Goal: Task Accomplishment & Management: Manage account settings

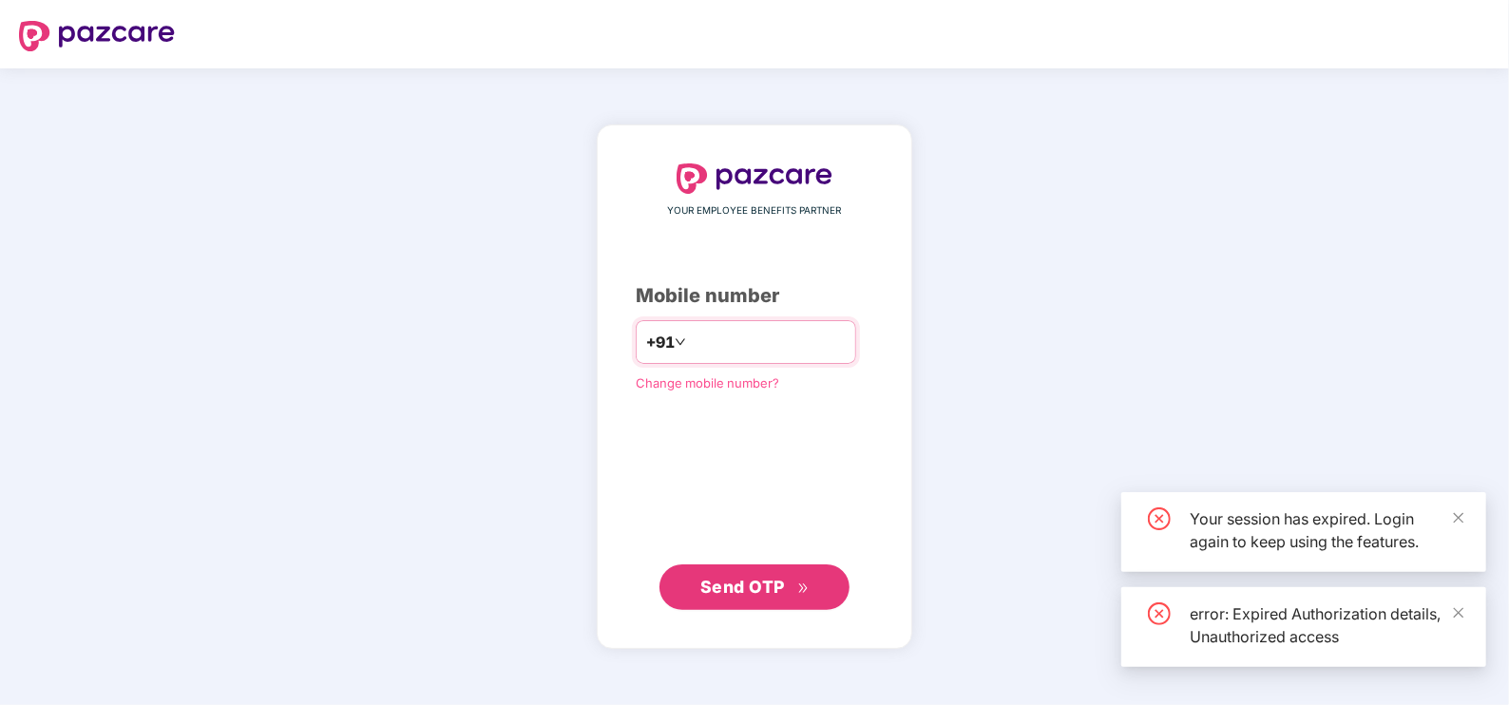
click at [690, 333] on input "number" at bounding box center [768, 342] width 156 height 30
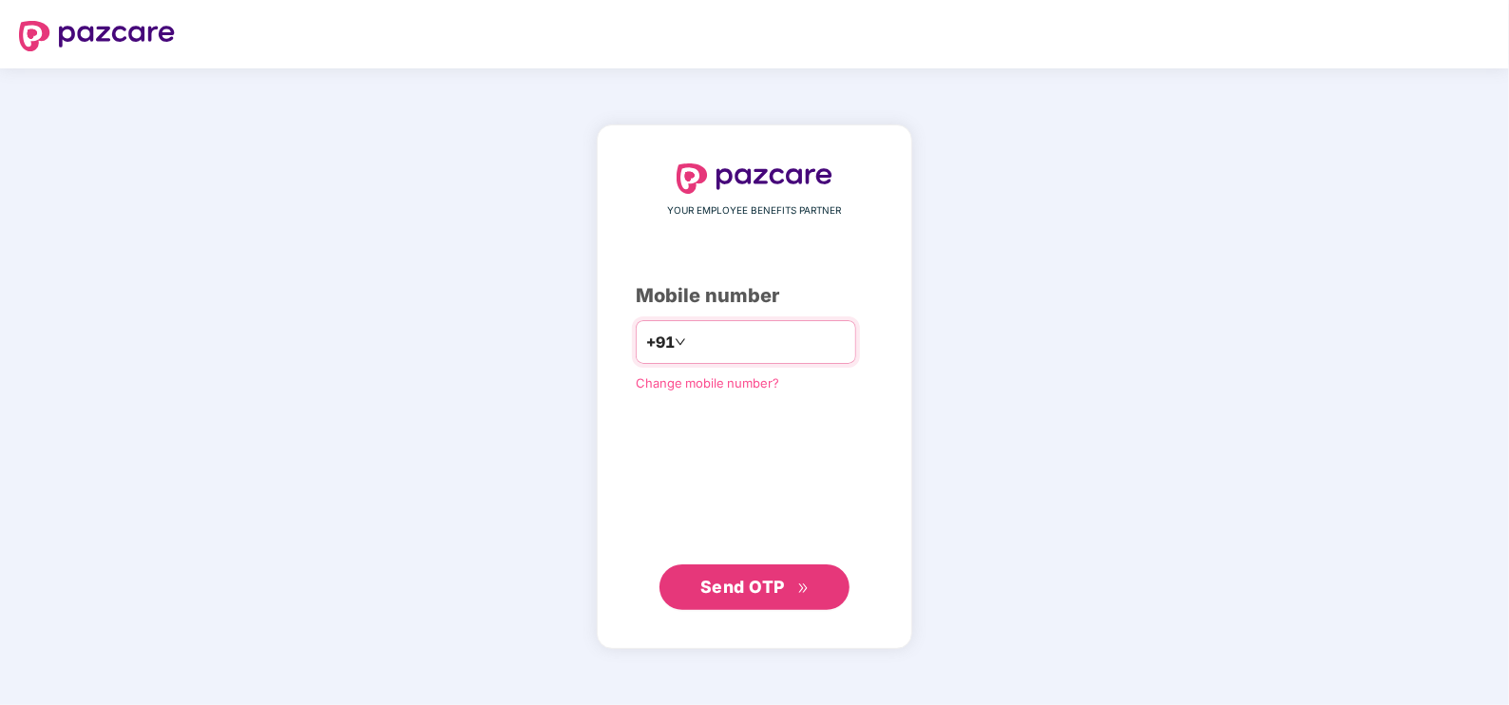
click at [721, 352] on input "number" at bounding box center [768, 342] width 156 height 30
click at [690, 342] on input "**********" at bounding box center [768, 342] width 156 height 30
click at [690, 347] on input "**********" at bounding box center [768, 342] width 156 height 30
type input "**********"
click at [754, 584] on span "Send OTP" at bounding box center [742, 587] width 85 height 20
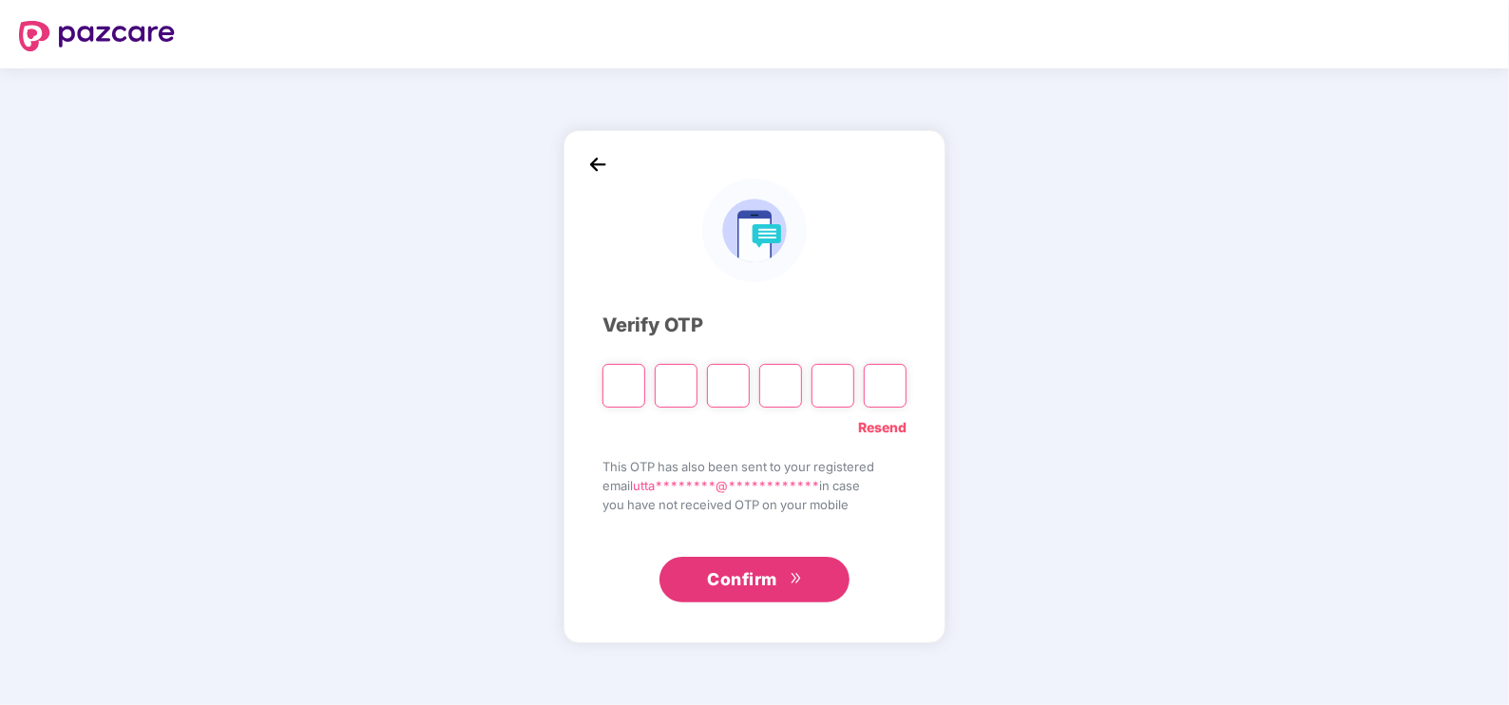
type input "*"
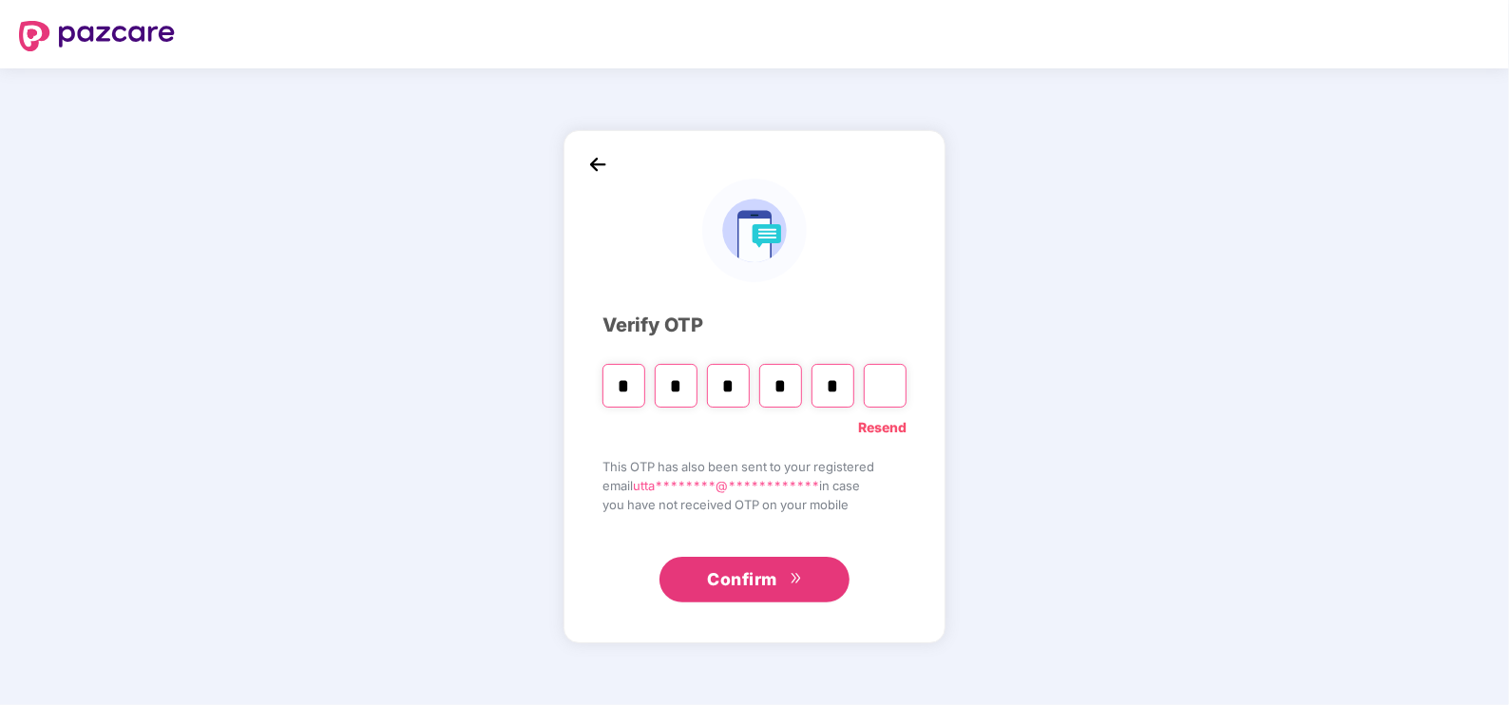
type input "*"
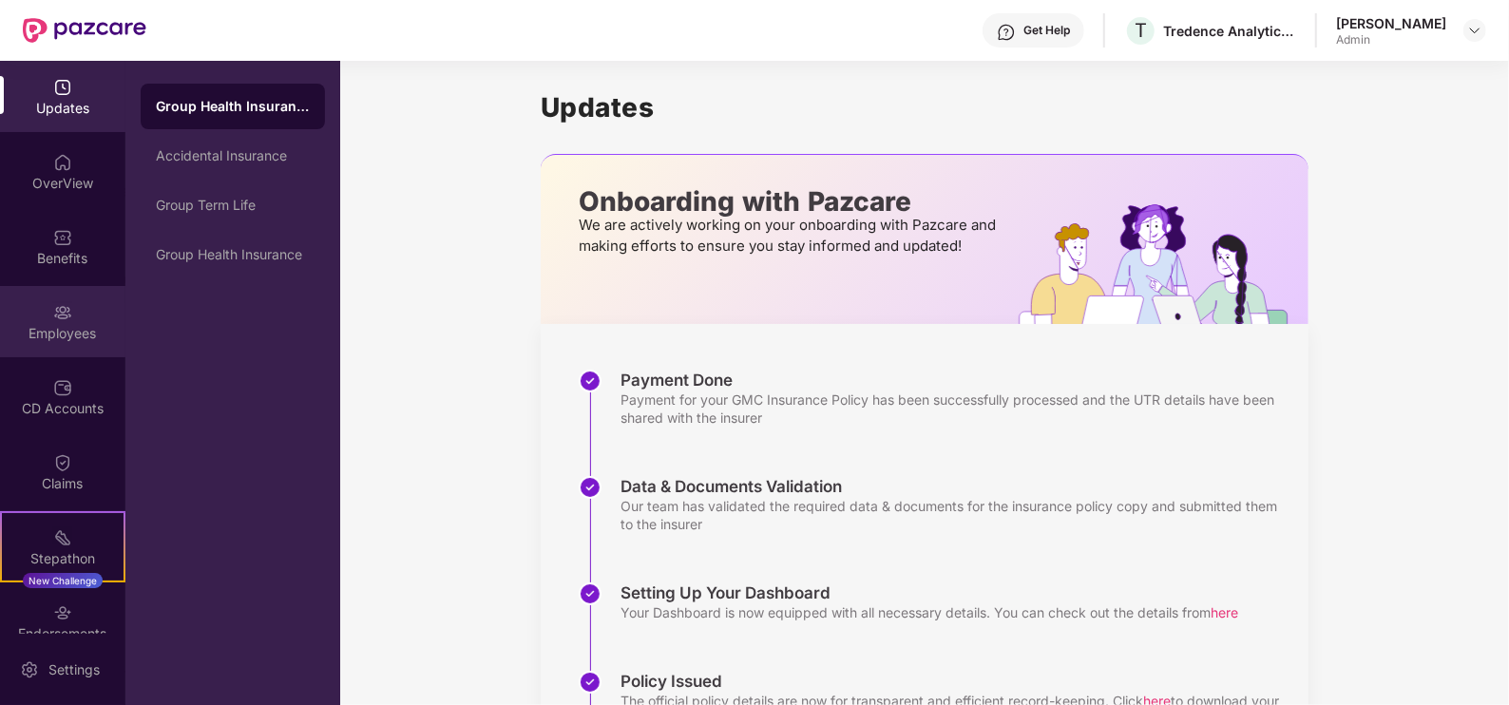
click at [77, 317] on div "Employees" at bounding box center [62, 321] width 125 height 71
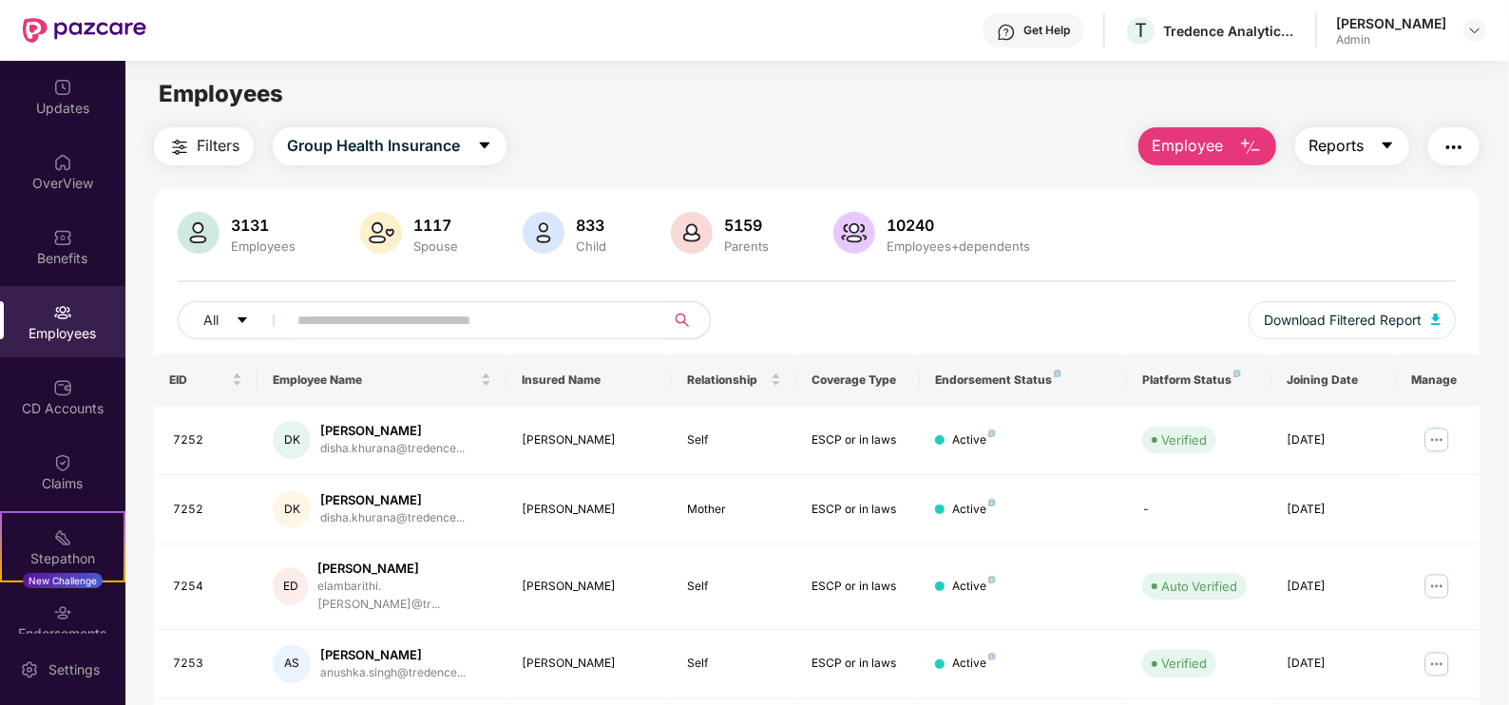
click at [1335, 154] on span "Reports" at bounding box center [1336, 146] width 55 height 24
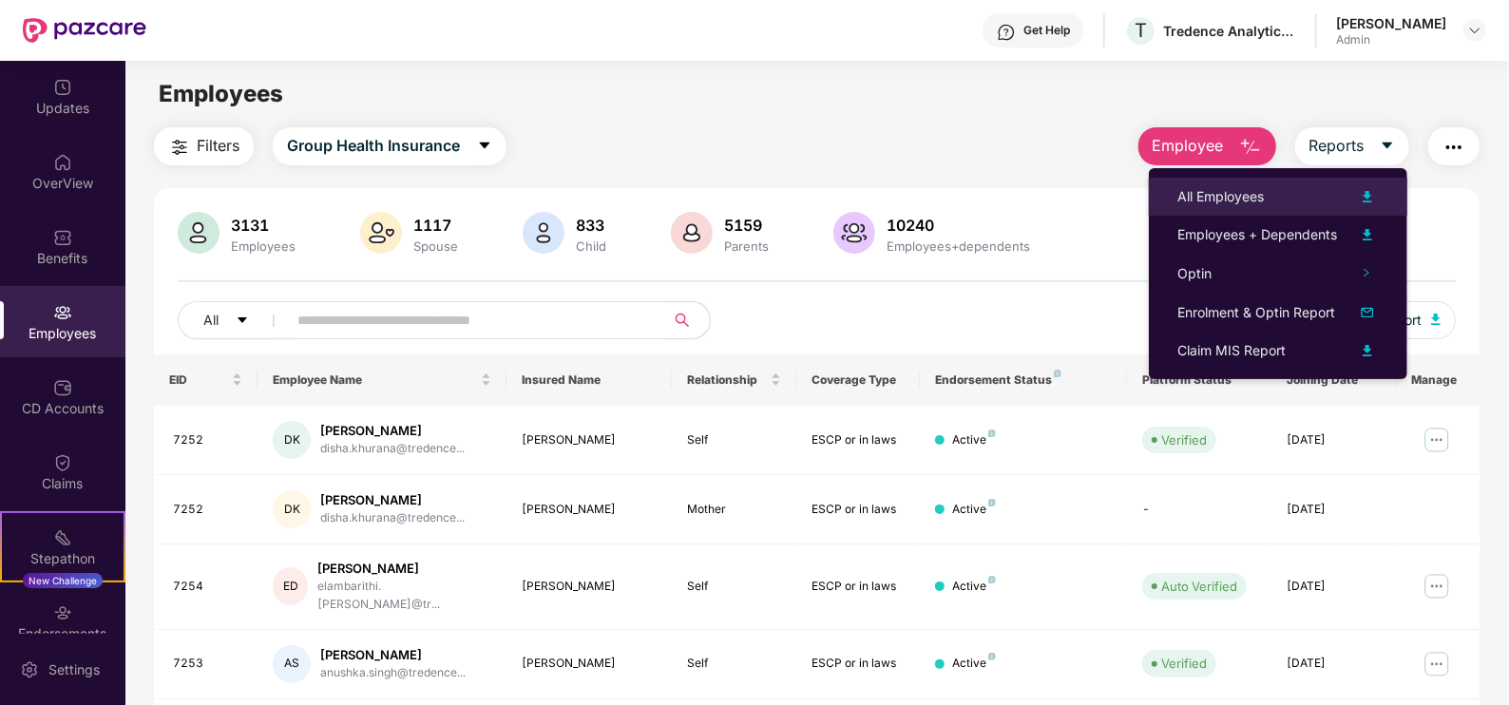
click at [1336, 202] on div "All Employees" at bounding box center [1277, 196] width 201 height 23
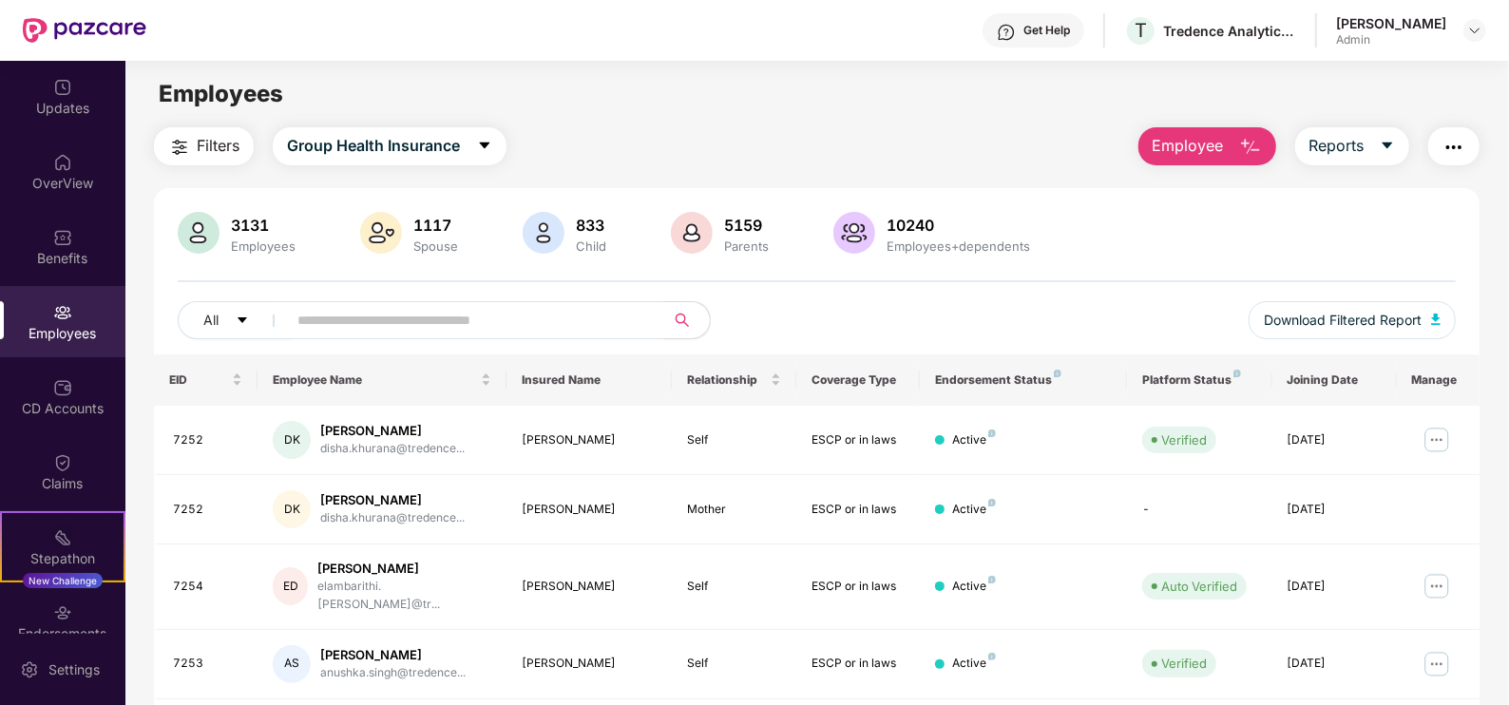
click at [836, 99] on div "Employees" at bounding box center [816, 94] width 1382 height 36
click at [1042, 36] on div "Get Help" at bounding box center [1046, 30] width 47 height 15
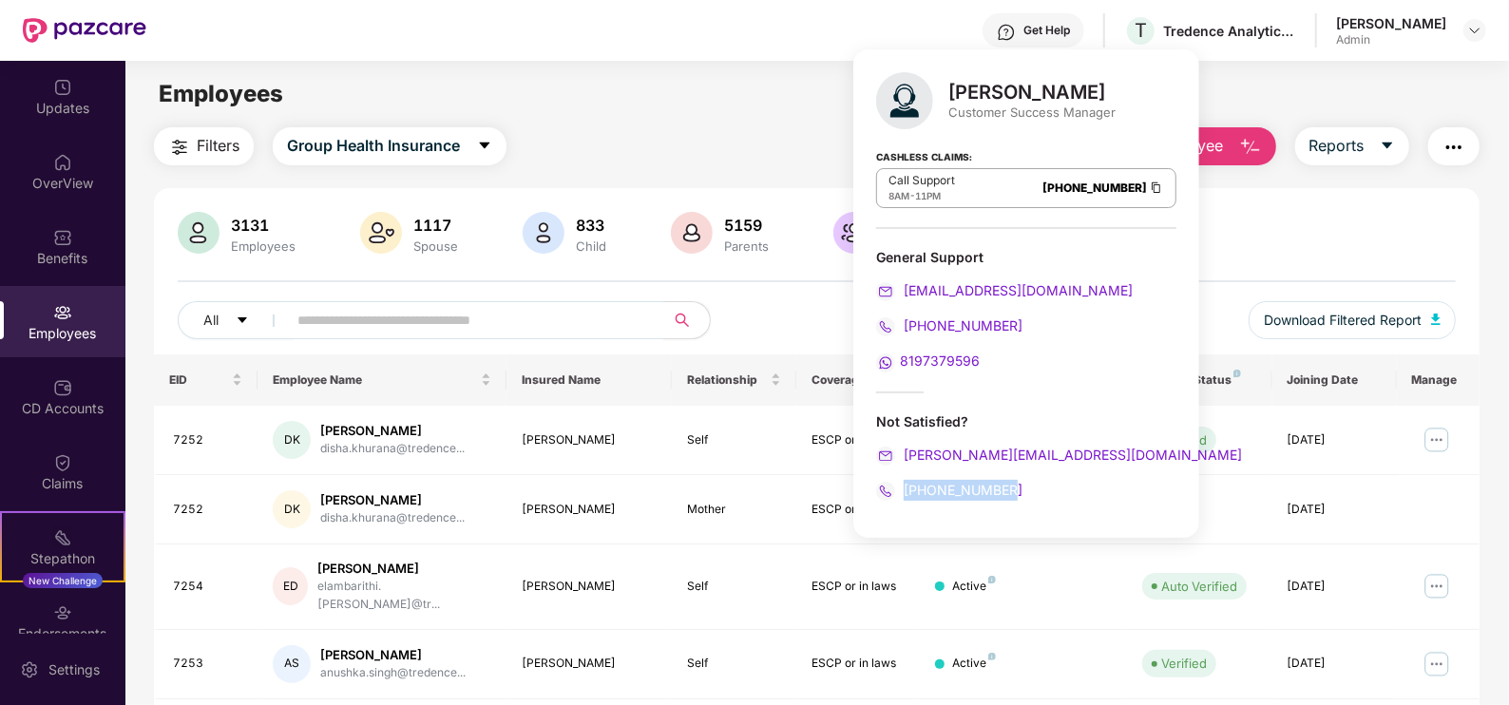
drag, startPoint x: 1015, startPoint y: 489, endPoint x: 903, endPoint y: 498, distance: 111.5
click at [903, 498] on div "[PHONE_NUMBER]" at bounding box center [1026, 490] width 300 height 21
copy span "[PHONE_NUMBER]"
click at [625, 131] on div "Filters Group Health Insurance Employee Reports" at bounding box center [816, 146] width 1324 height 38
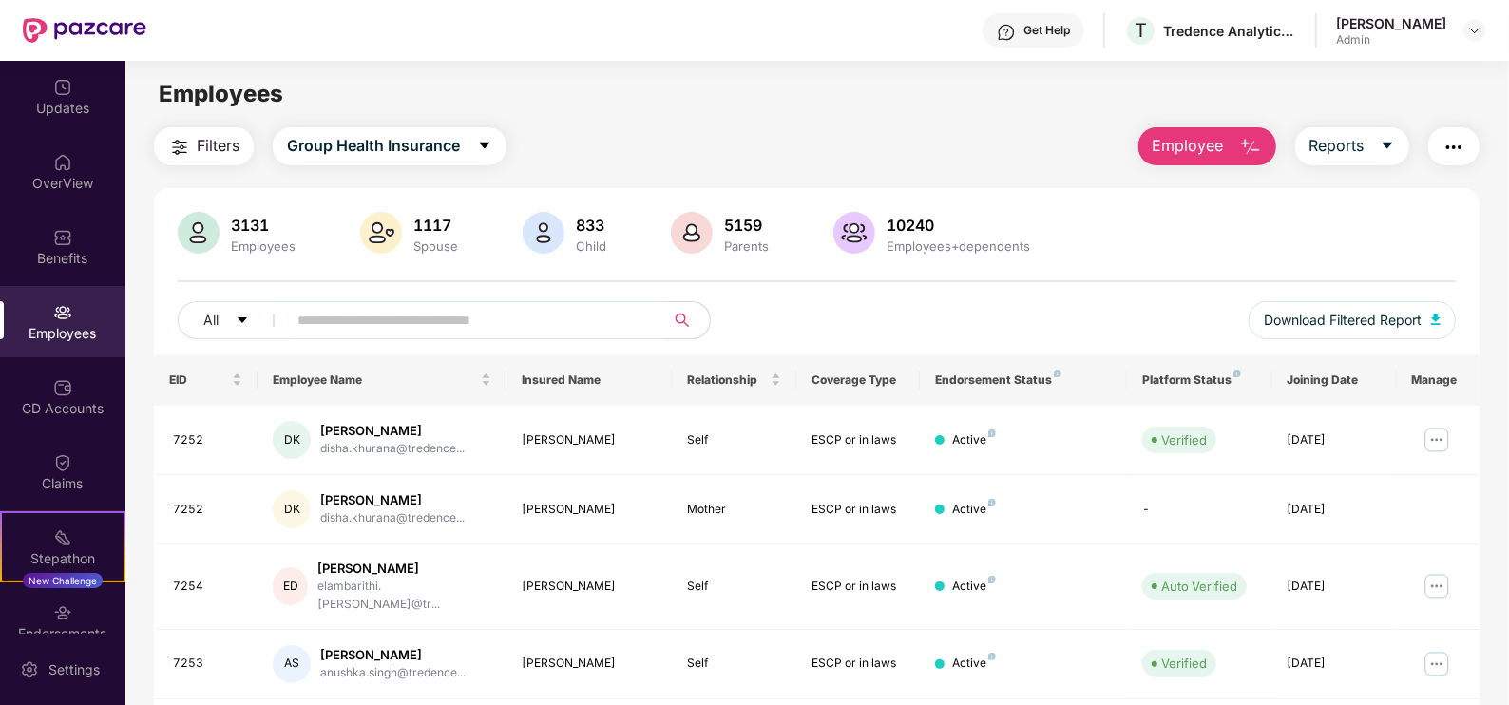
click at [1214, 160] on button "Employee" at bounding box center [1207, 146] width 138 height 38
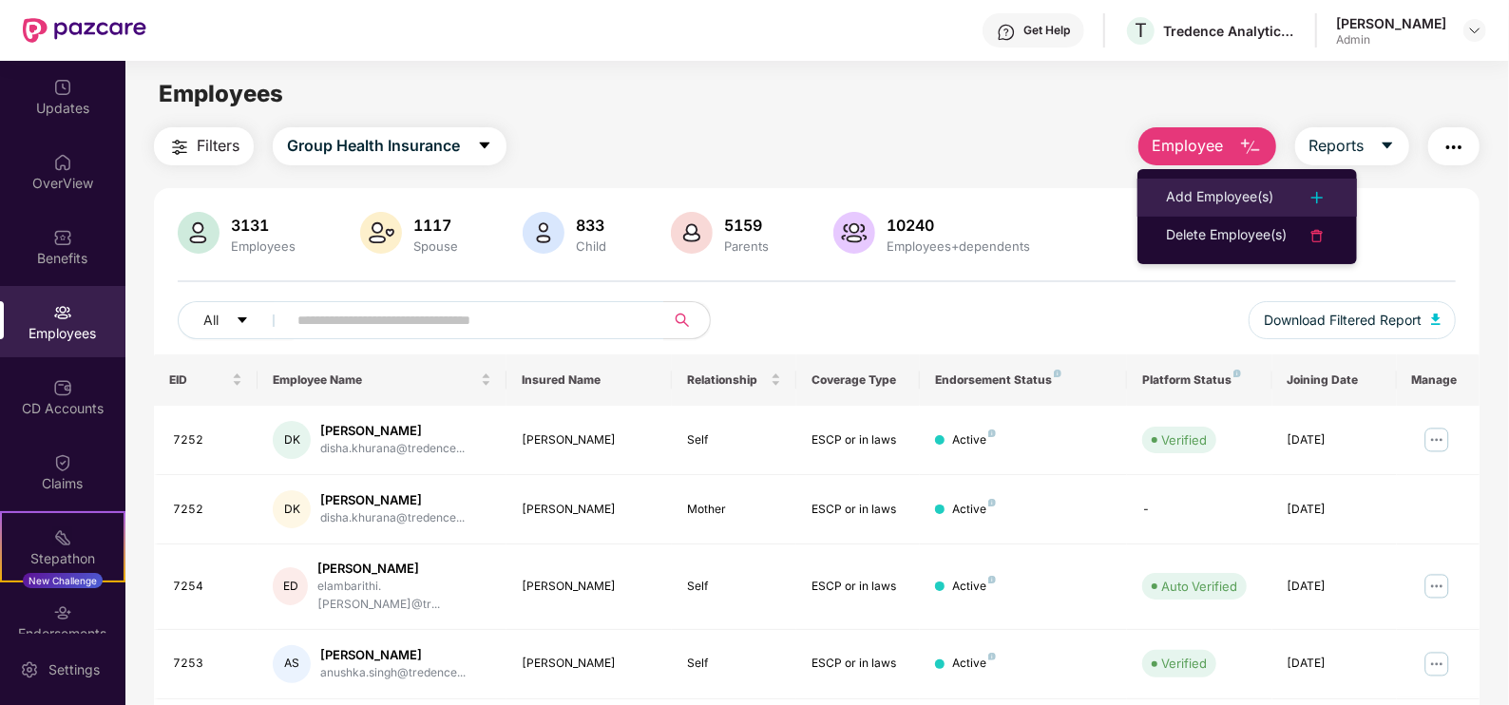
click at [1216, 191] on div "Add Employee(s)" at bounding box center [1219, 197] width 107 height 23
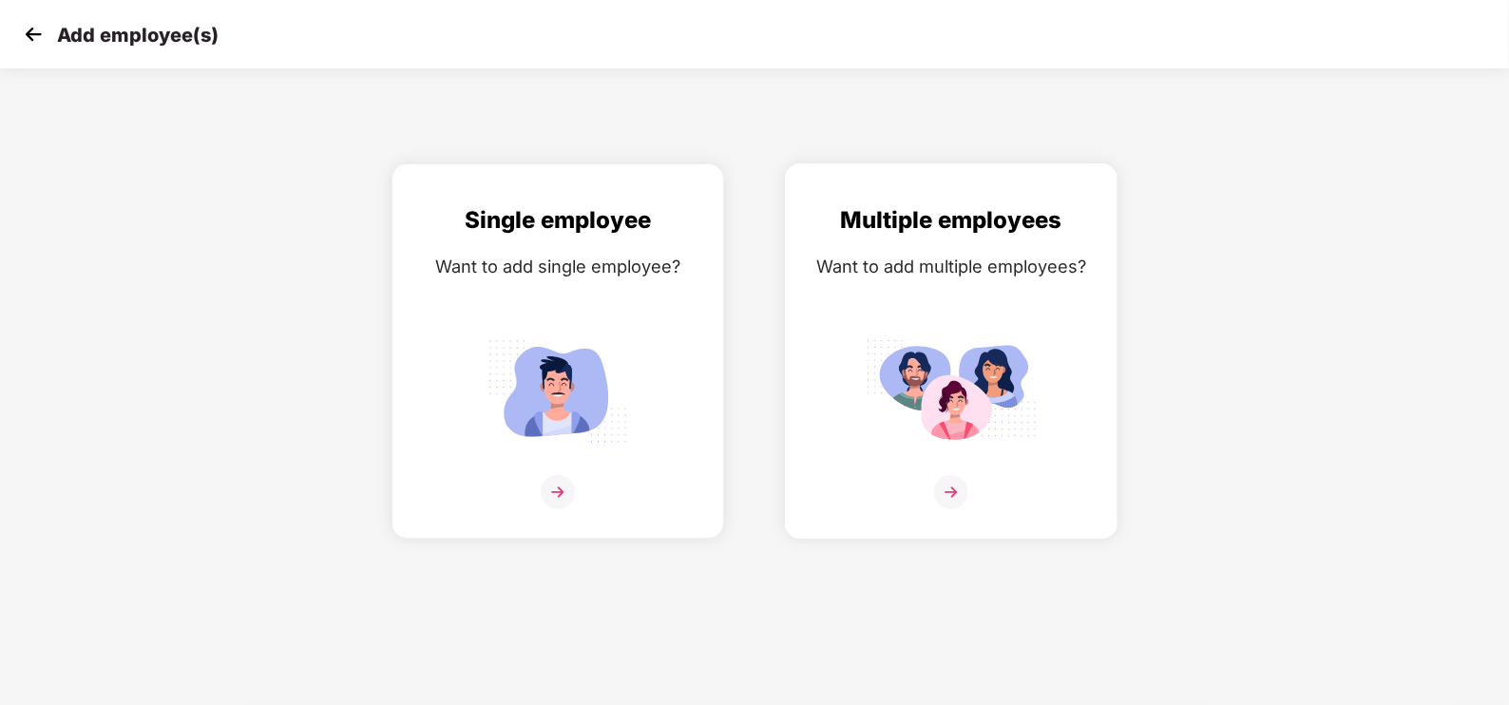
click at [1031, 278] on div "Want to add multiple employees?" at bounding box center [951, 267] width 293 height 28
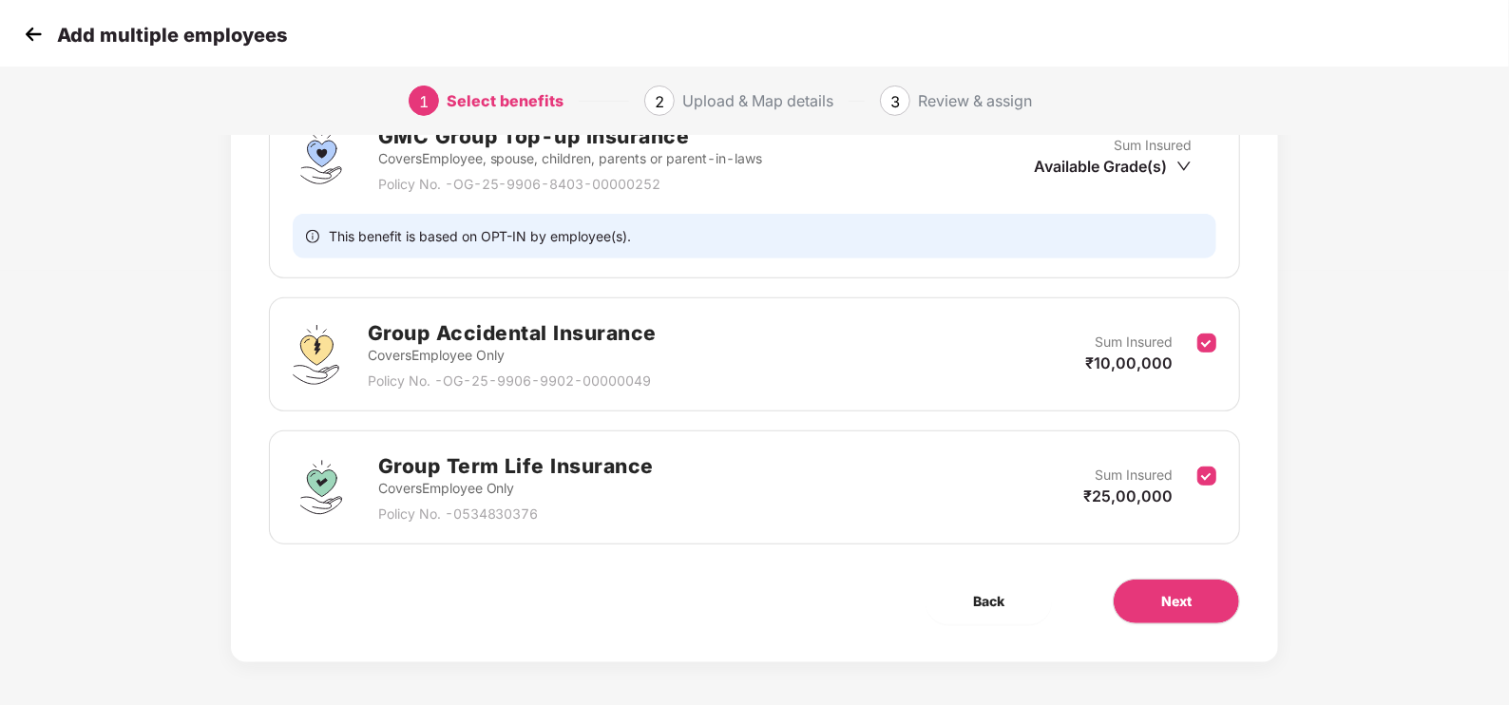
scroll to position [436, 0]
click at [1164, 589] on span "Next" at bounding box center [1176, 599] width 30 height 21
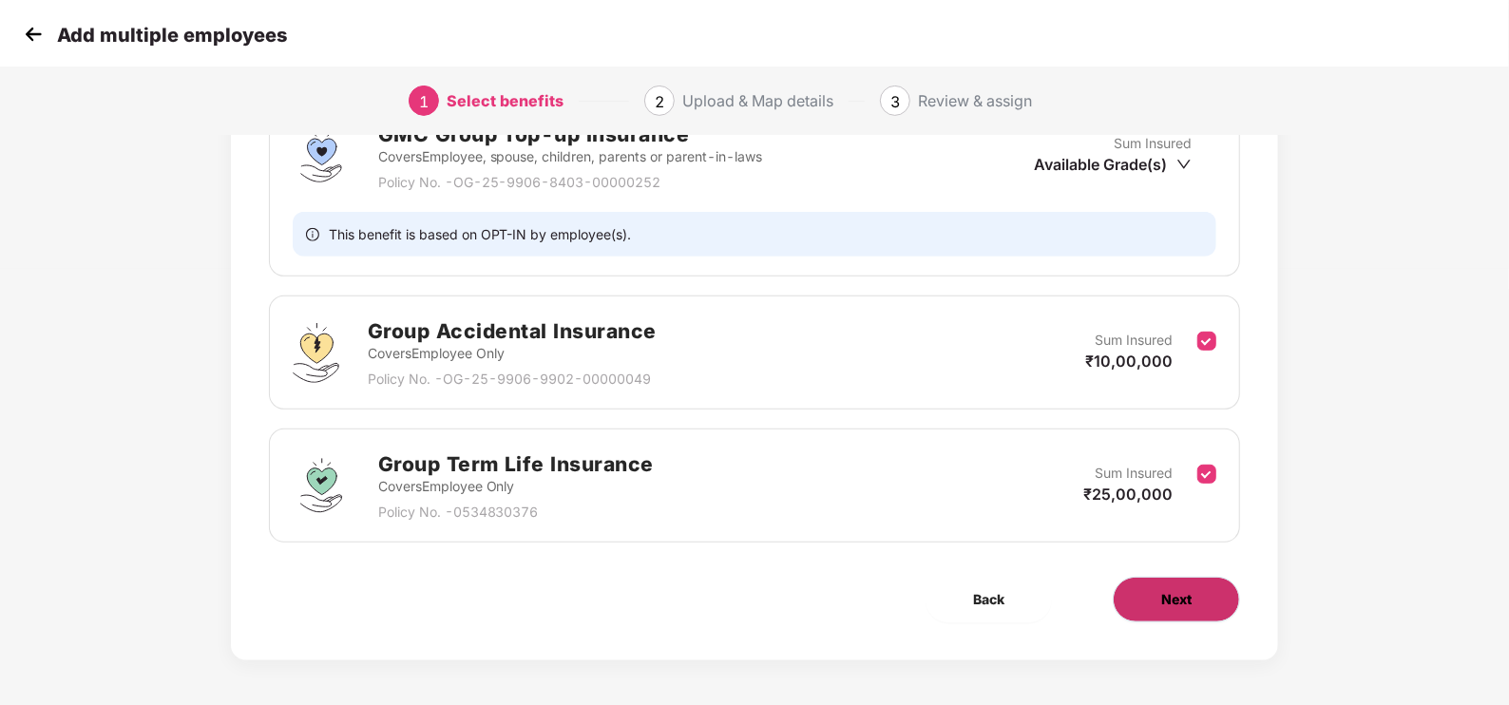
scroll to position [0, 0]
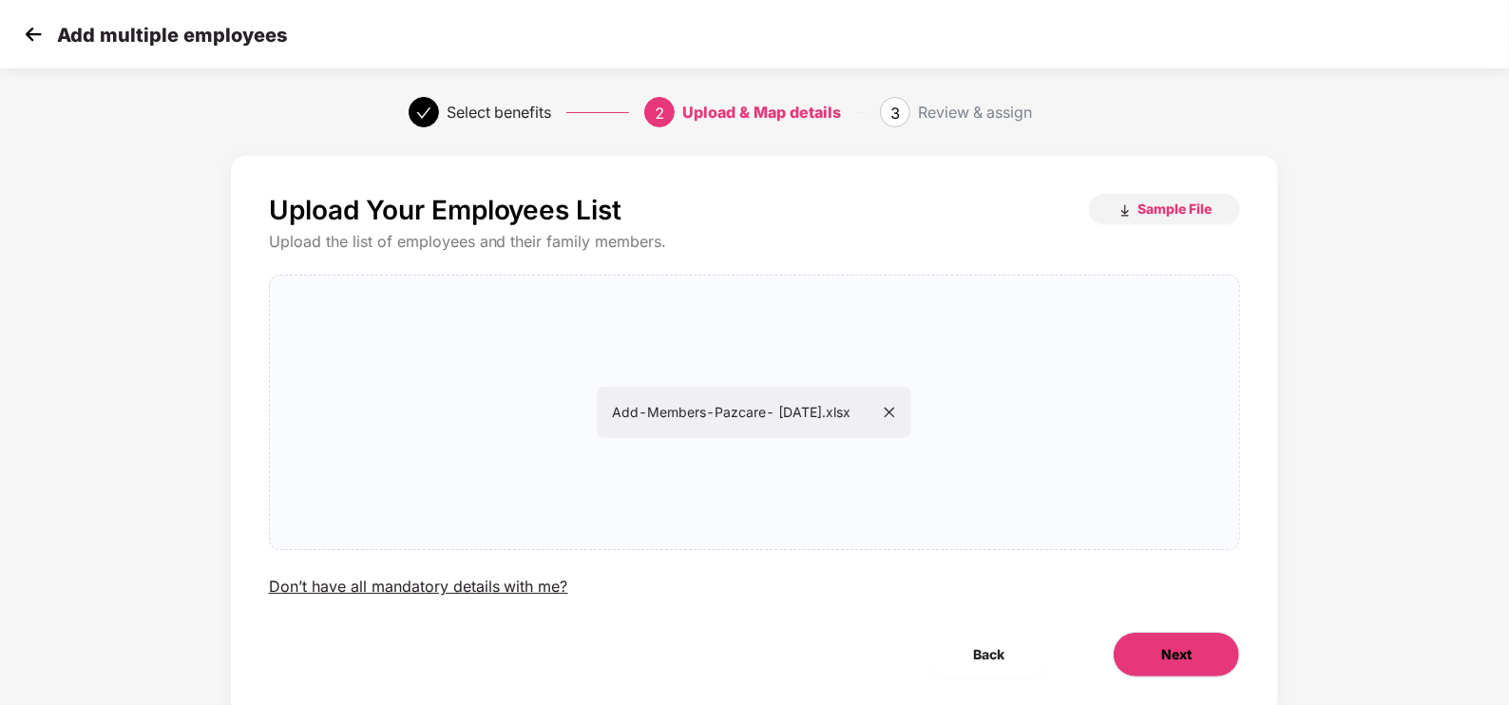
click at [1180, 652] on span "Next" at bounding box center [1176, 654] width 30 height 21
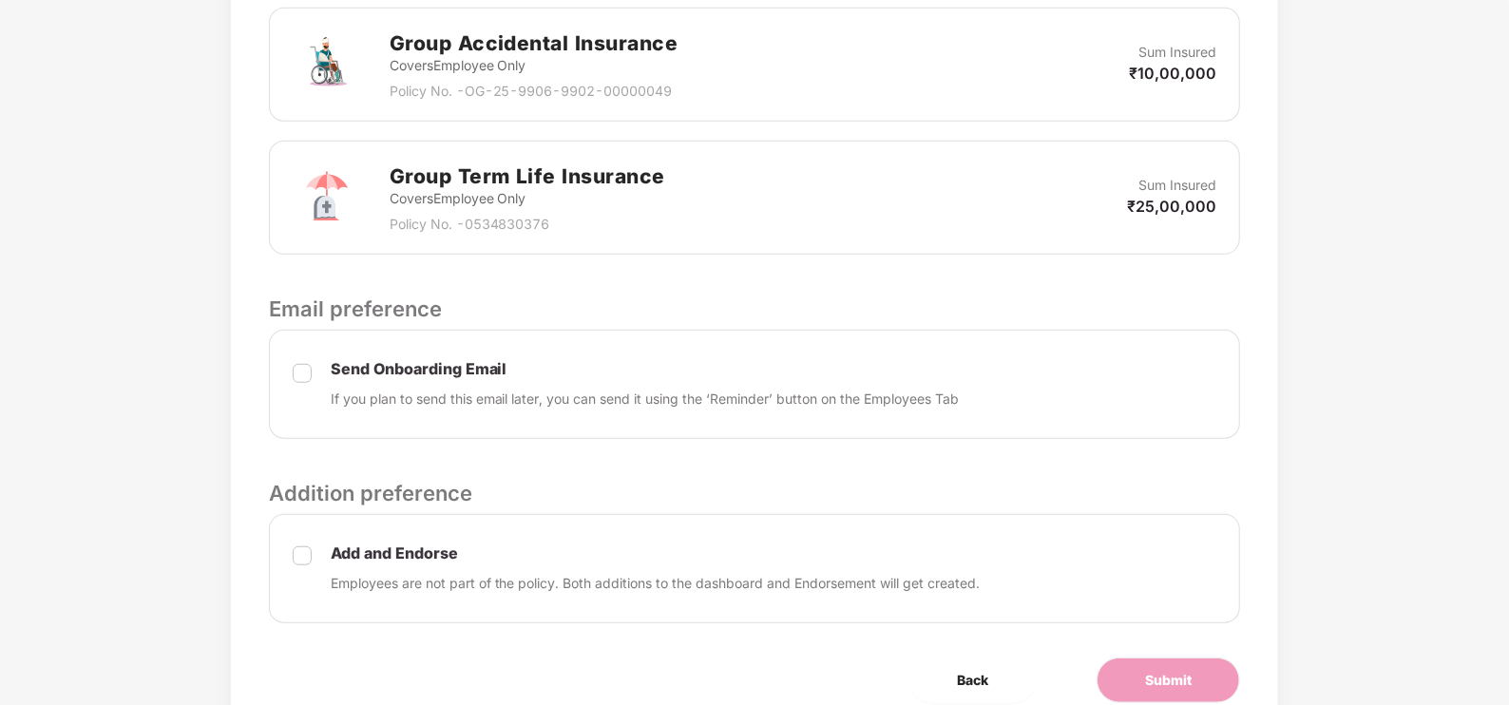
scroll to position [802, 0]
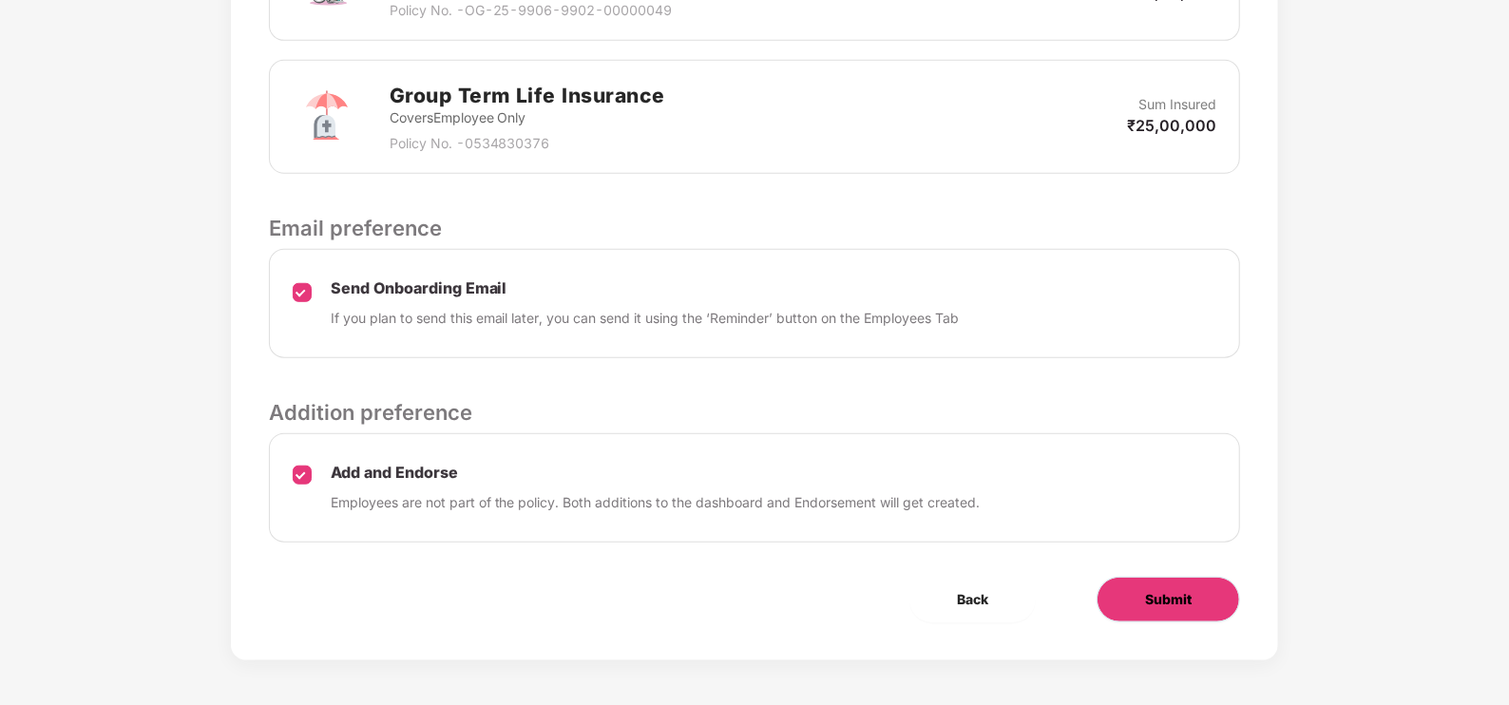
click at [1129, 597] on button "Submit" at bounding box center [1167, 600] width 143 height 46
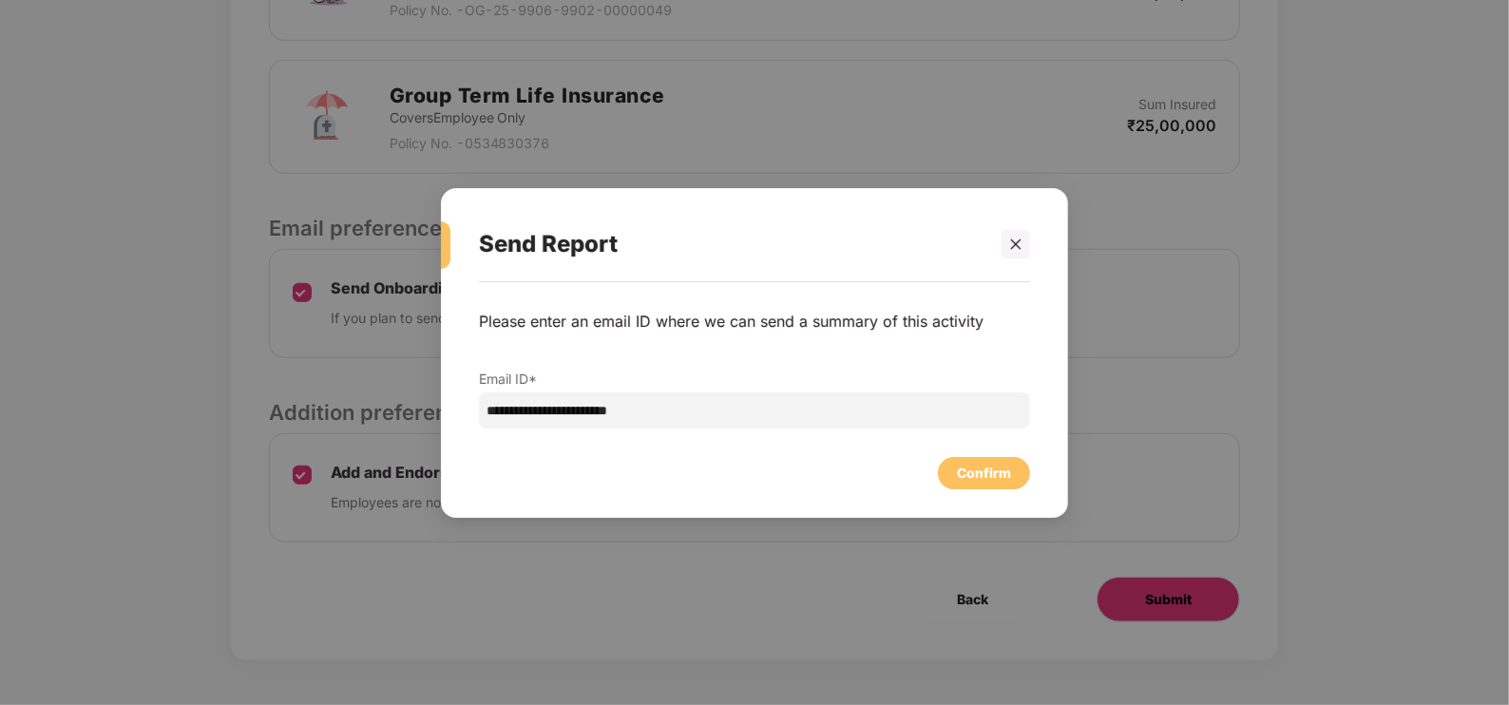
scroll to position [0, 0]
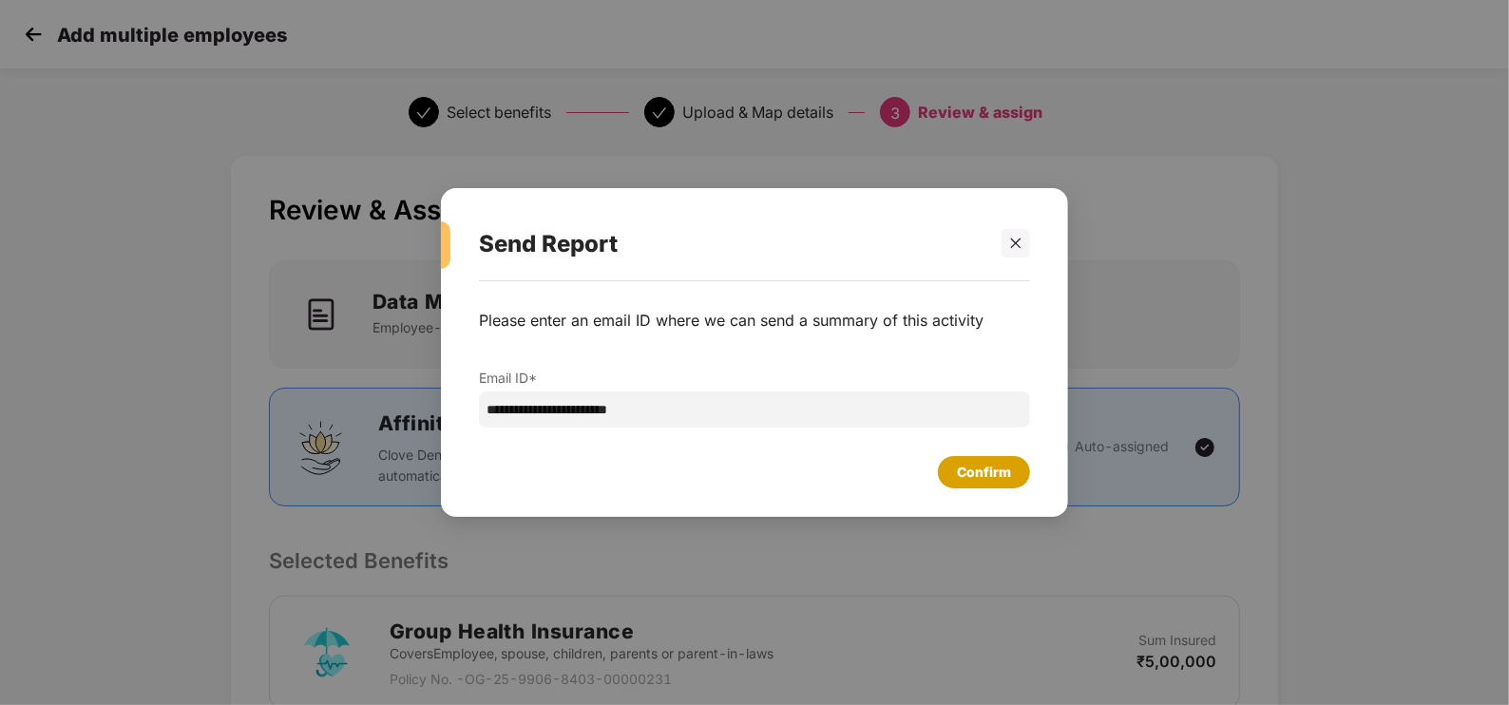
click at [960, 471] on div "Confirm" at bounding box center [984, 472] width 54 height 21
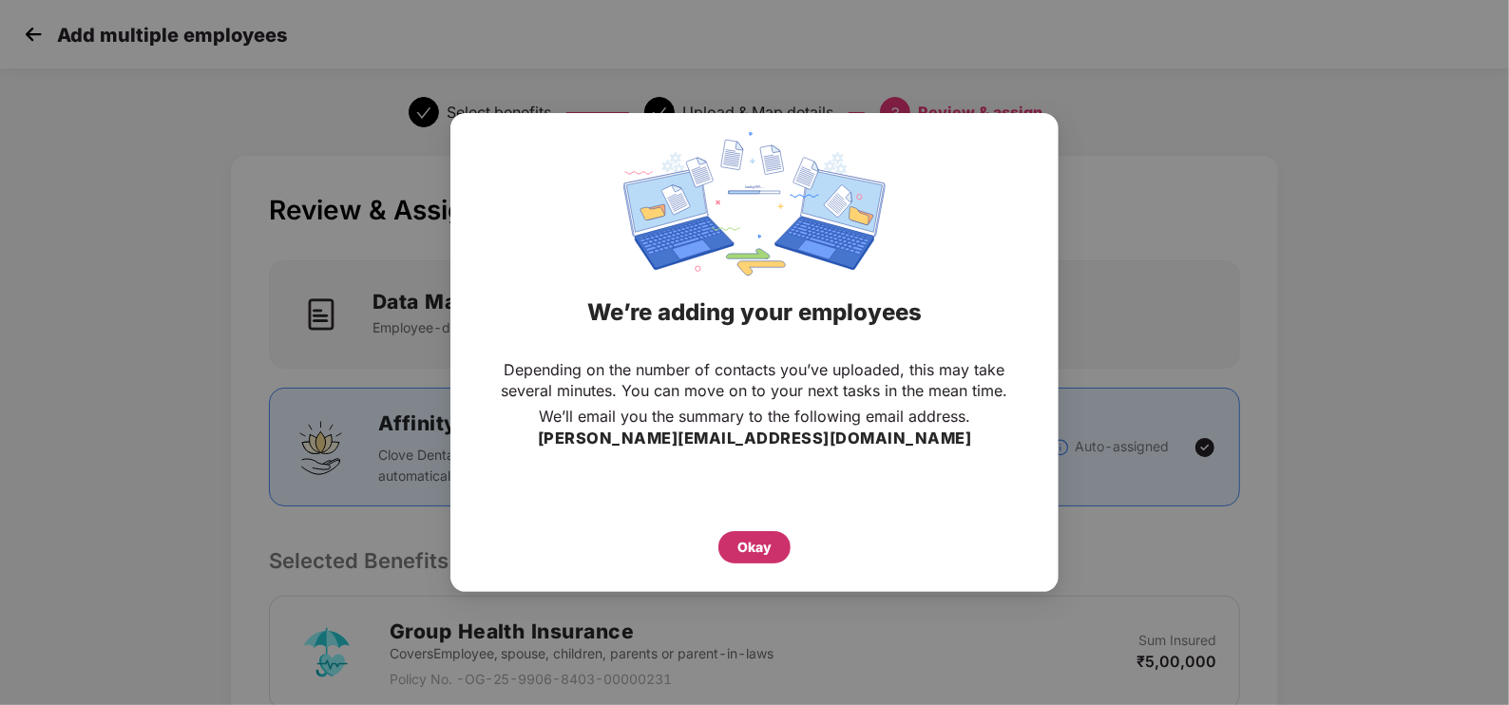
click at [744, 558] on div "Okay" at bounding box center [754, 547] width 34 height 21
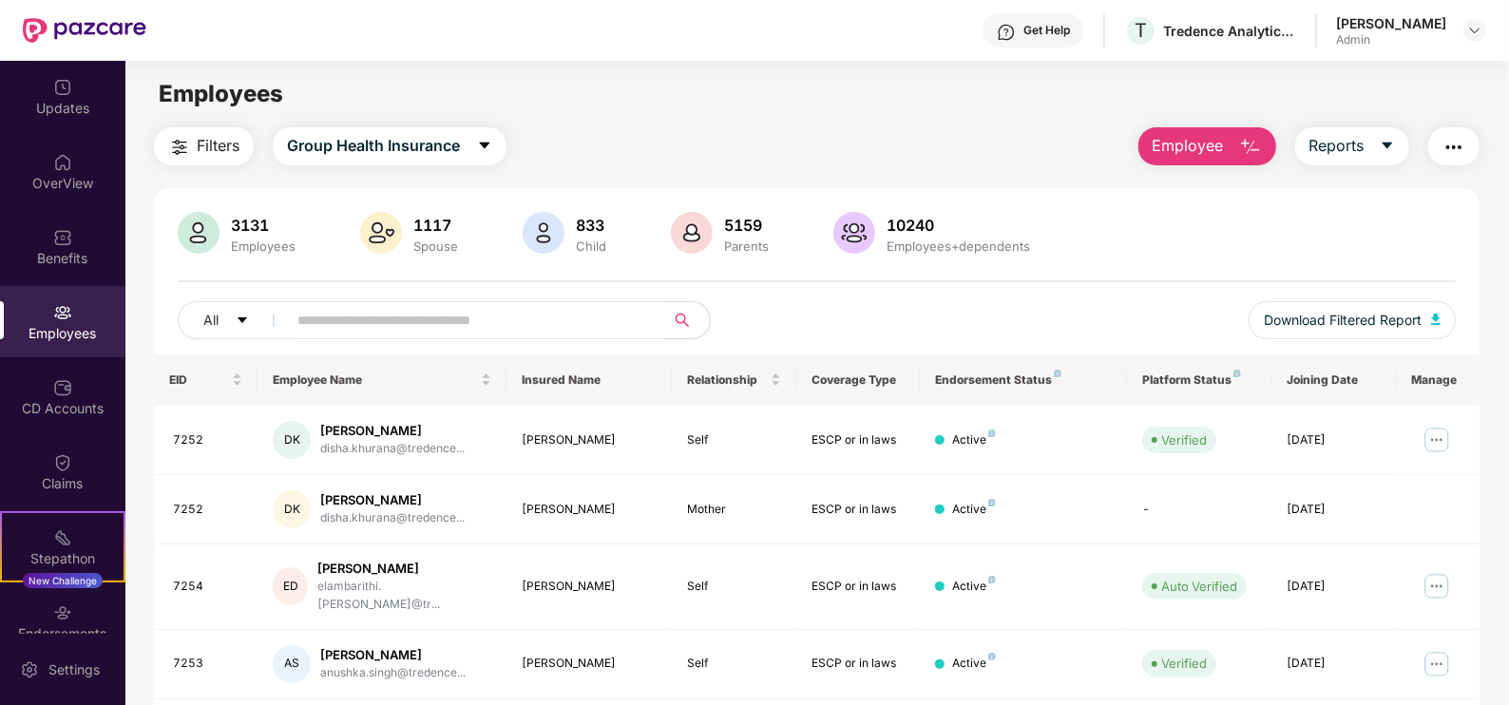
click at [1182, 158] on button "Employee" at bounding box center [1207, 146] width 138 height 38
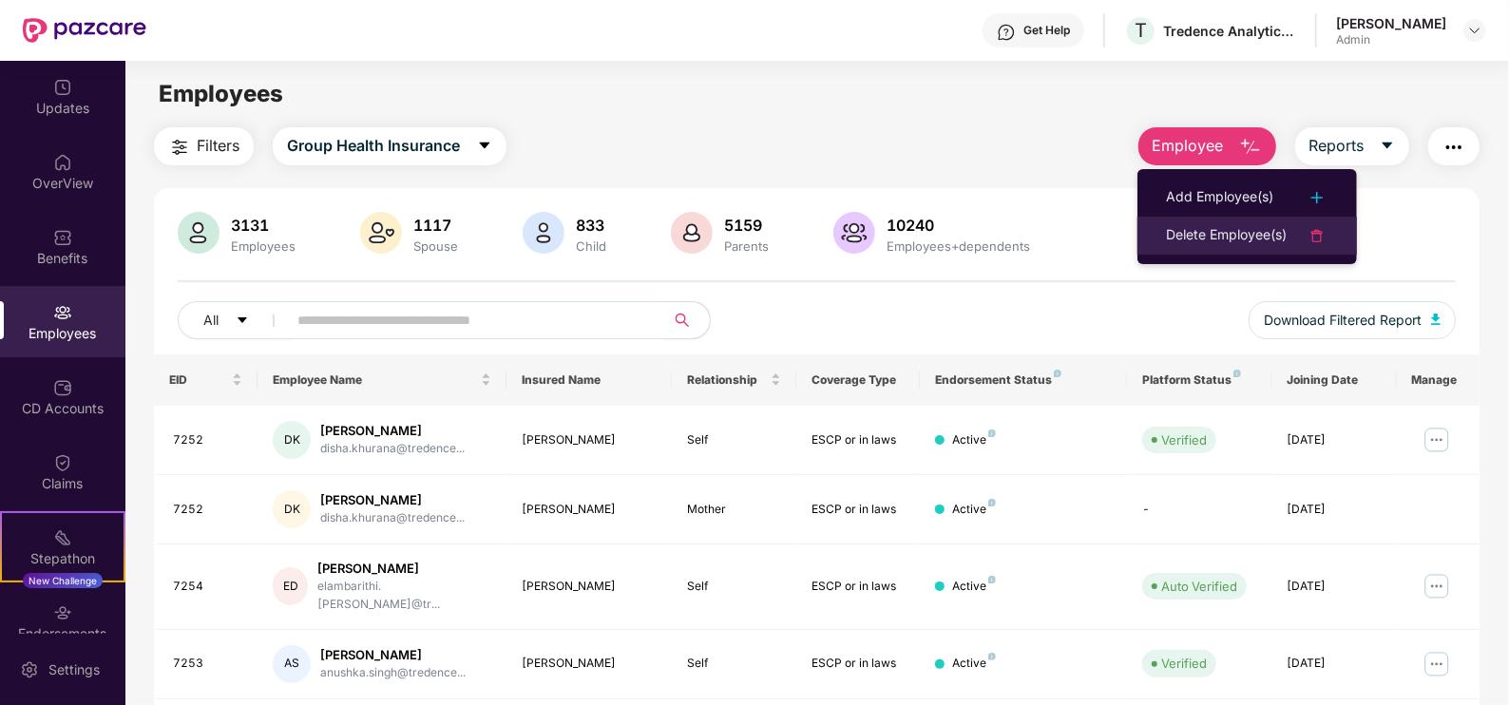
click at [1182, 225] on div "Delete Employee(s)" at bounding box center [1226, 235] width 121 height 23
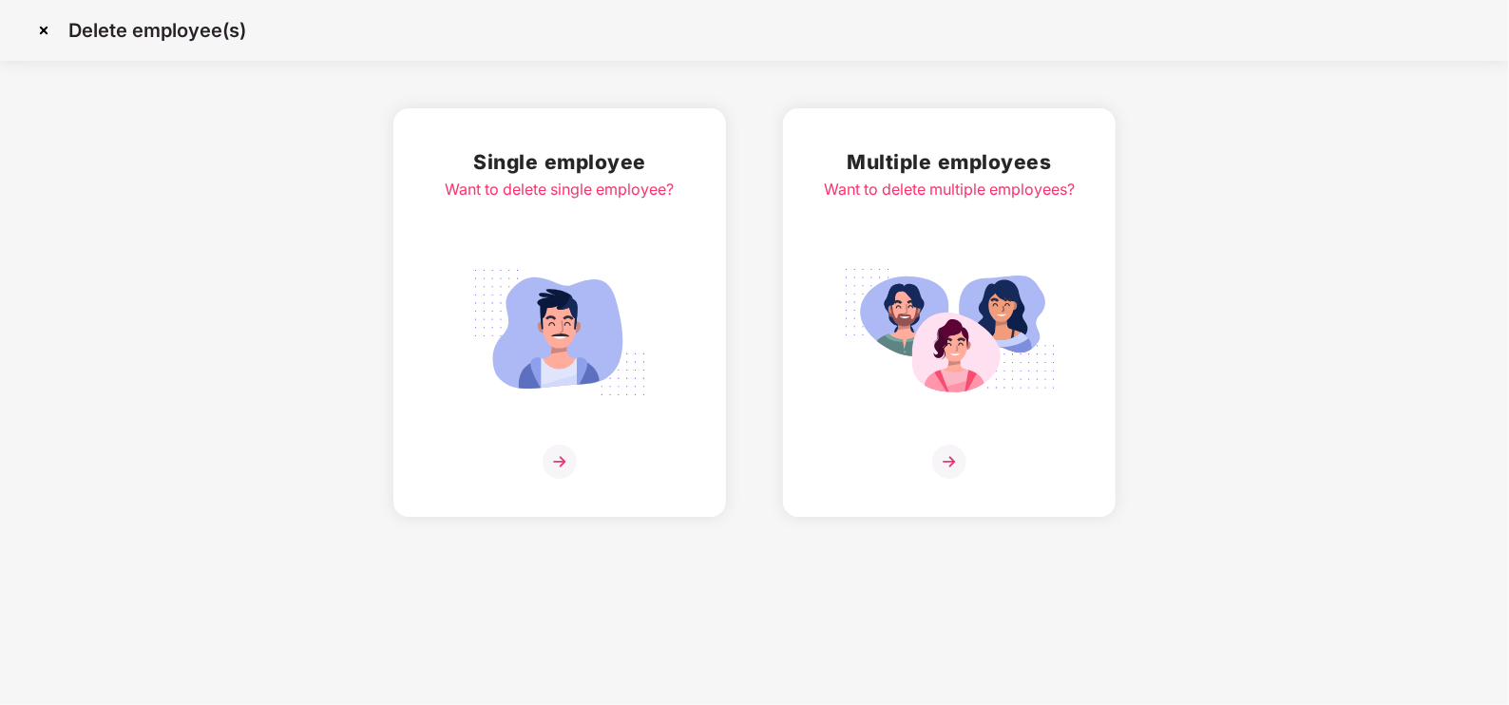
click at [44, 33] on img at bounding box center [44, 30] width 30 height 30
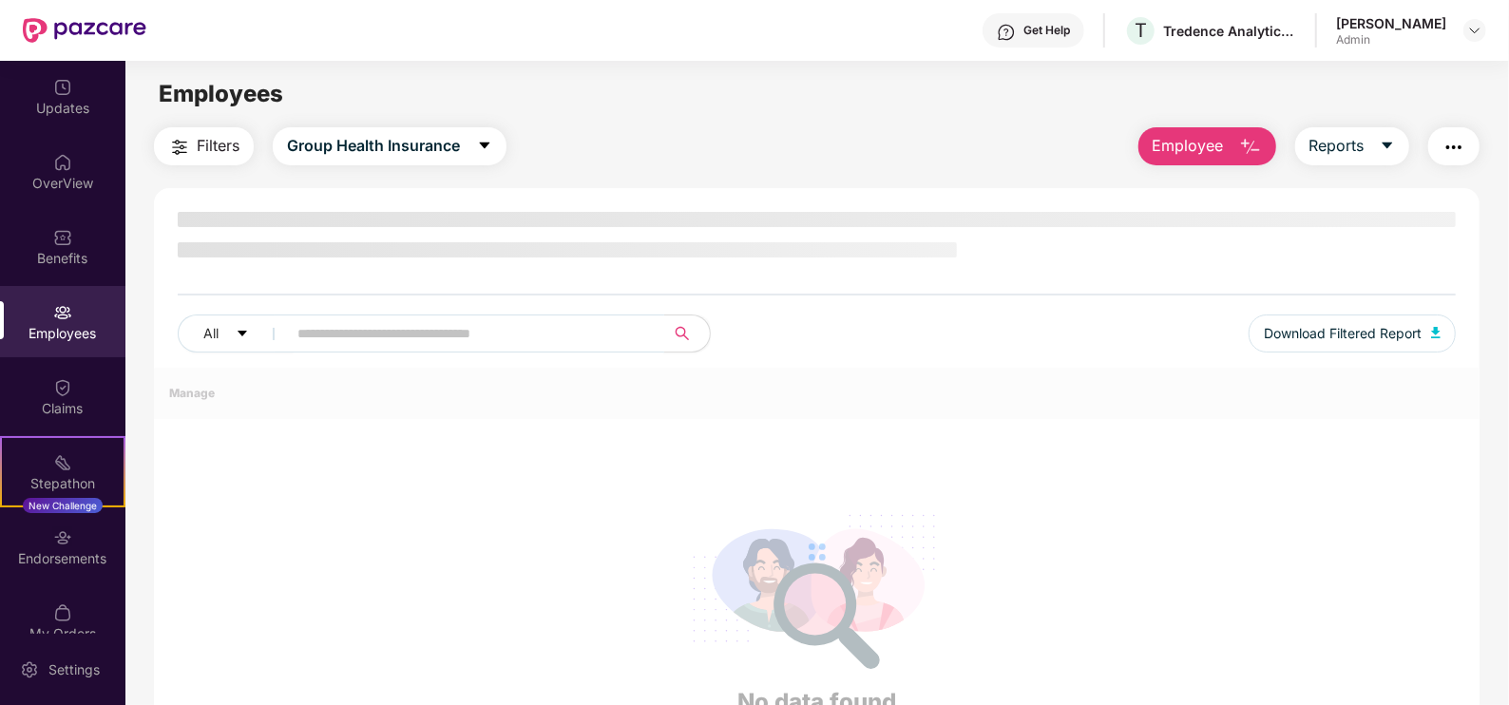
click at [360, 329] on input "text" at bounding box center [467, 333] width 341 height 29
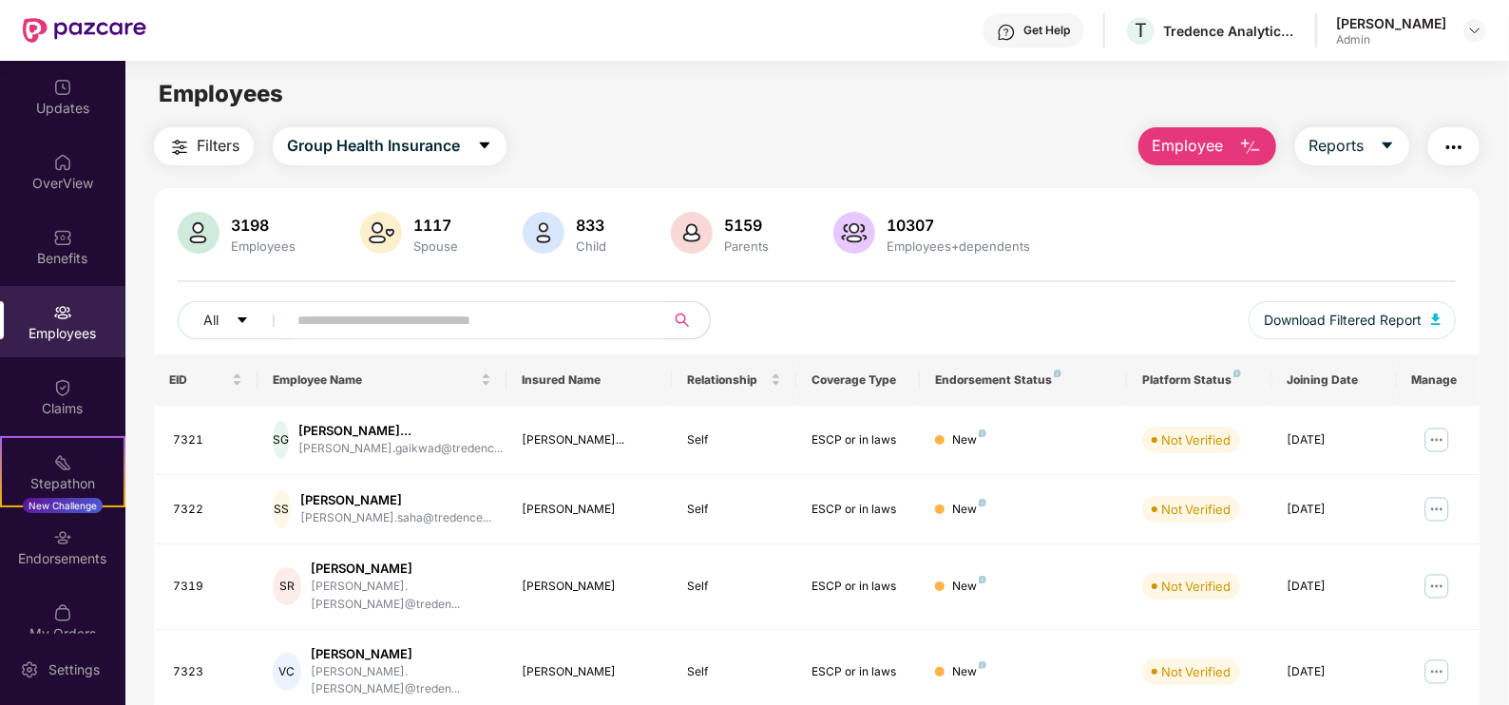
paste input "****"
type input "****"
click at [360, 329] on input "text" at bounding box center [467, 320] width 341 height 29
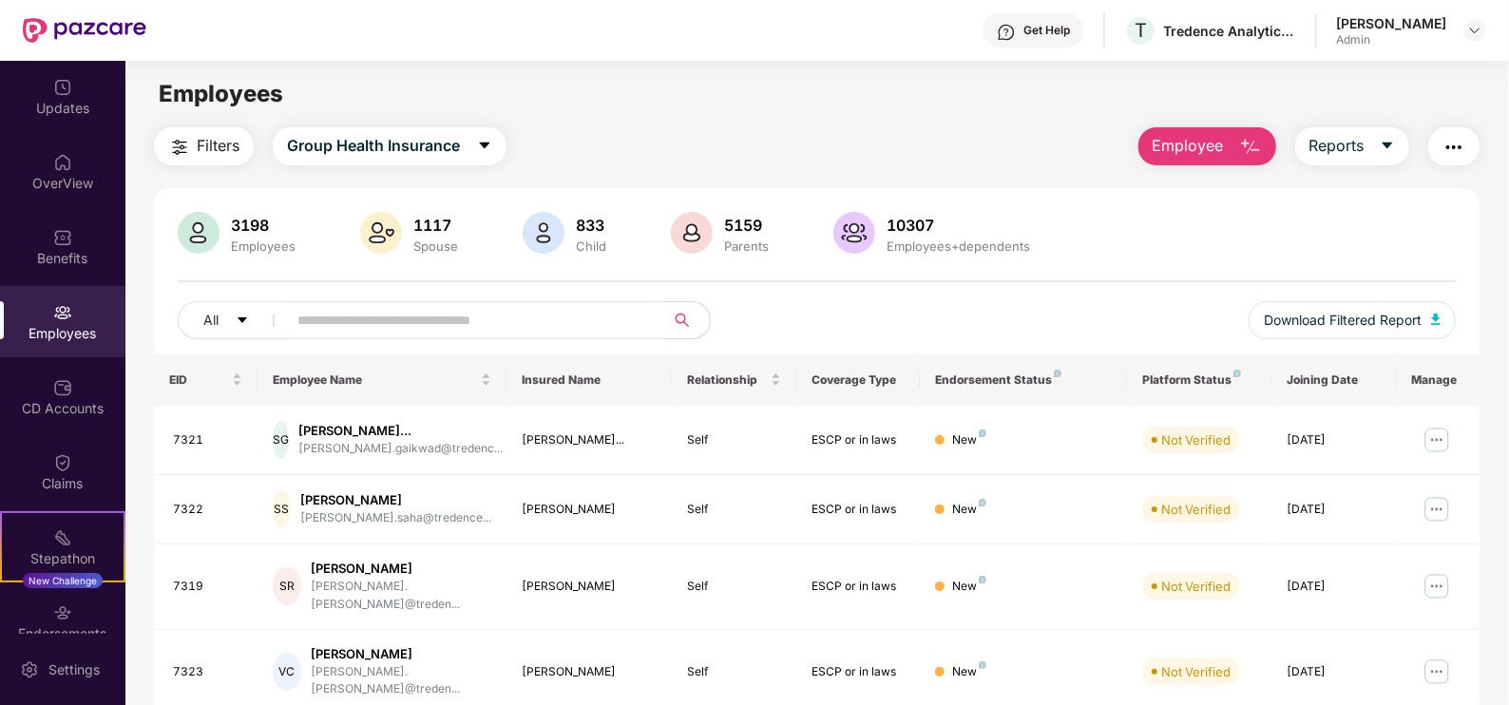
paste input "****"
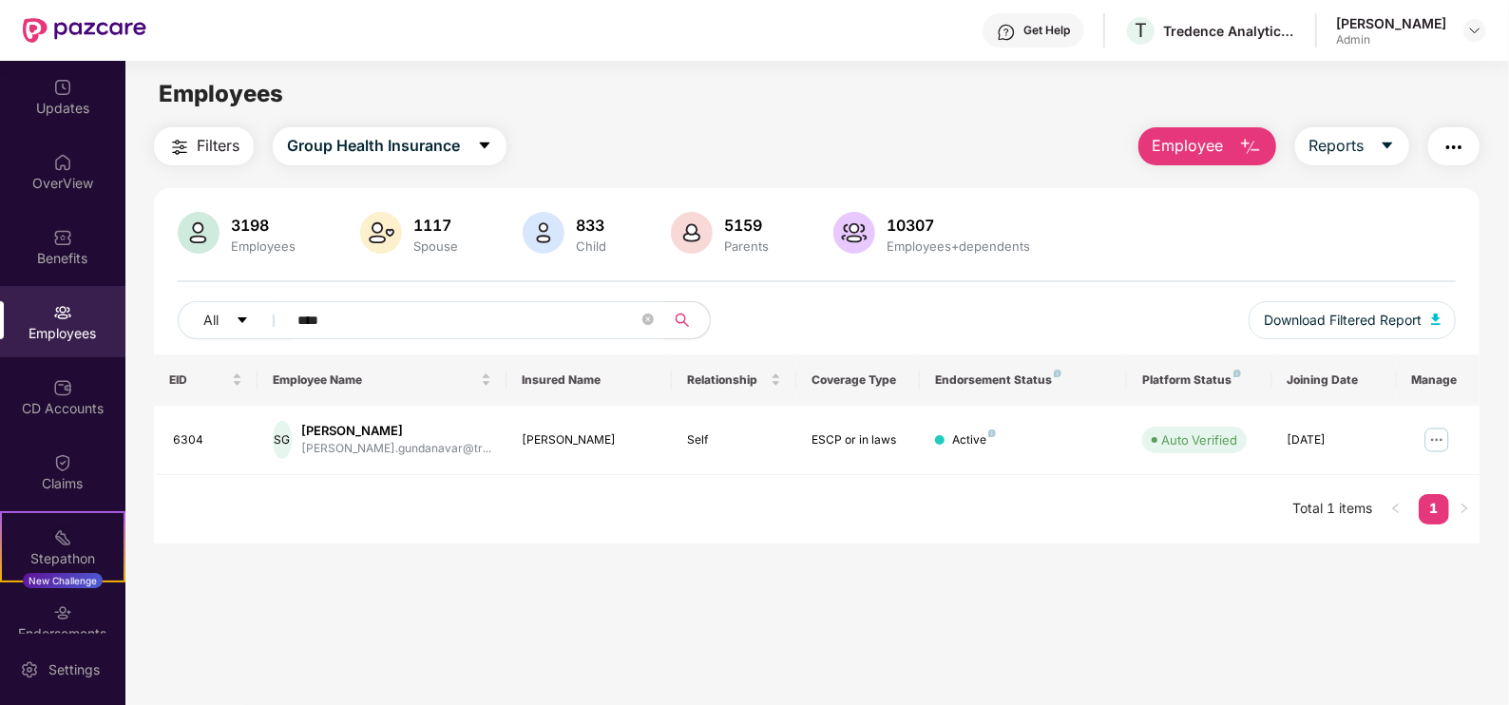
type input "****"
click at [1430, 448] on img at bounding box center [1436, 440] width 30 height 30
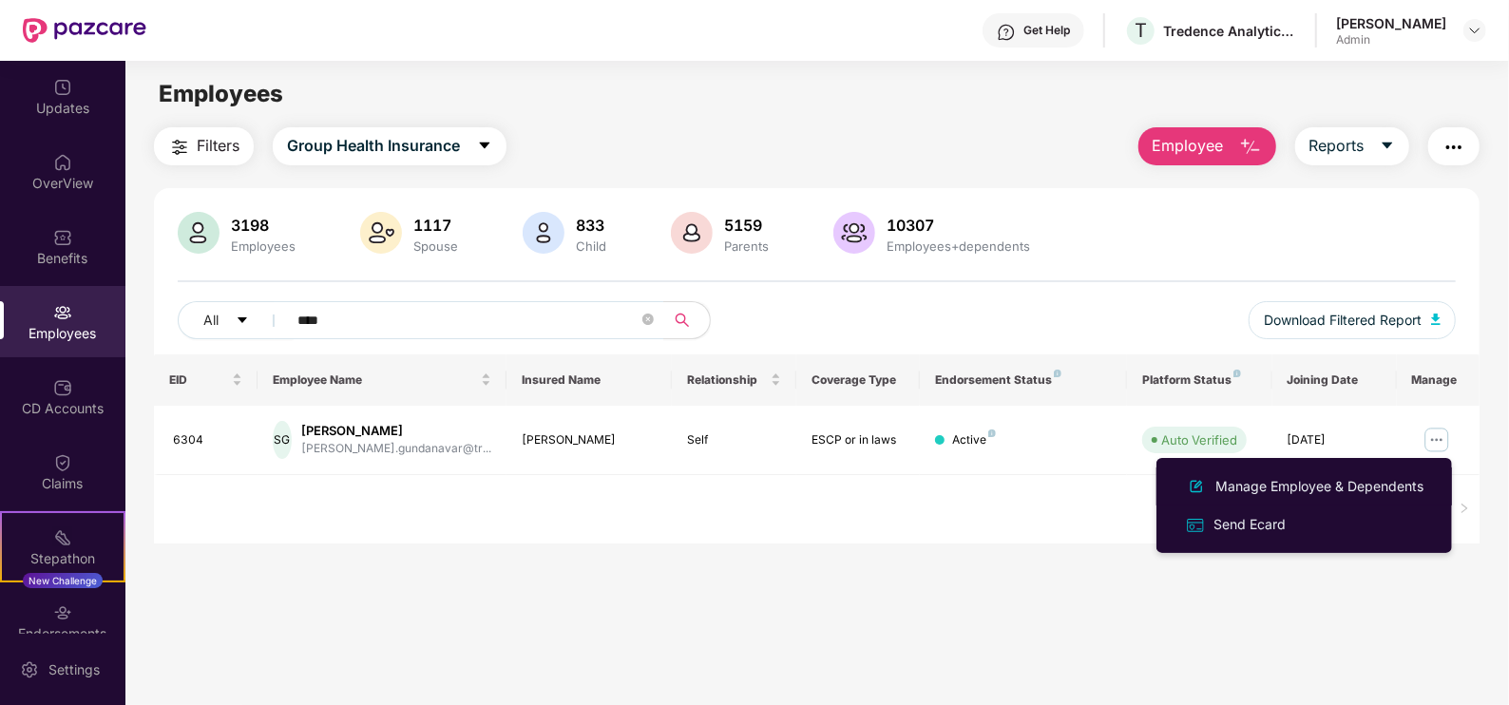
click at [1324, 489] on div "Manage Employee & Dependents" at bounding box center [1319, 486] width 216 height 21
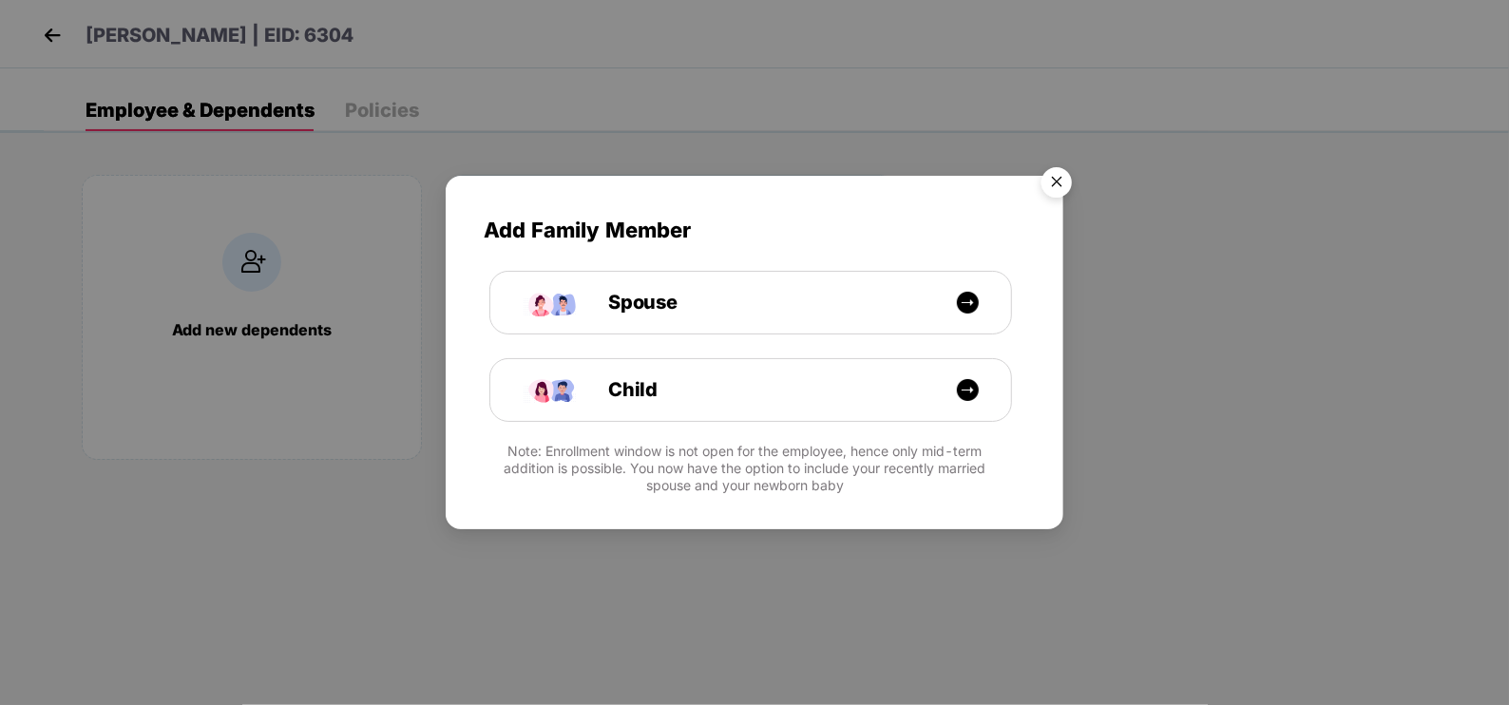
click at [1065, 181] on img "Close" at bounding box center [1056, 185] width 53 height 53
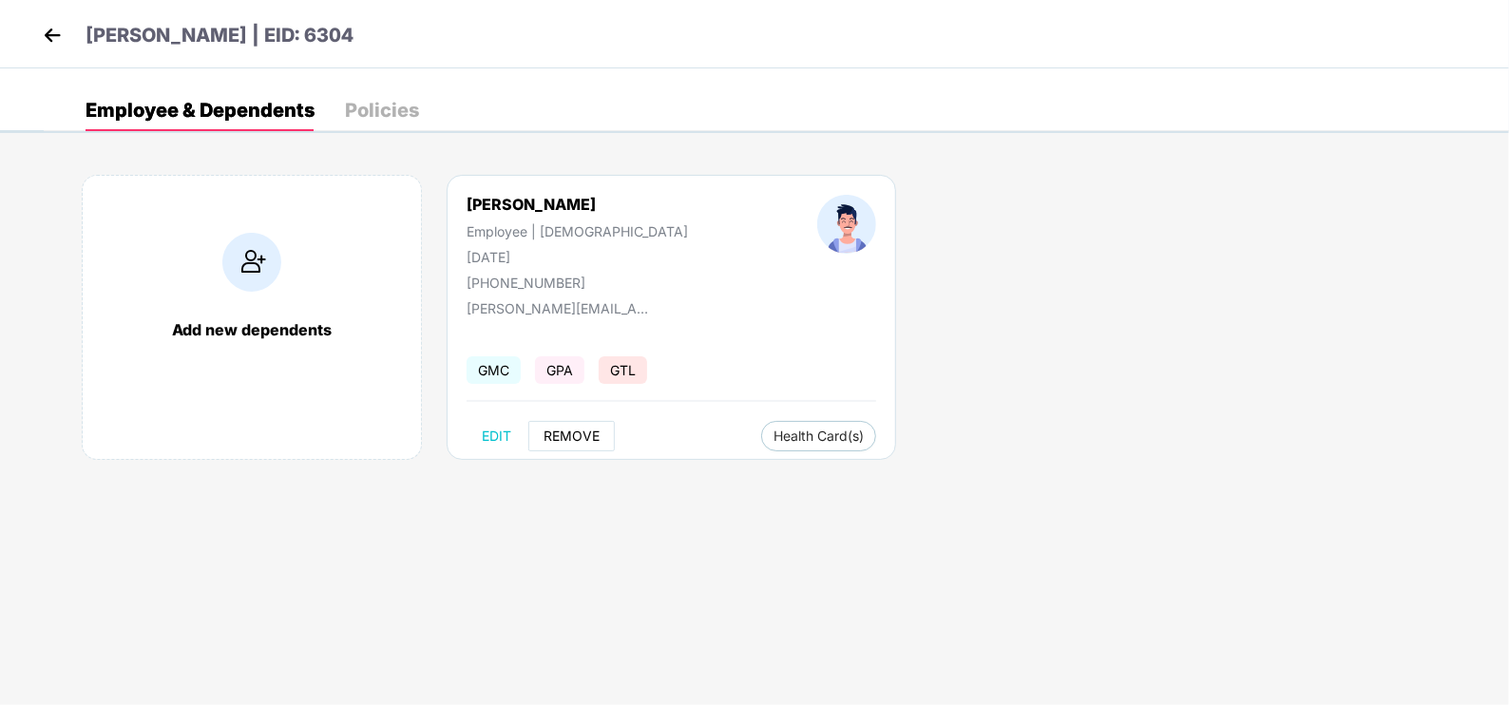
click at [581, 445] on button "REMOVE" at bounding box center [571, 436] width 86 height 30
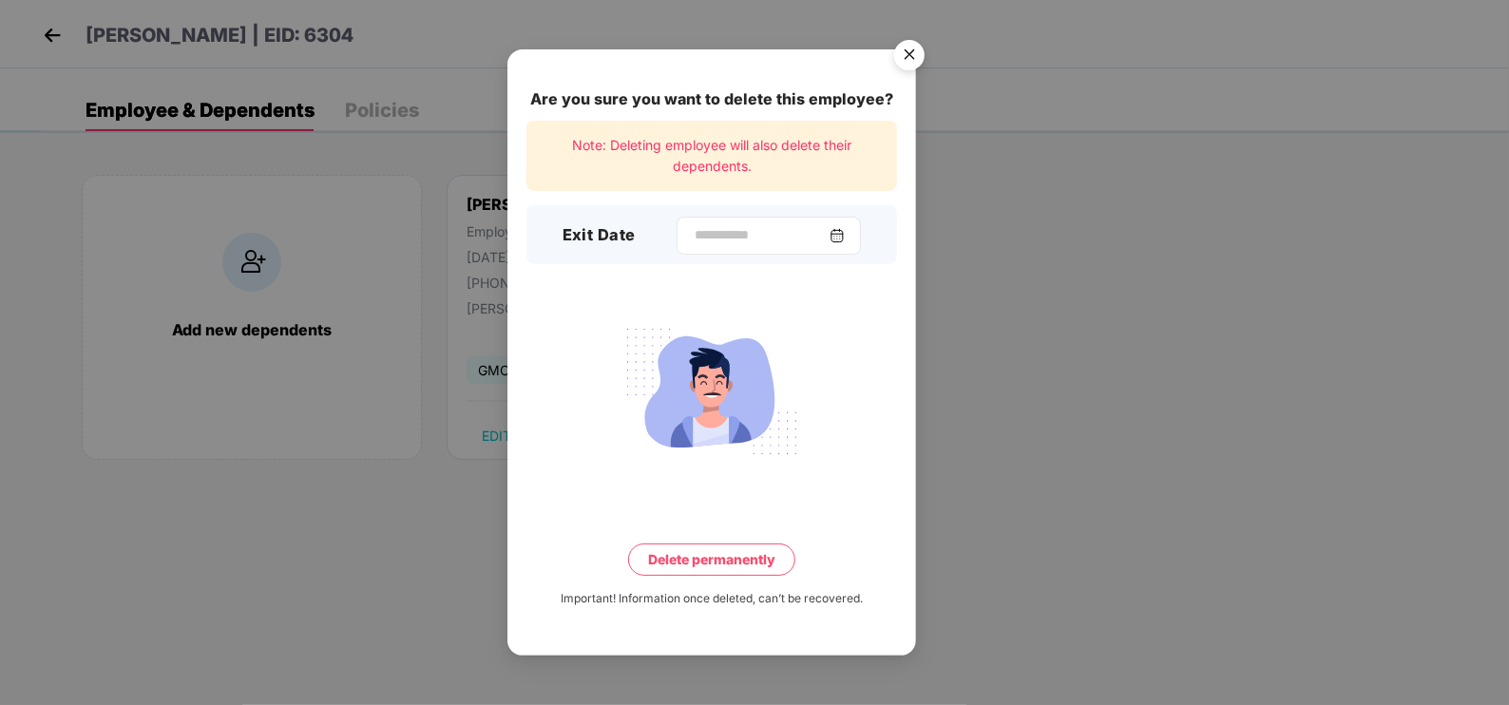
click at [845, 238] on img at bounding box center [836, 235] width 15 height 15
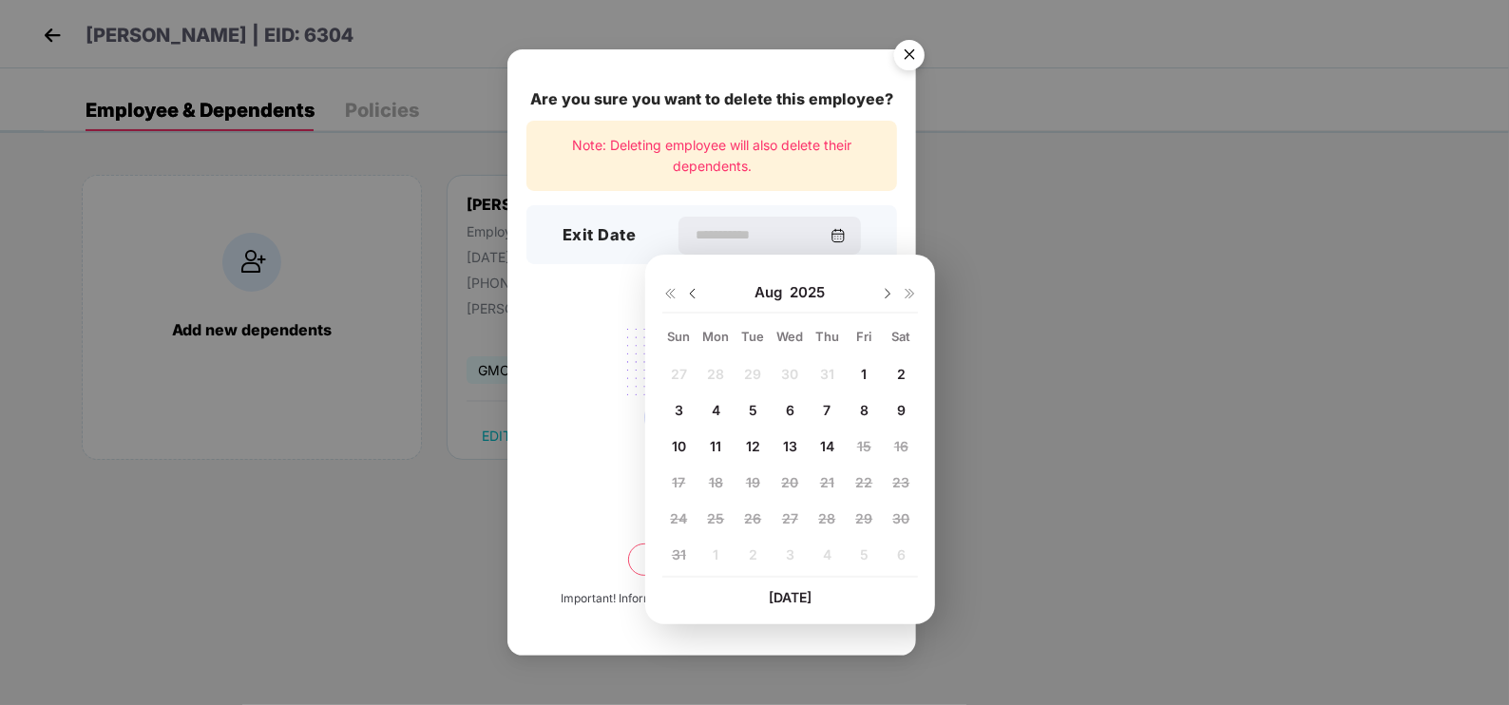
click at [698, 295] on img at bounding box center [692, 293] width 15 height 15
click at [783, 445] on span "16" at bounding box center [790, 446] width 14 height 16
type input "**********"
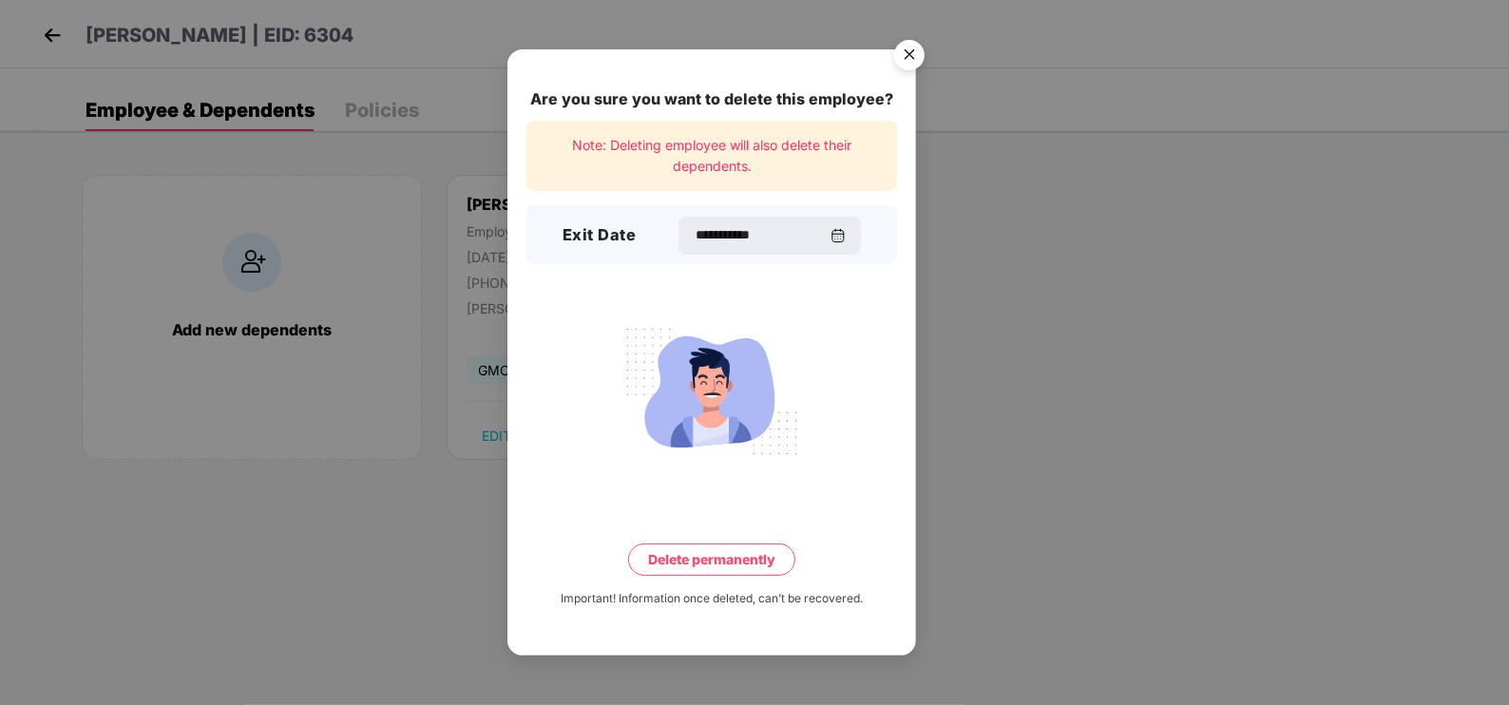
click at [766, 566] on button "Delete permanently" at bounding box center [711, 559] width 167 height 32
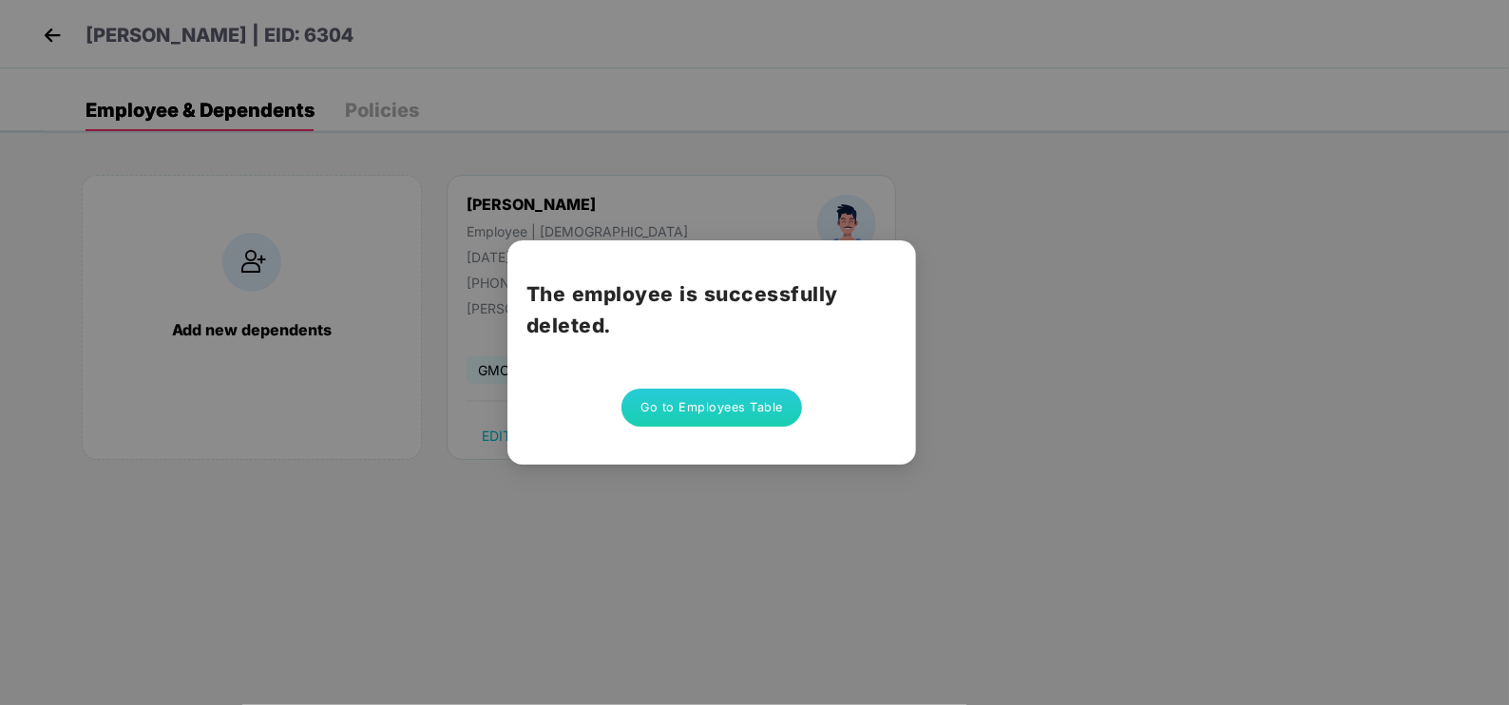
click at [622, 539] on div "The employee is successfully deleted. Go to Employees Table" at bounding box center [754, 352] width 1509 height 705
click at [634, 394] on button "Go to Employees Table" at bounding box center [711, 408] width 181 height 38
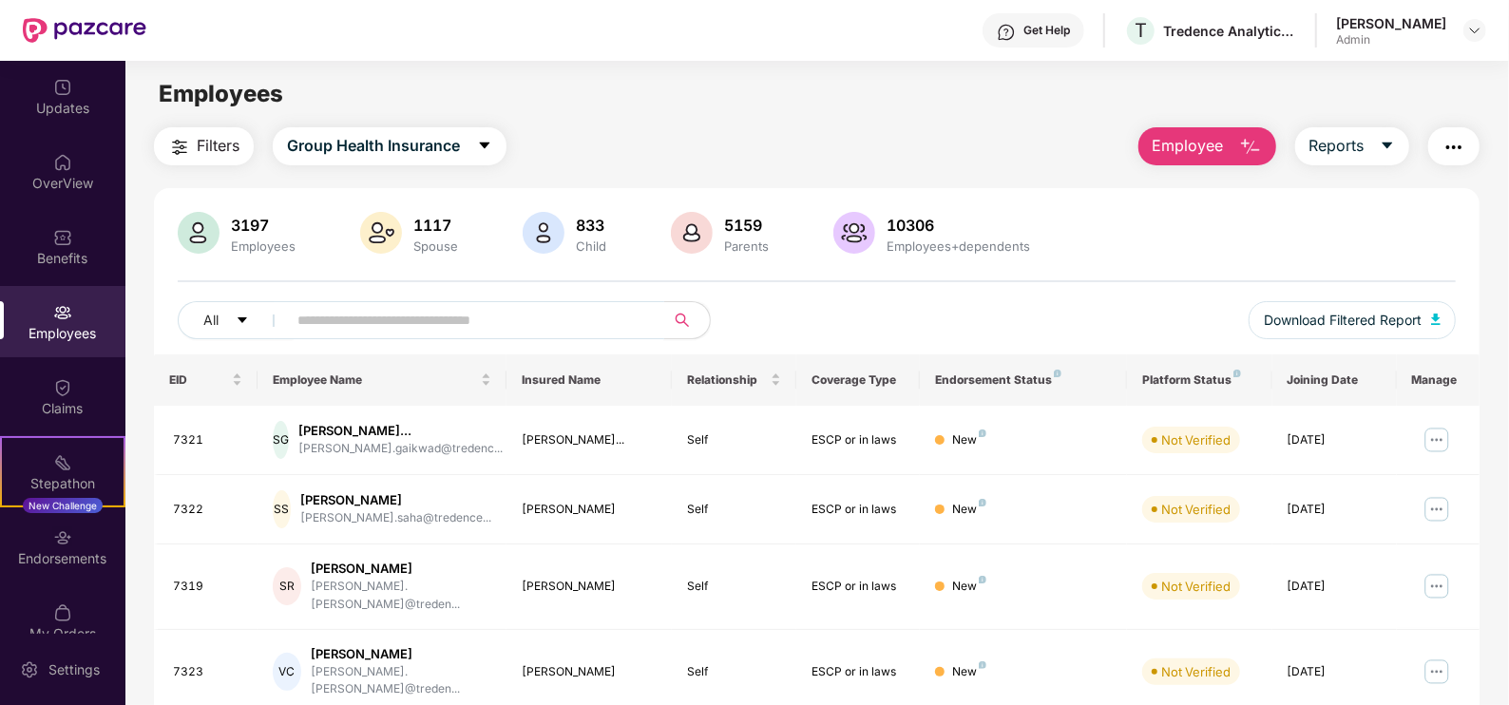
click at [466, 328] on input "text" at bounding box center [467, 320] width 341 height 29
paste input "****"
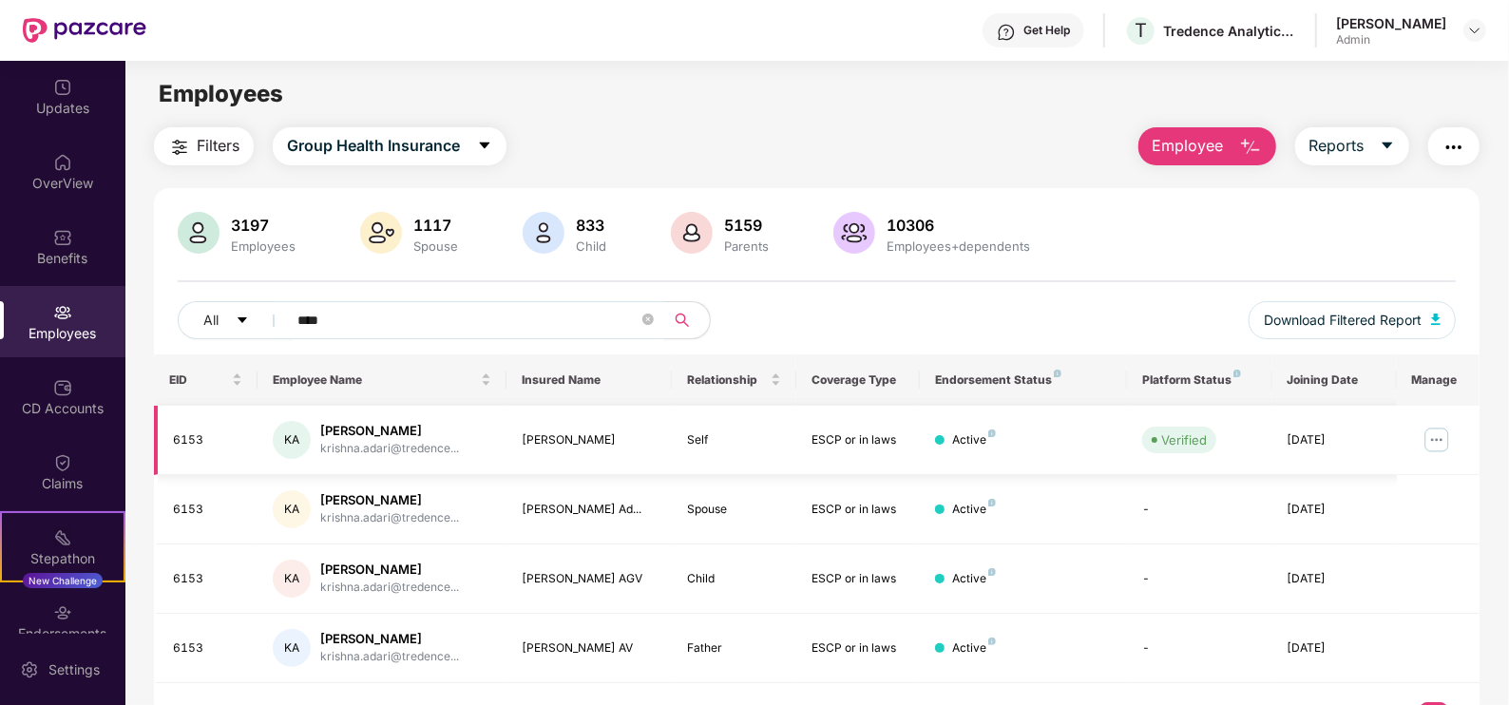
type input "****"
click at [1446, 438] on img at bounding box center [1436, 440] width 30 height 30
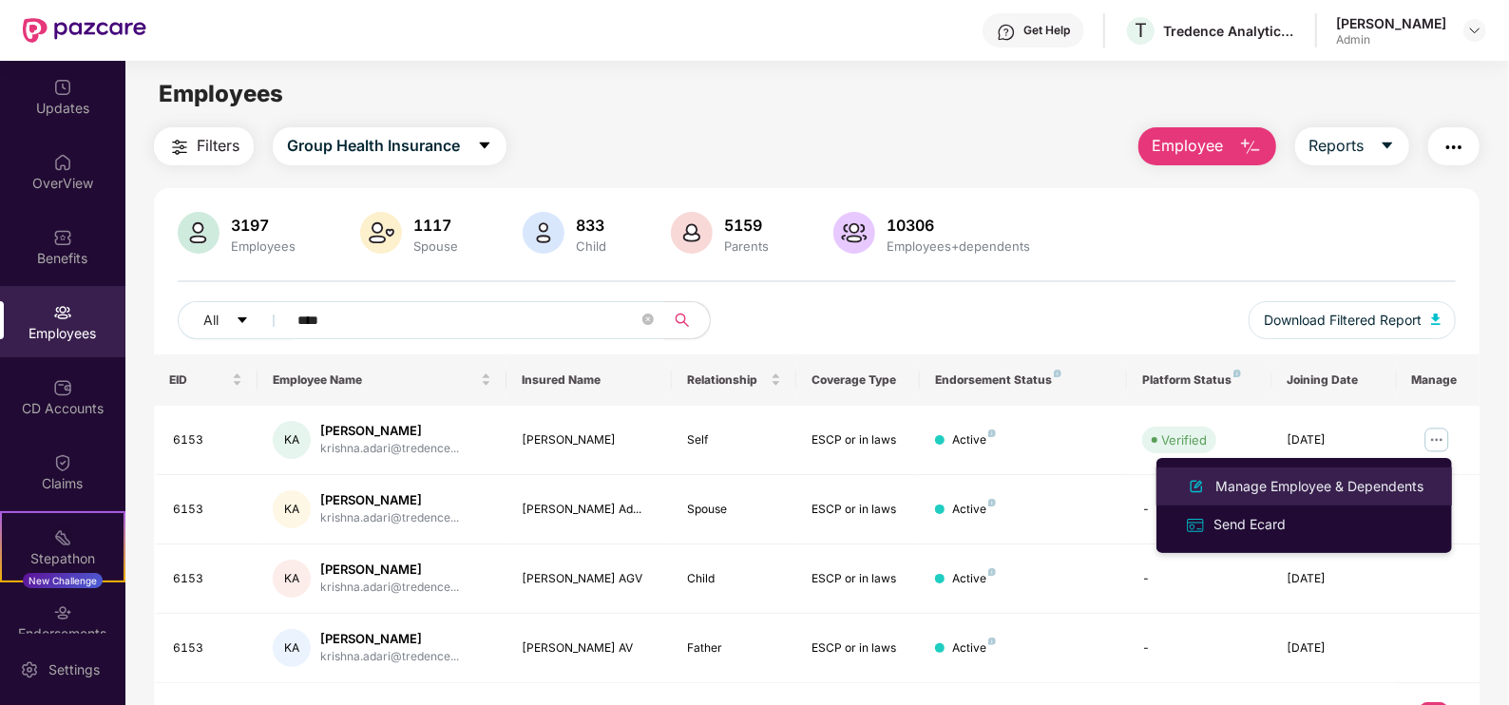
click at [1380, 489] on div "Manage Employee & Dependents" at bounding box center [1319, 486] width 216 height 21
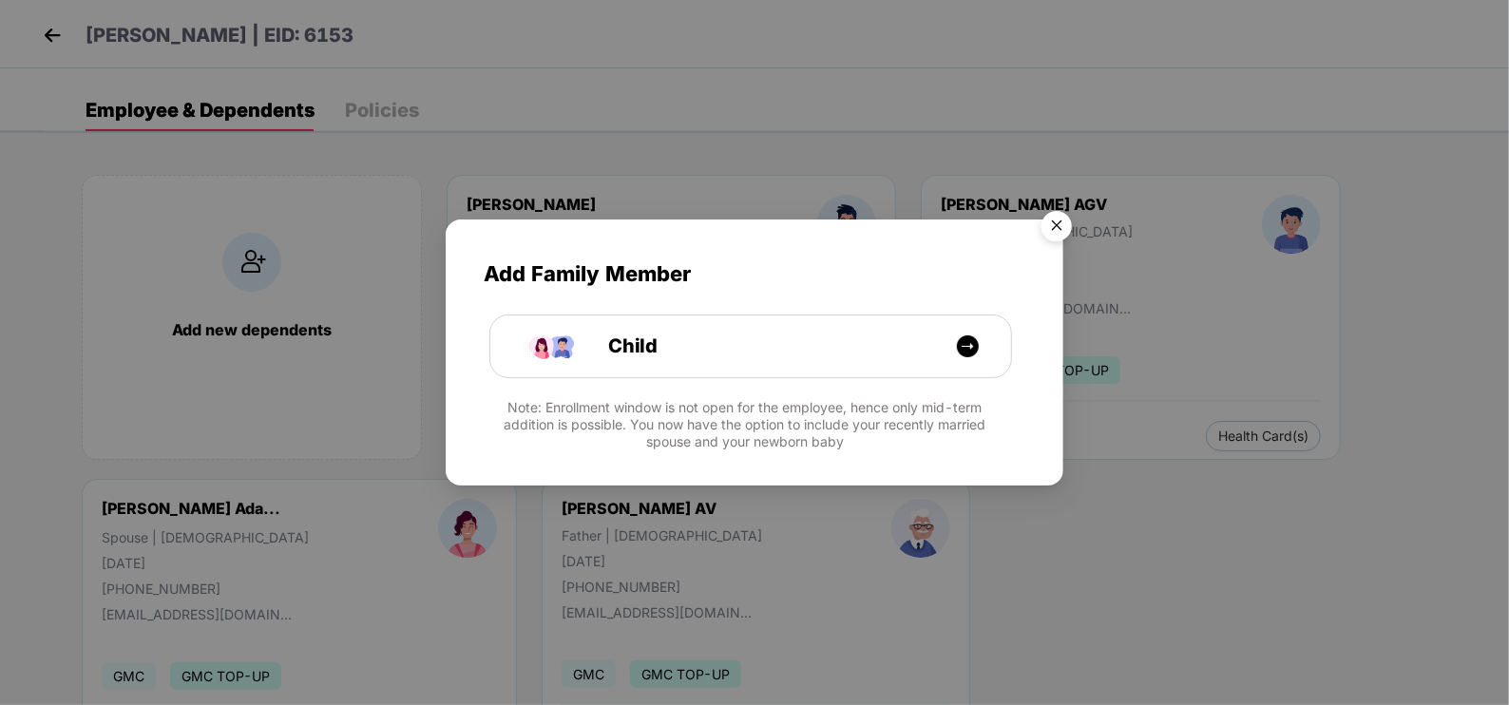
click at [1053, 229] on img "Close" at bounding box center [1056, 228] width 53 height 53
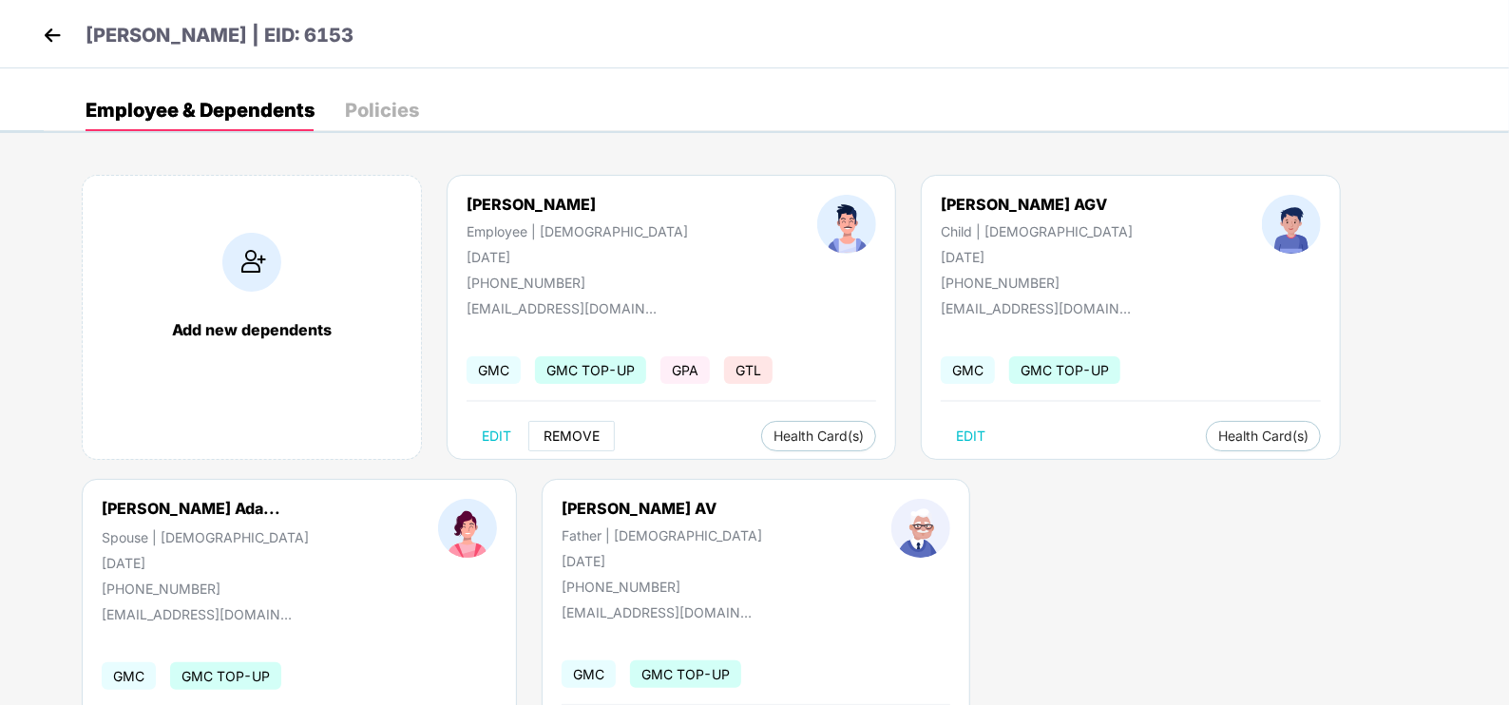
click at [561, 438] on span "REMOVE" at bounding box center [571, 435] width 56 height 15
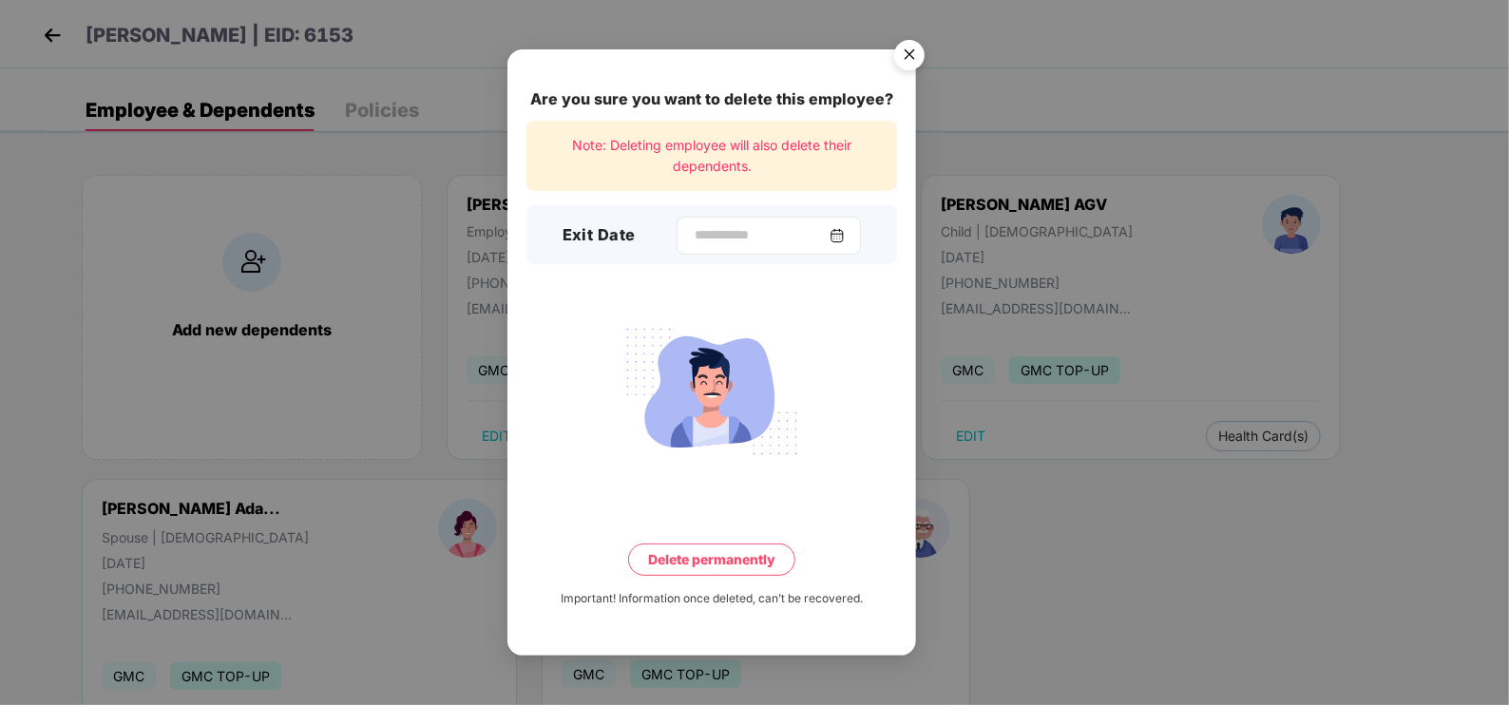
click at [845, 239] on img at bounding box center [836, 235] width 15 height 15
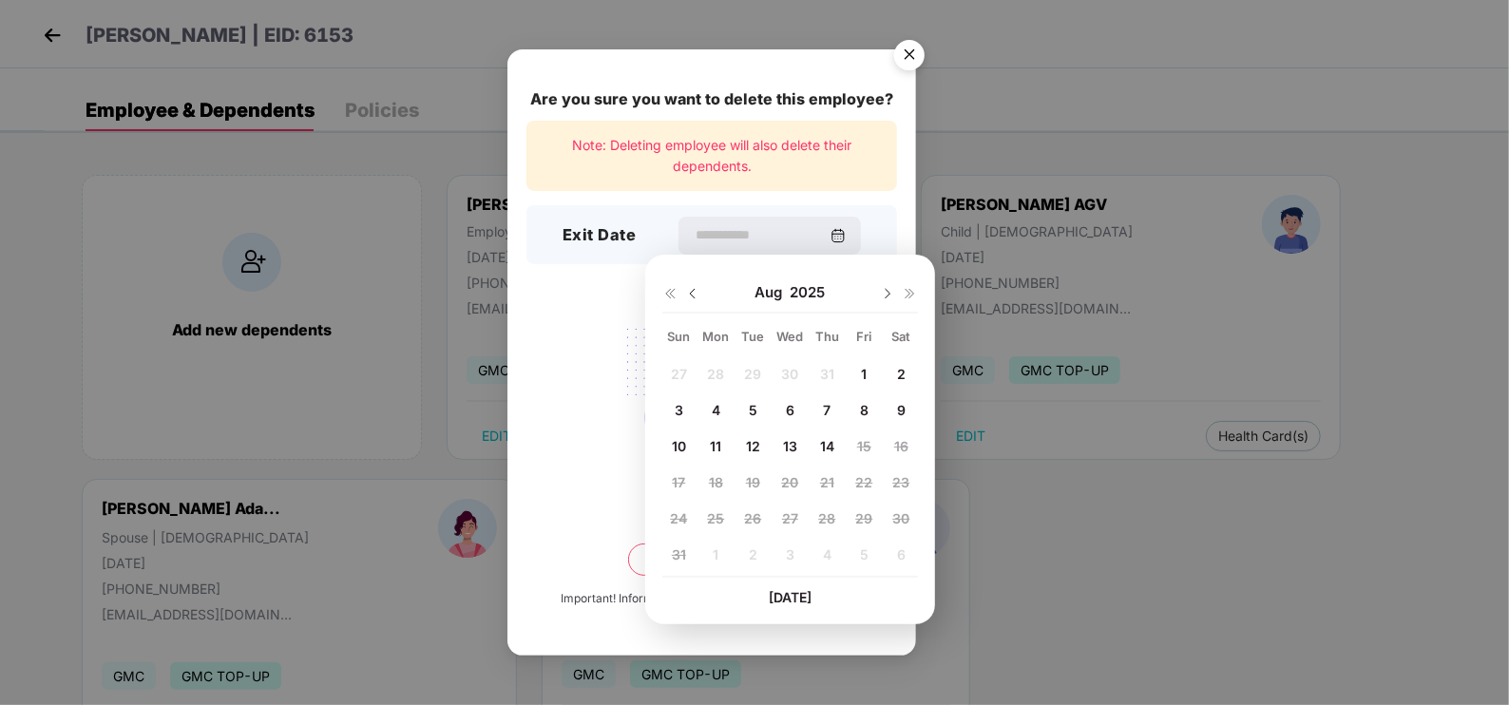
drag, startPoint x: 694, startPoint y: 293, endPoint x: 703, endPoint y: 304, distance: 14.8
click at [694, 293] on img at bounding box center [692, 293] width 15 height 15
click at [791, 450] on span "16" at bounding box center [790, 446] width 14 height 16
type input "**********"
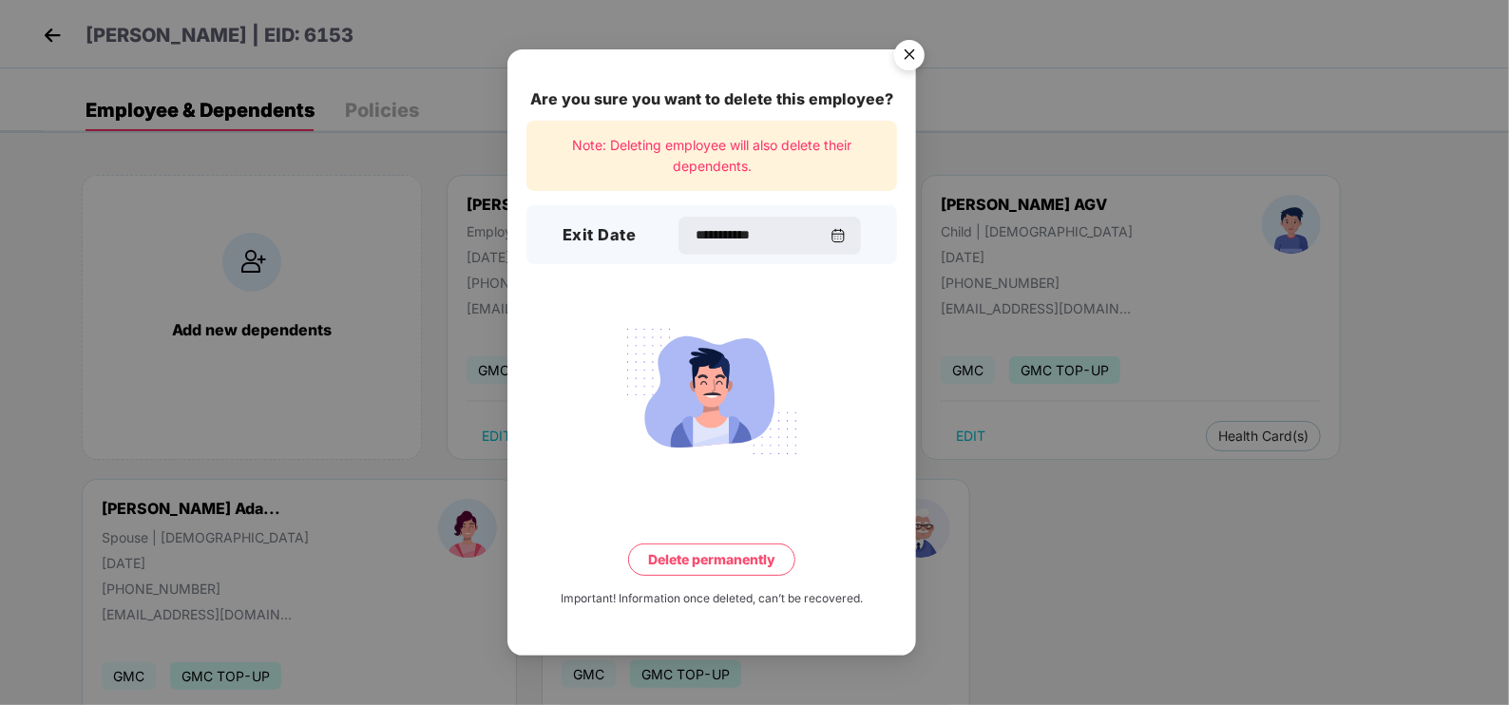
click at [764, 560] on button "Delete permanently" at bounding box center [711, 559] width 167 height 32
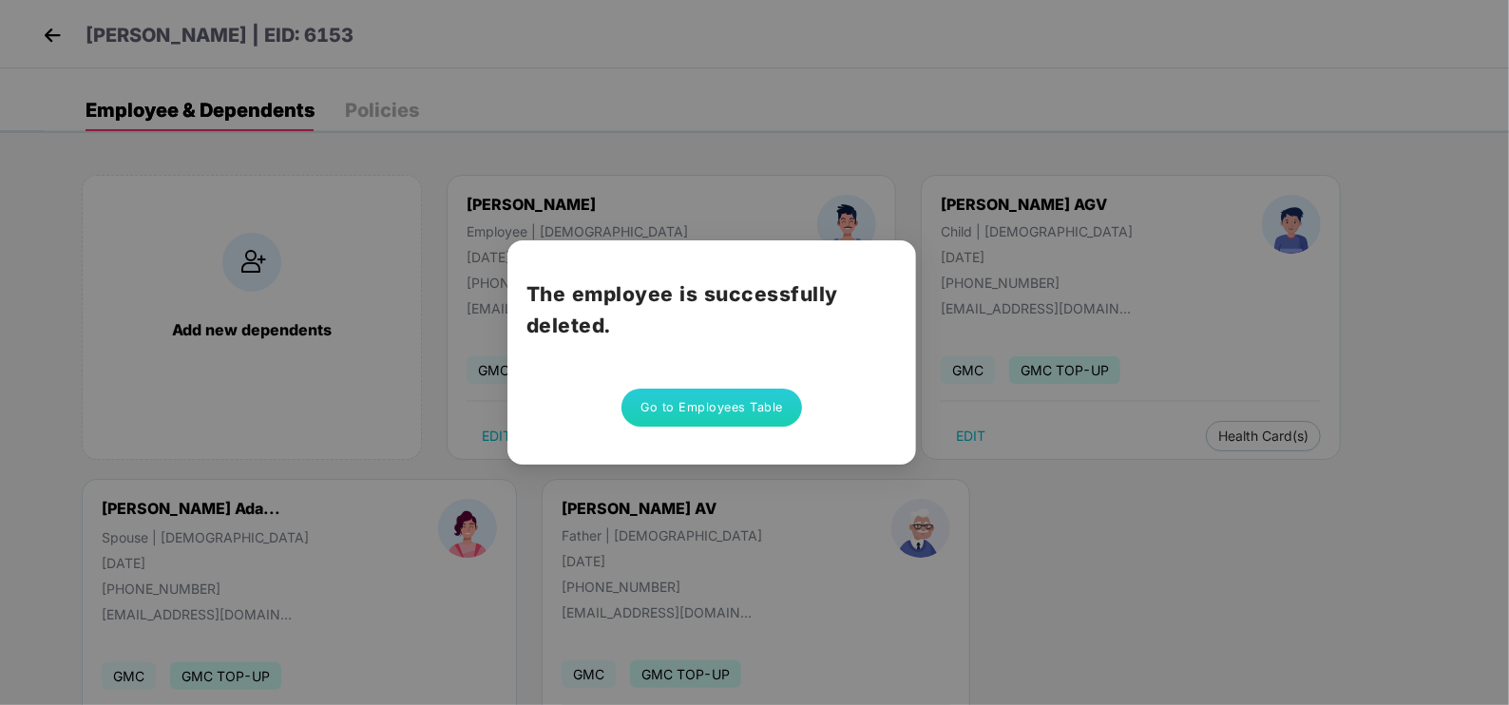
click at [713, 401] on button "Go to Employees Table" at bounding box center [711, 408] width 181 height 38
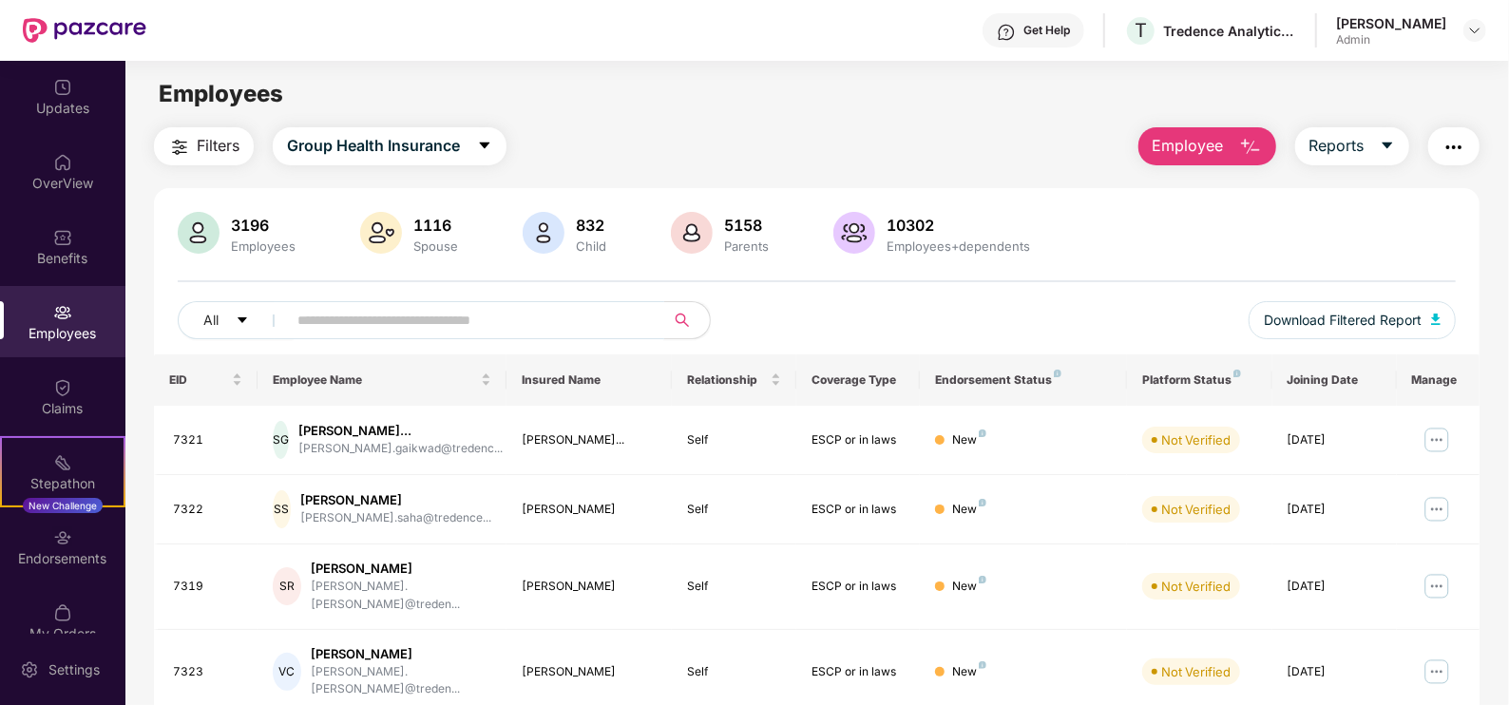
click at [461, 325] on input "text" at bounding box center [467, 320] width 341 height 29
paste input "****"
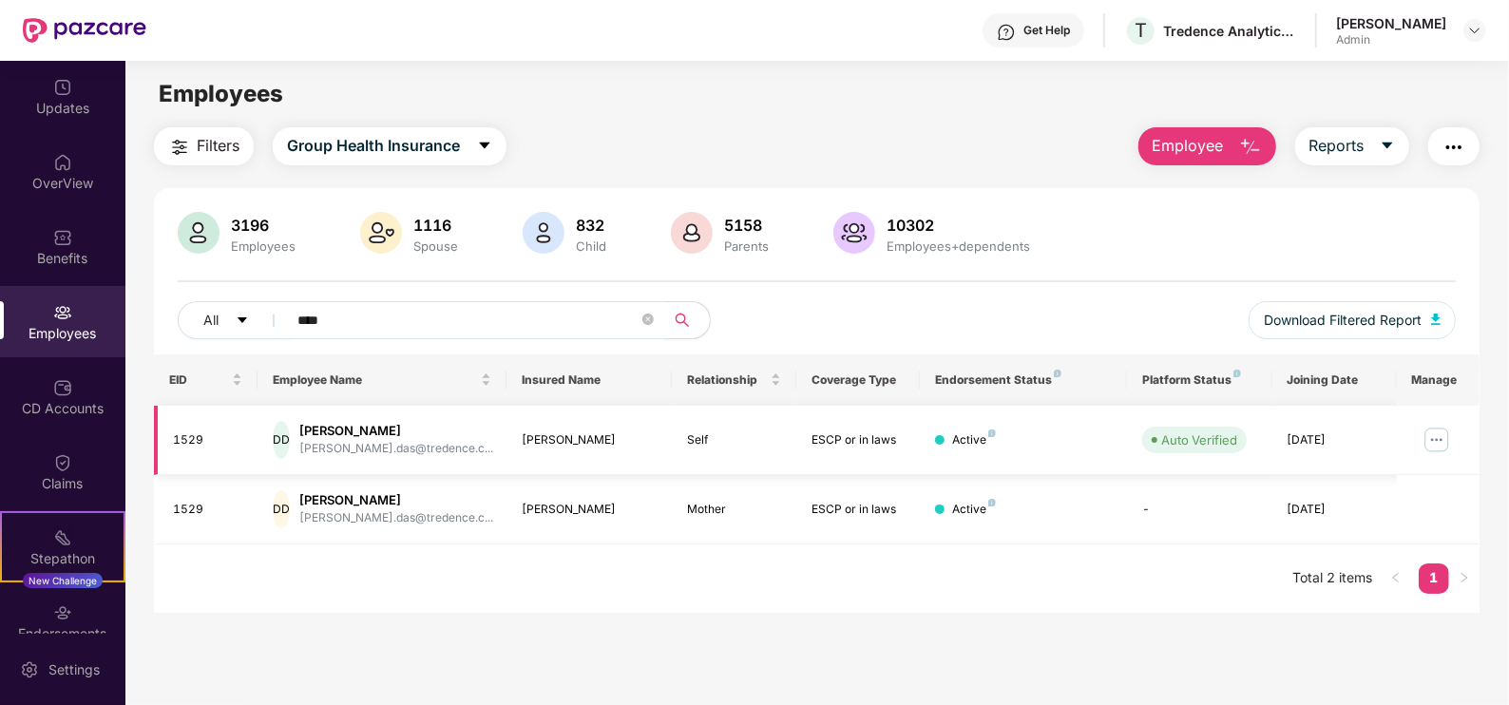
type input "****"
click at [1435, 442] on img at bounding box center [1436, 440] width 30 height 30
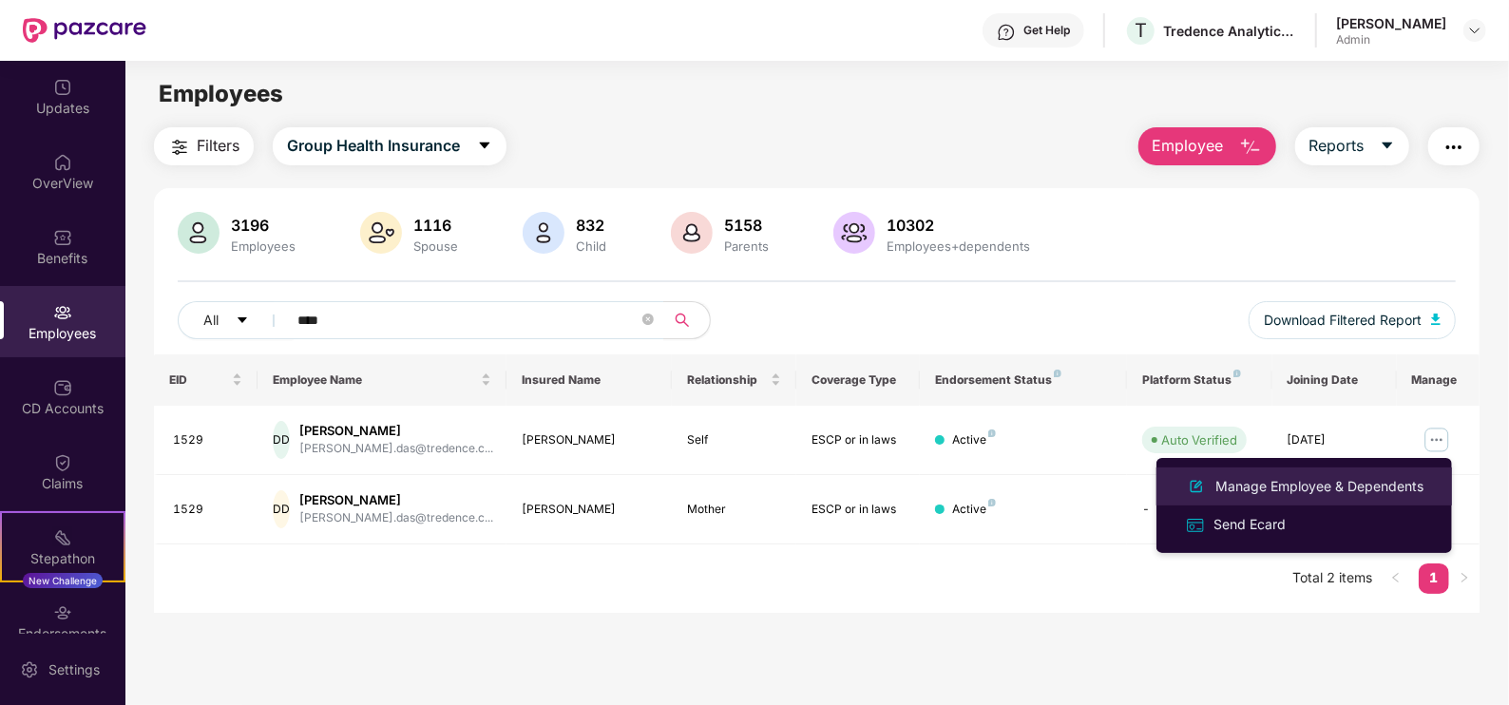
click at [1252, 480] on div "Manage Employee & Dependents" at bounding box center [1319, 486] width 216 height 21
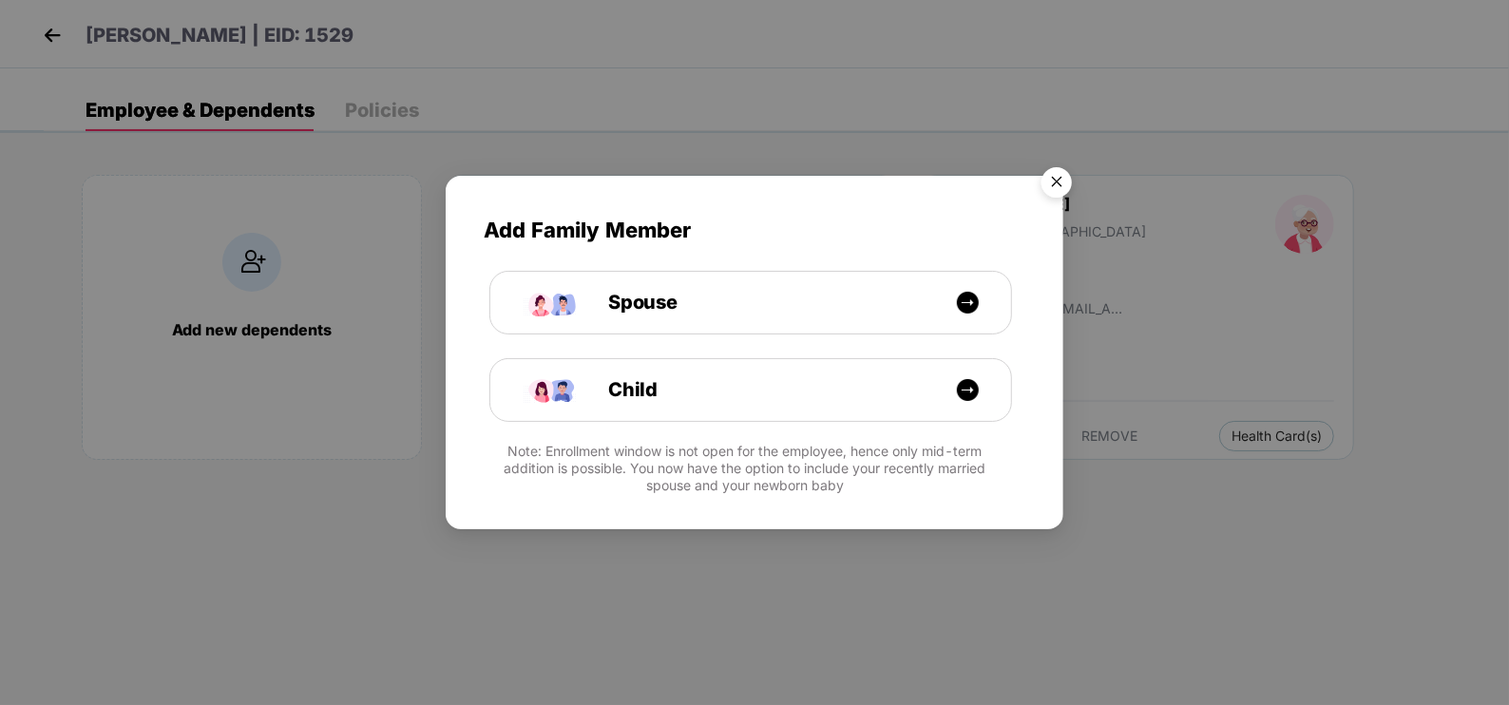
click at [1048, 181] on img "Close" at bounding box center [1056, 185] width 53 height 53
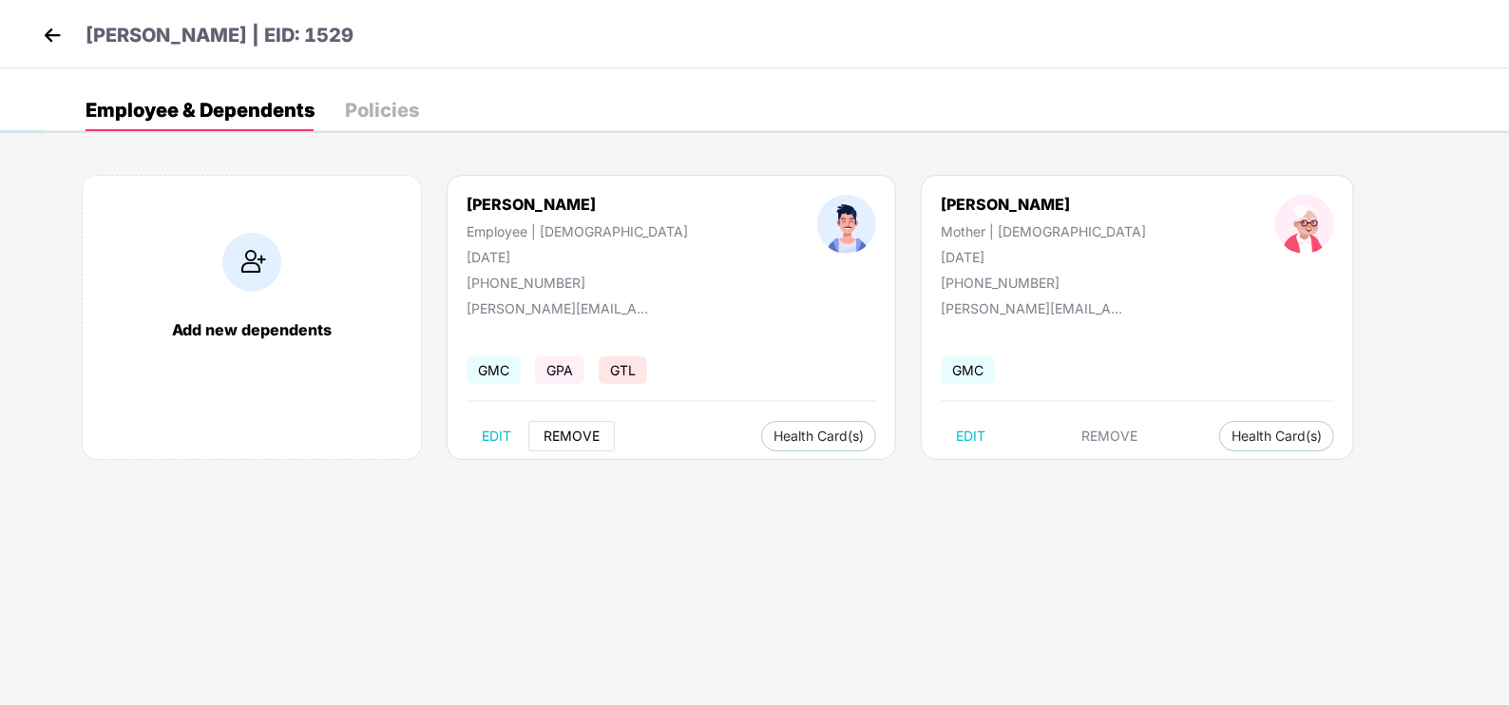
click at [594, 427] on button "REMOVE" at bounding box center [571, 436] width 86 height 30
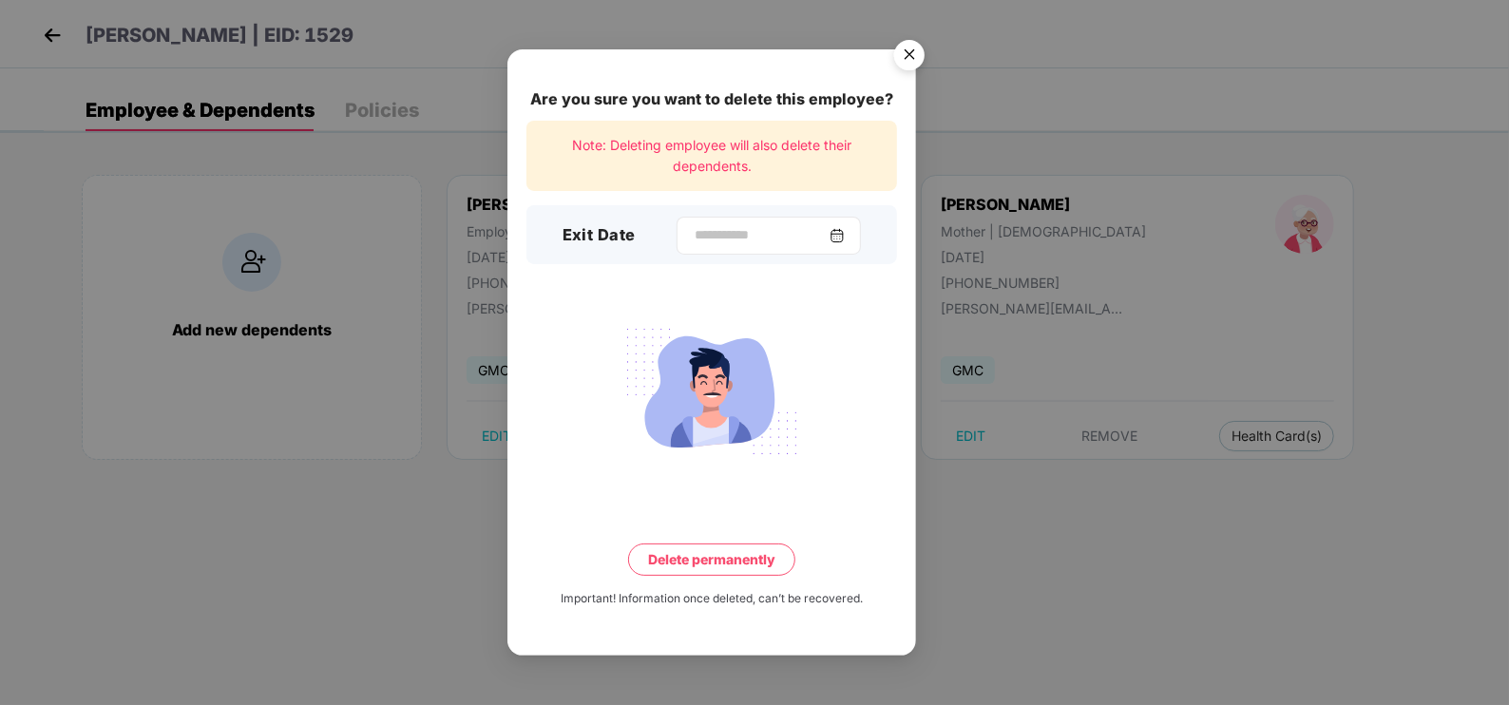
click at [845, 233] on img at bounding box center [836, 235] width 15 height 15
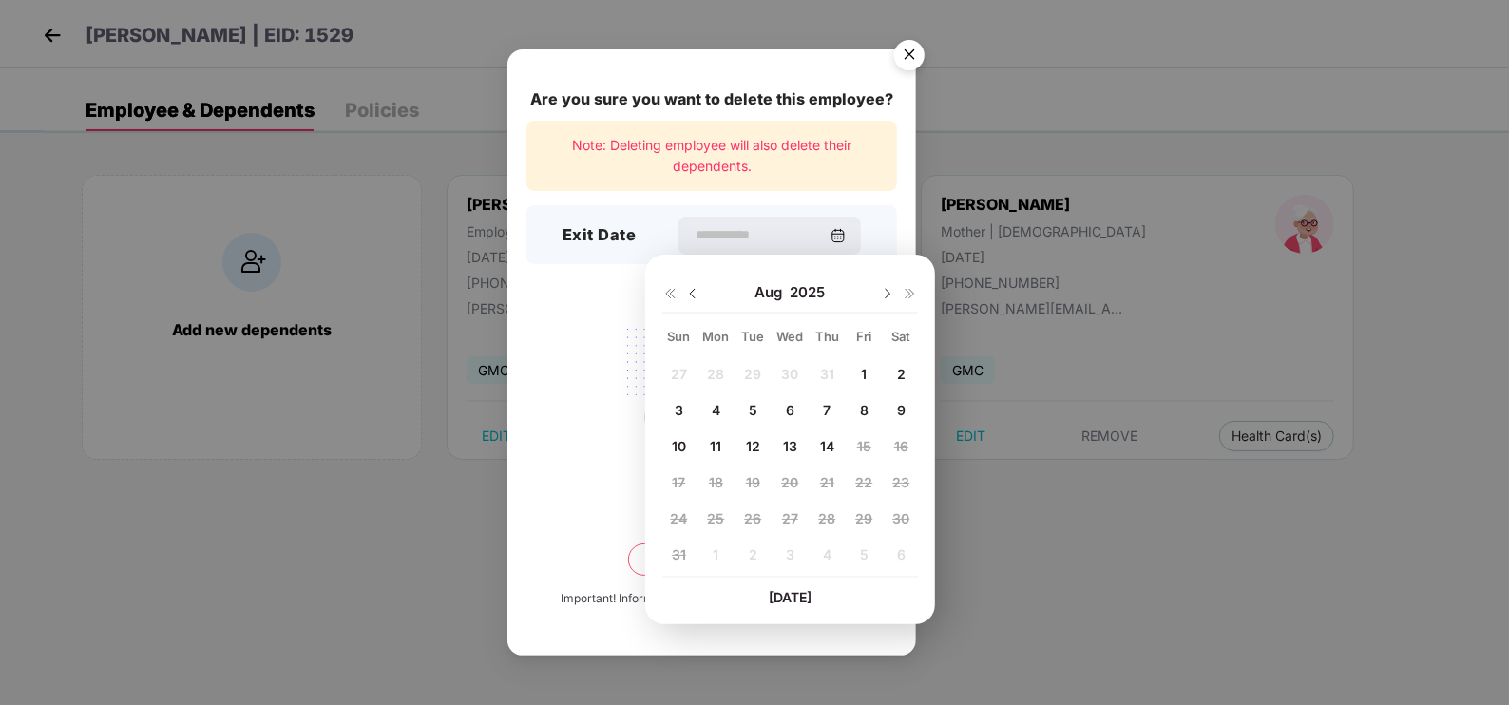
click at [822, 442] on span "14" at bounding box center [827, 446] width 14 height 16
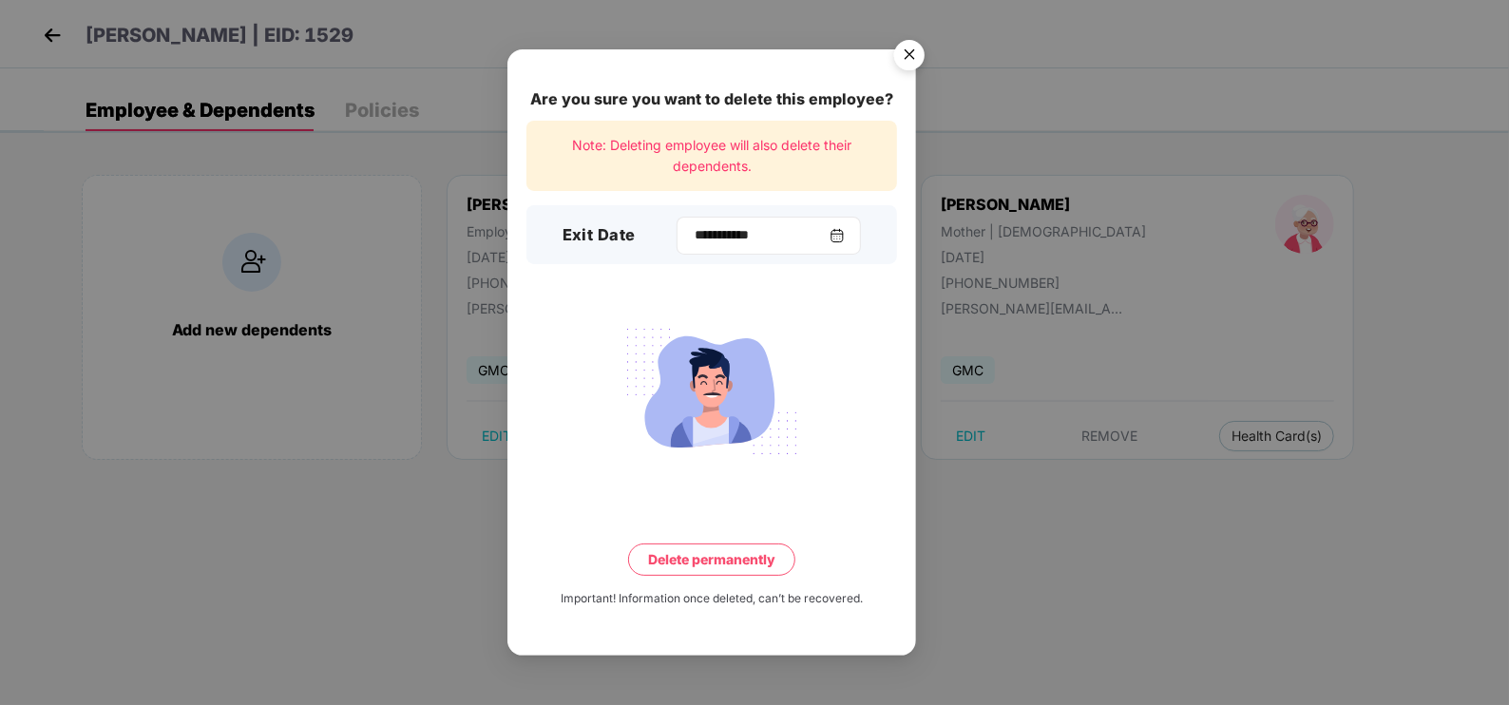
click at [840, 237] on img at bounding box center [836, 235] width 15 height 15
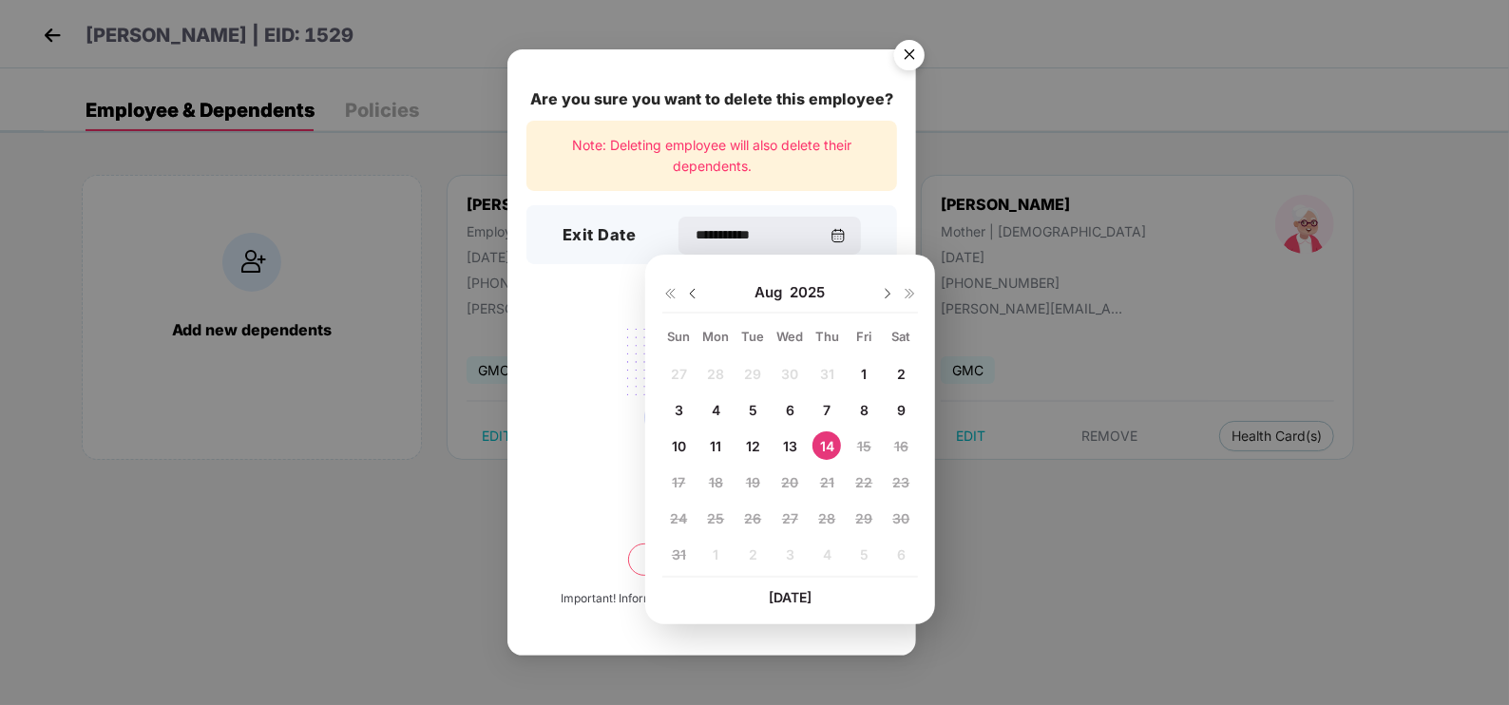
click at [691, 287] on img at bounding box center [692, 293] width 15 height 15
click at [793, 442] on span "16" at bounding box center [790, 446] width 14 height 16
type input "**********"
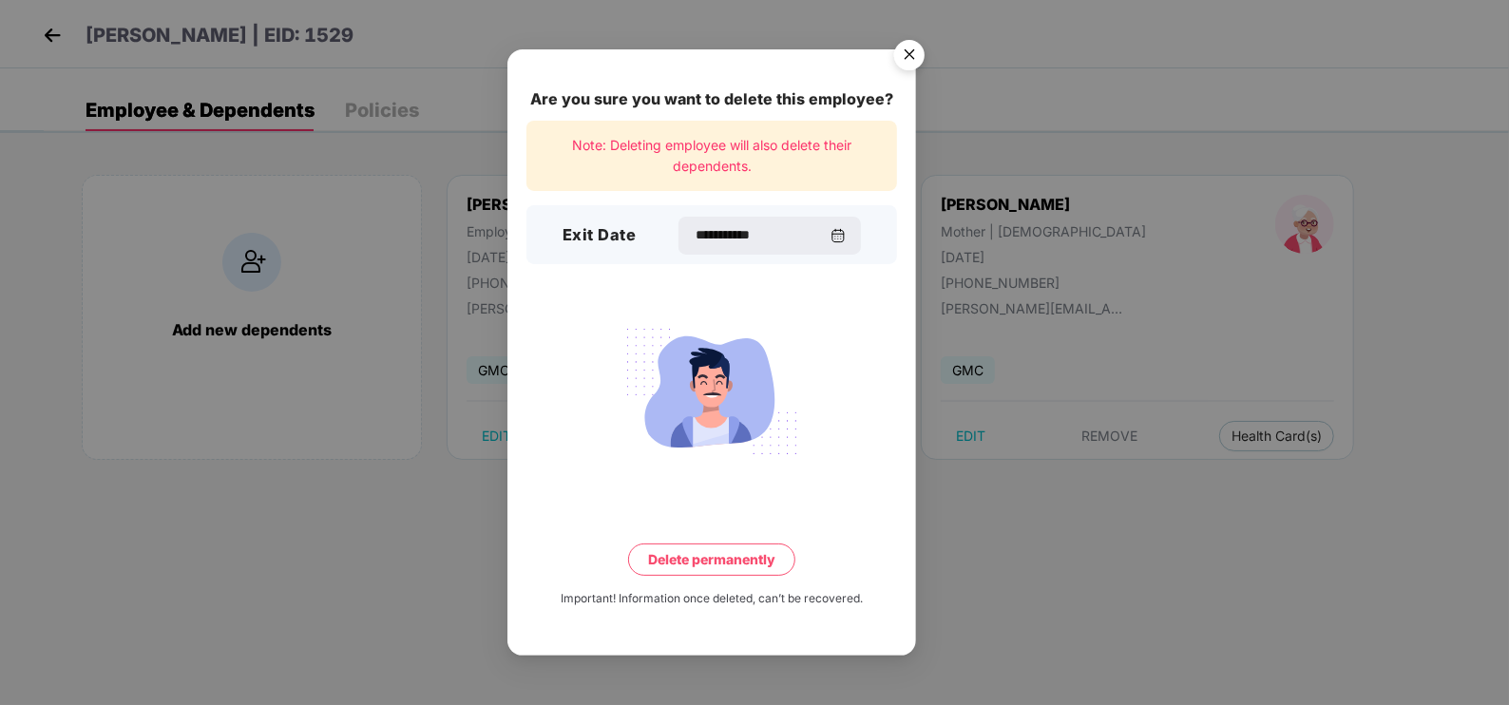
click at [753, 561] on button "Delete permanently" at bounding box center [711, 559] width 167 height 32
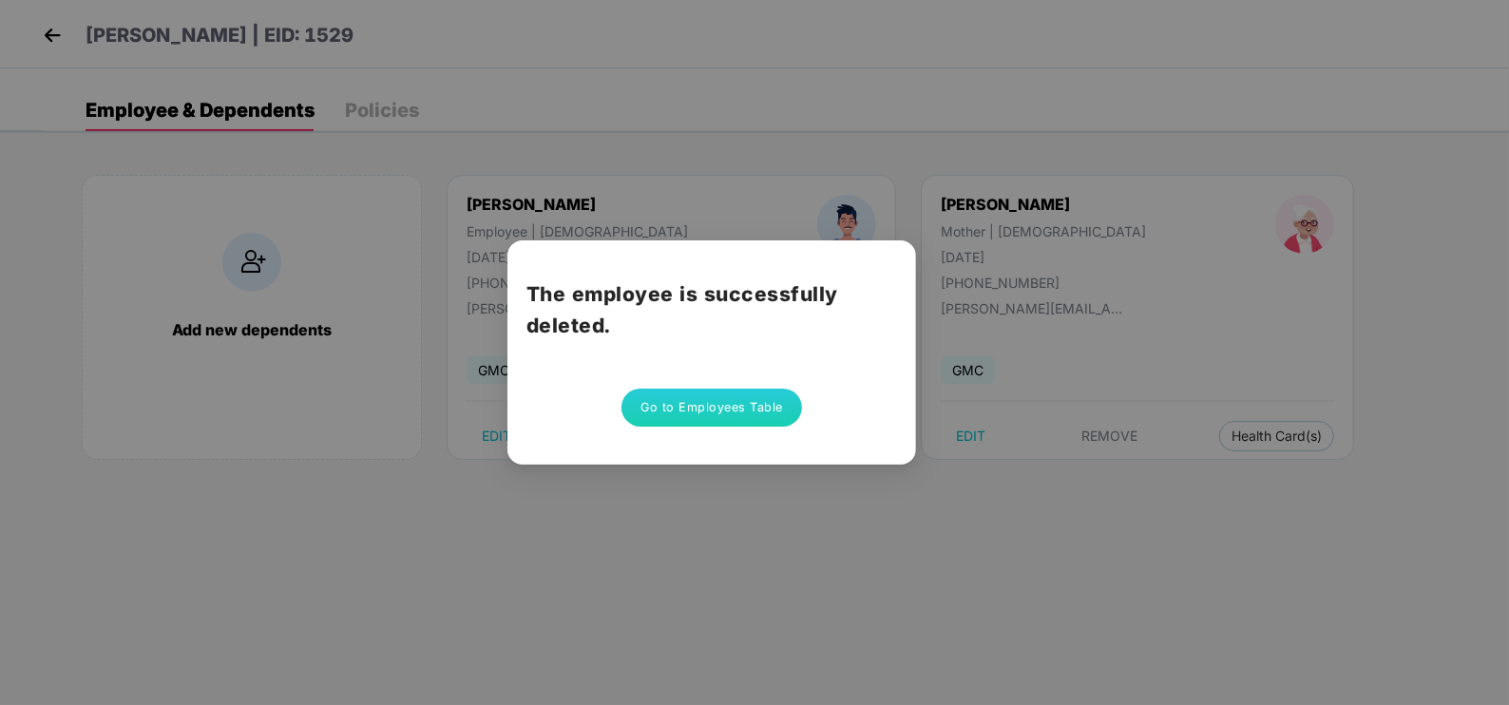
click at [713, 390] on button "Go to Employees Table" at bounding box center [711, 408] width 181 height 38
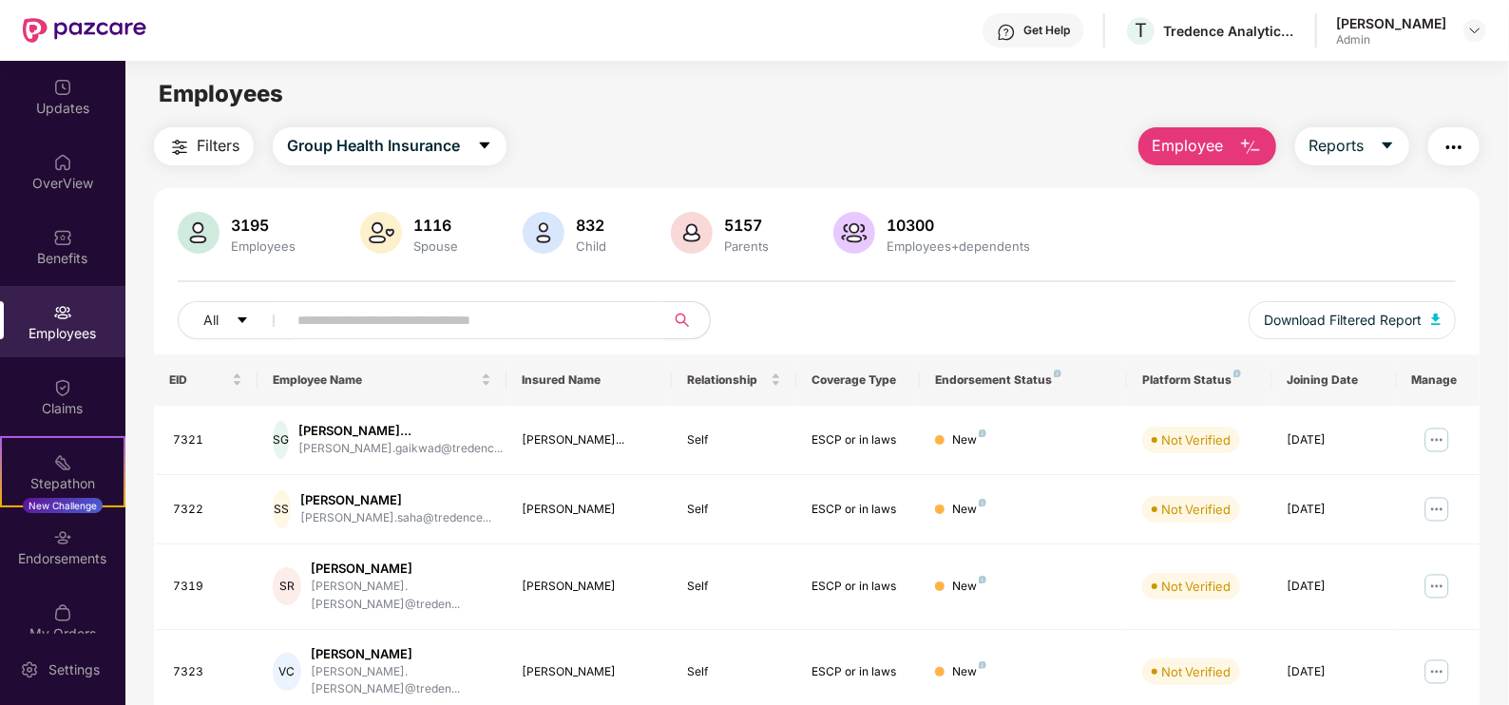
click at [577, 306] on input "text" at bounding box center [467, 320] width 341 height 29
paste input "****"
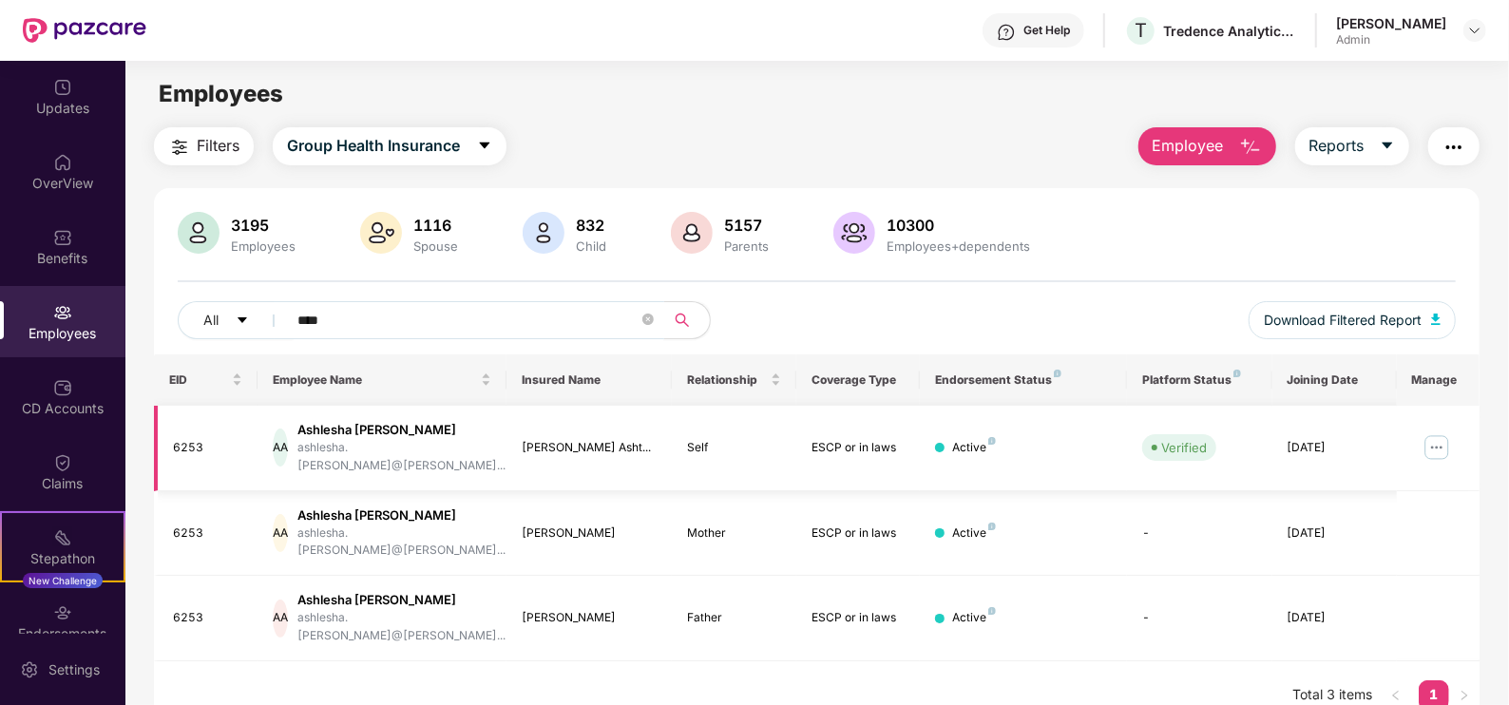
type input "****"
click at [1434, 434] on img at bounding box center [1436, 447] width 30 height 30
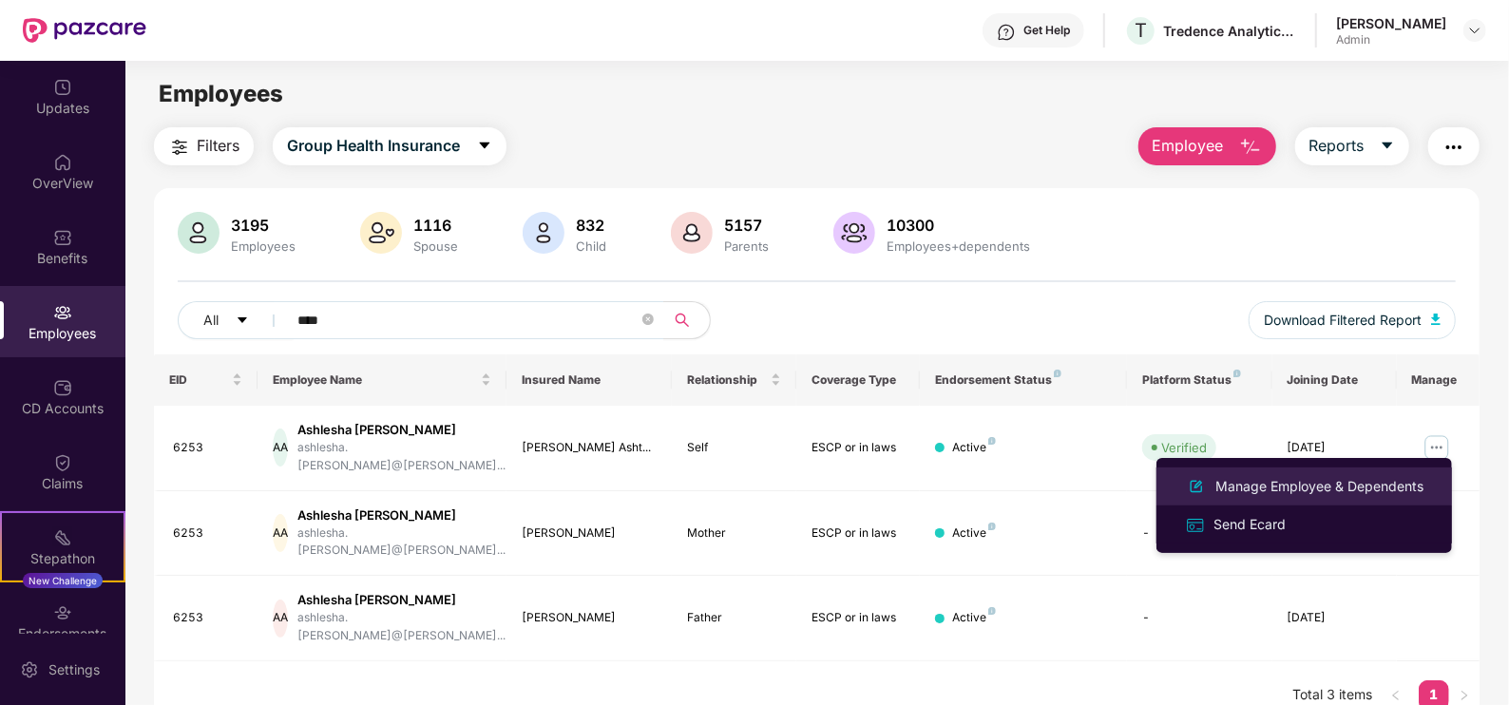
click at [1306, 485] on div "Manage Employee & Dependents" at bounding box center [1319, 486] width 216 height 21
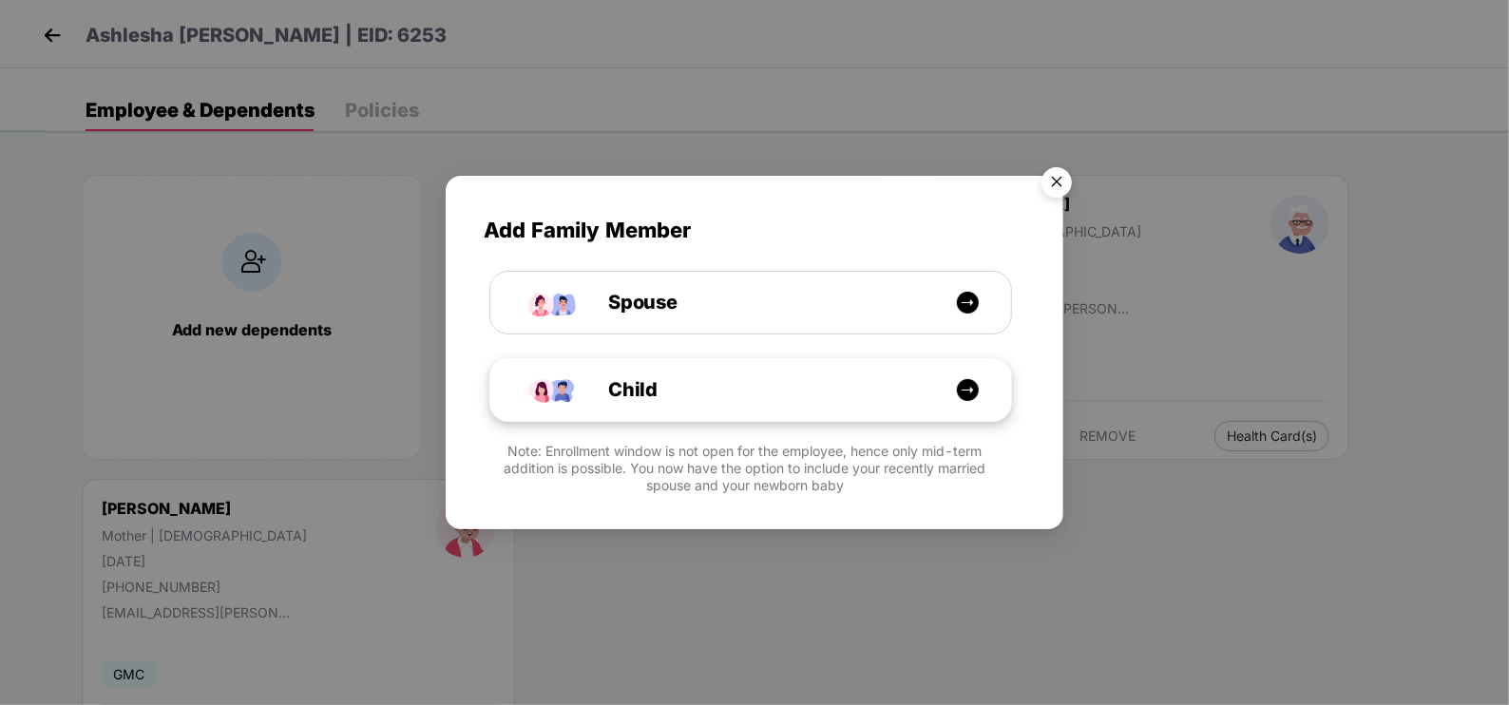
drag, startPoint x: 1054, startPoint y: 183, endPoint x: 884, endPoint y: 360, distance: 244.6
click at [1052, 185] on img "Close" at bounding box center [1056, 185] width 53 height 53
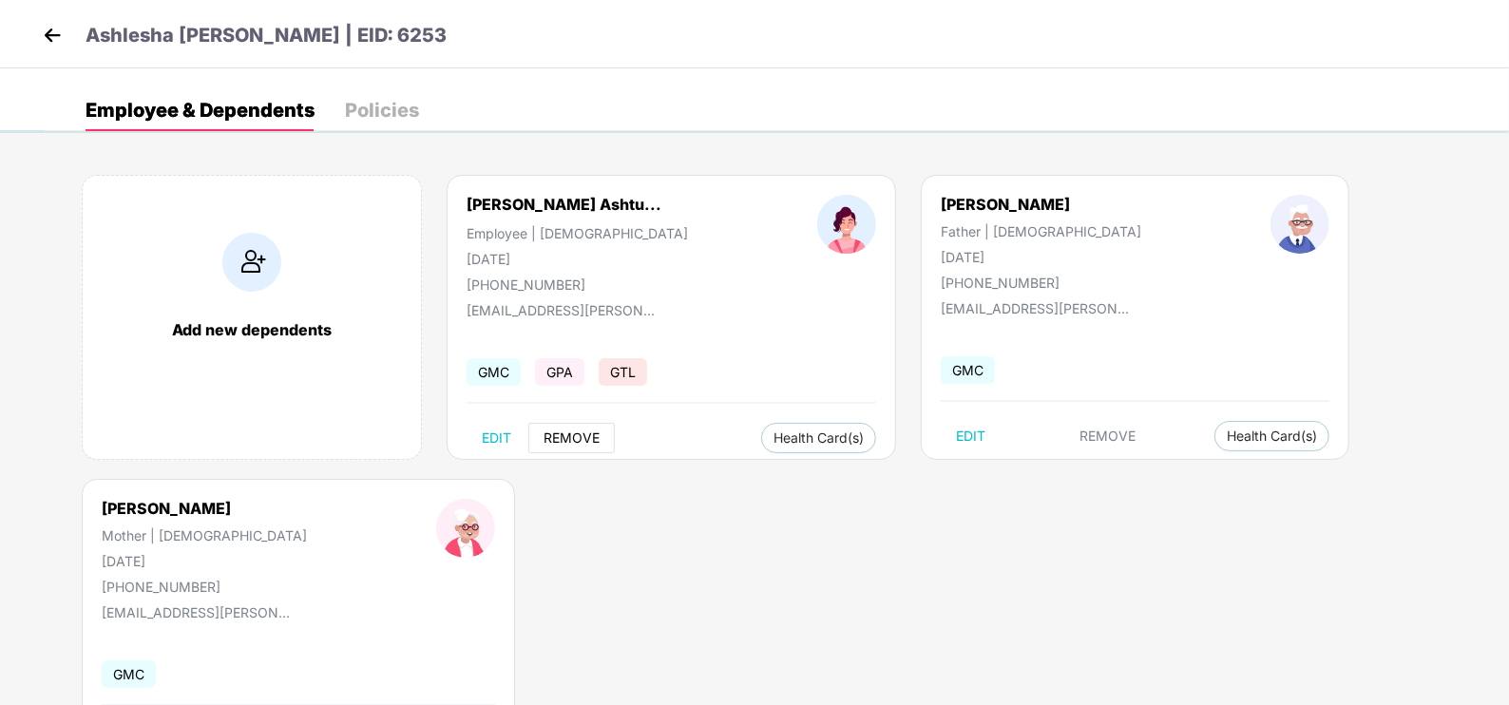
click at [599, 424] on button "REMOVE" at bounding box center [571, 438] width 86 height 30
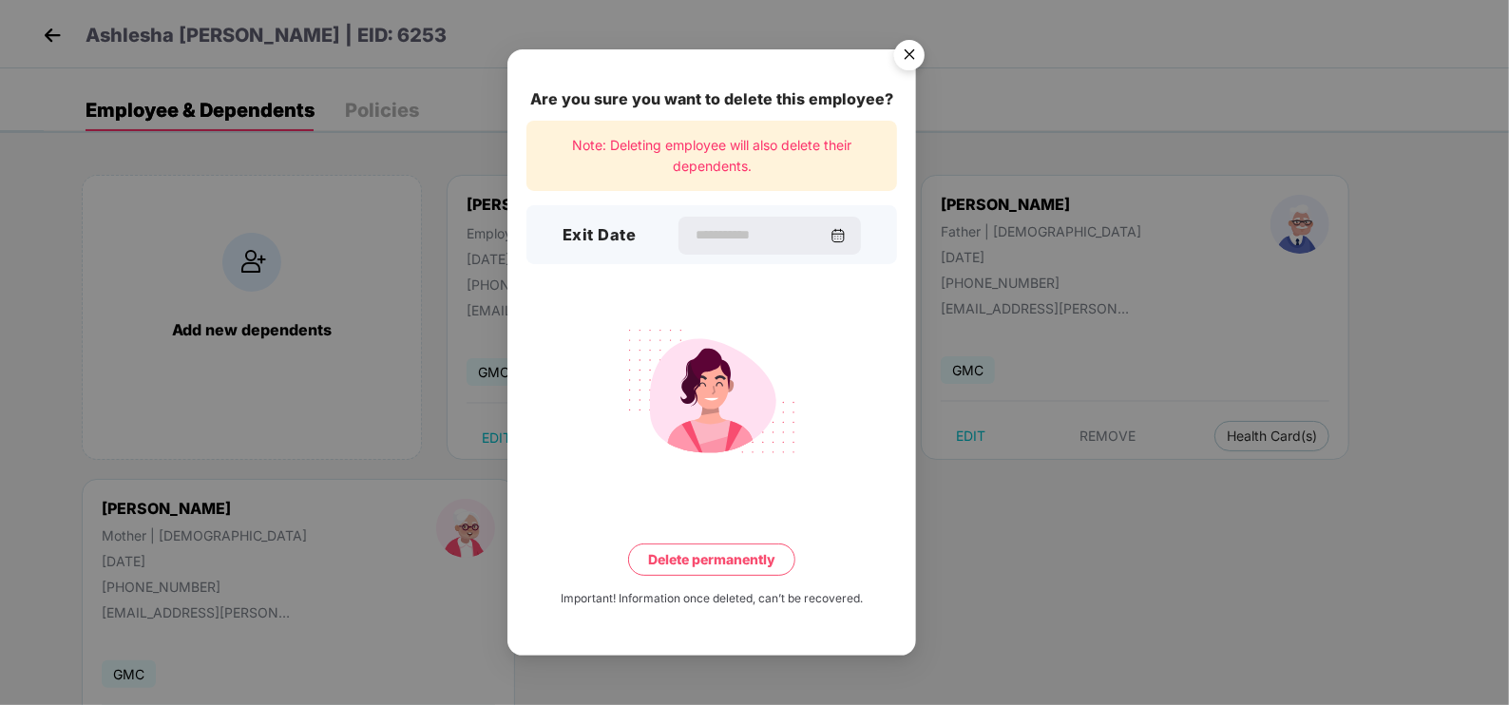
drag, startPoint x: 846, startPoint y: 234, endPoint x: 842, endPoint y: 266, distance: 32.5
click at [846, 235] on img at bounding box center [837, 235] width 15 height 15
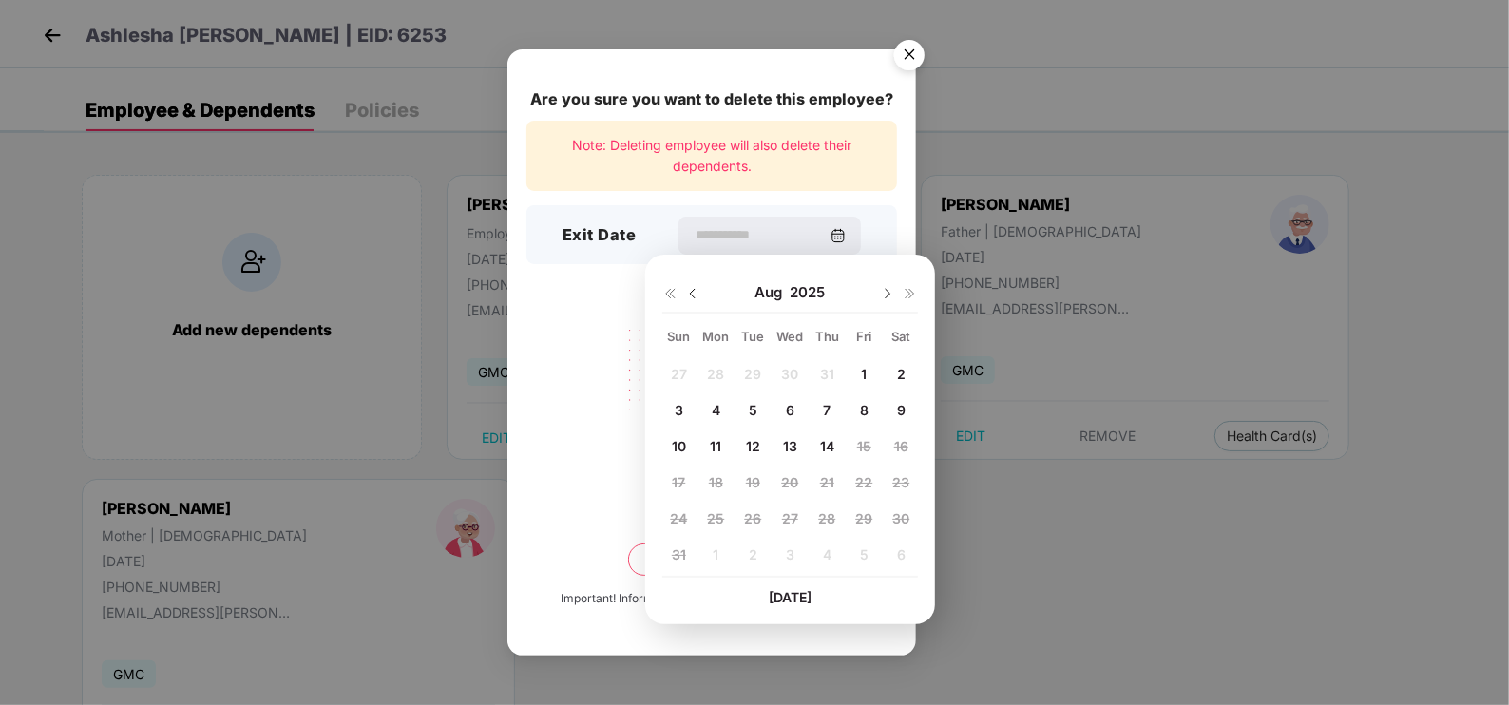
click at [693, 295] on img at bounding box center [692, 293] width 15 height 15
click at [786, 446] on span "16" at bounding box center [790, 446] width 14 height 16
type input "**********"
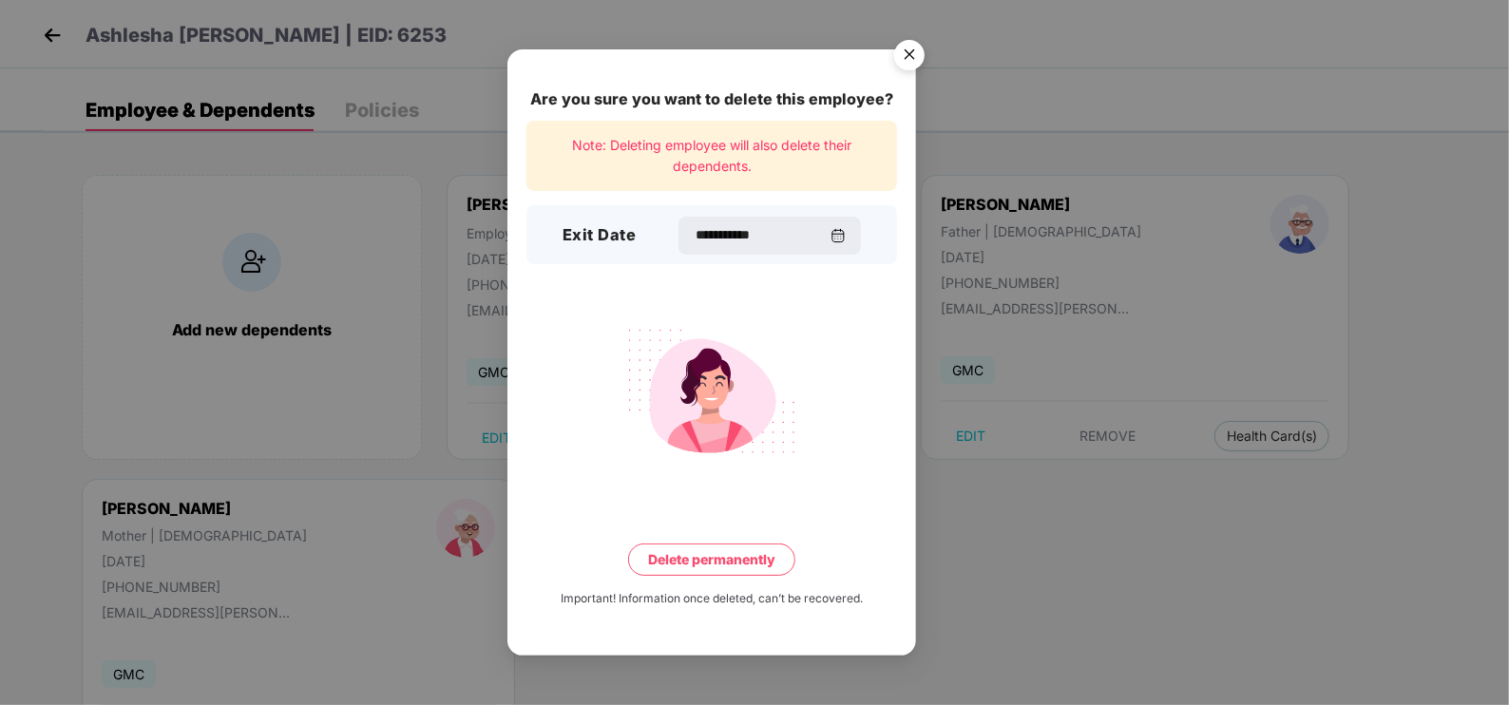
click at [760, 565] on button "Delete permanently" at bounding box center [711, 559] width 167 height 32
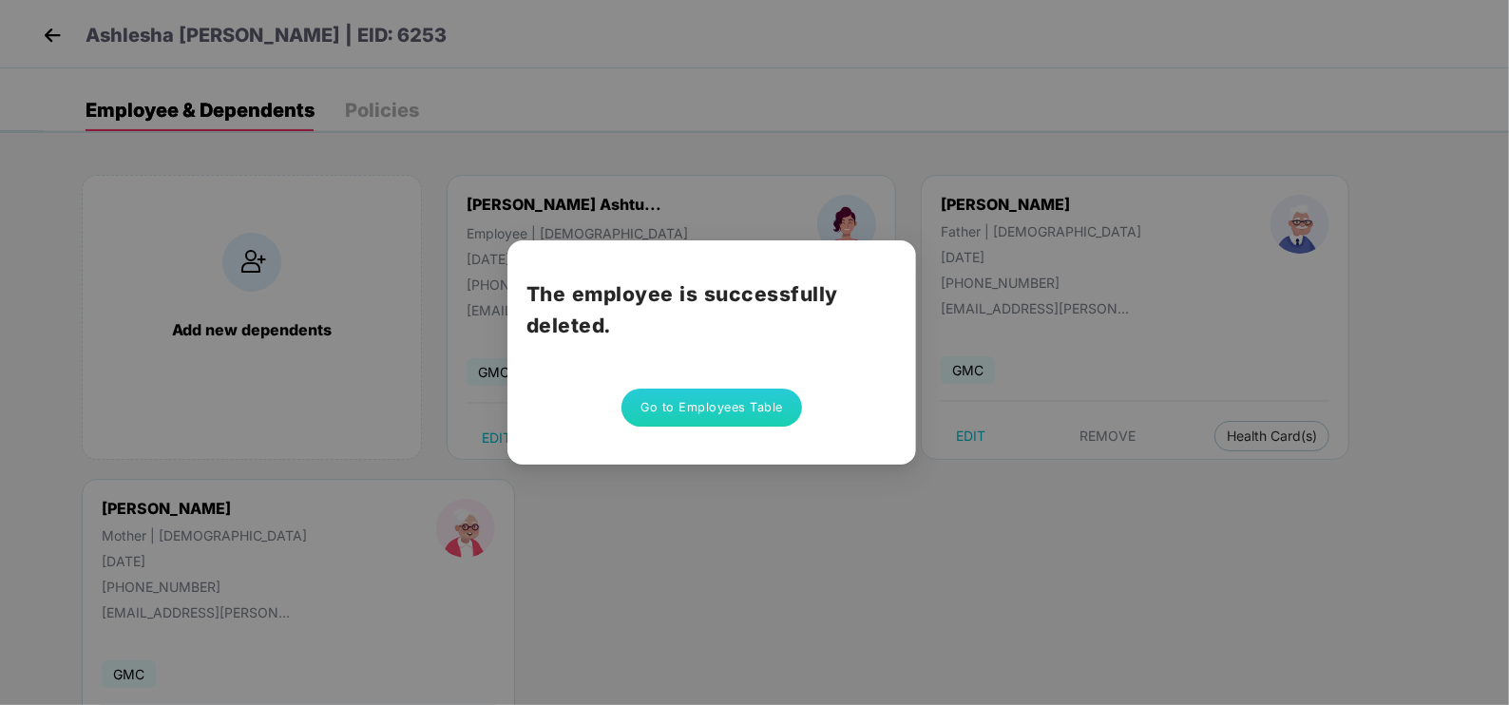
click at [738, 415] on button "Go to Employees Table" at bounding box center [711, 408] width 181 height 38
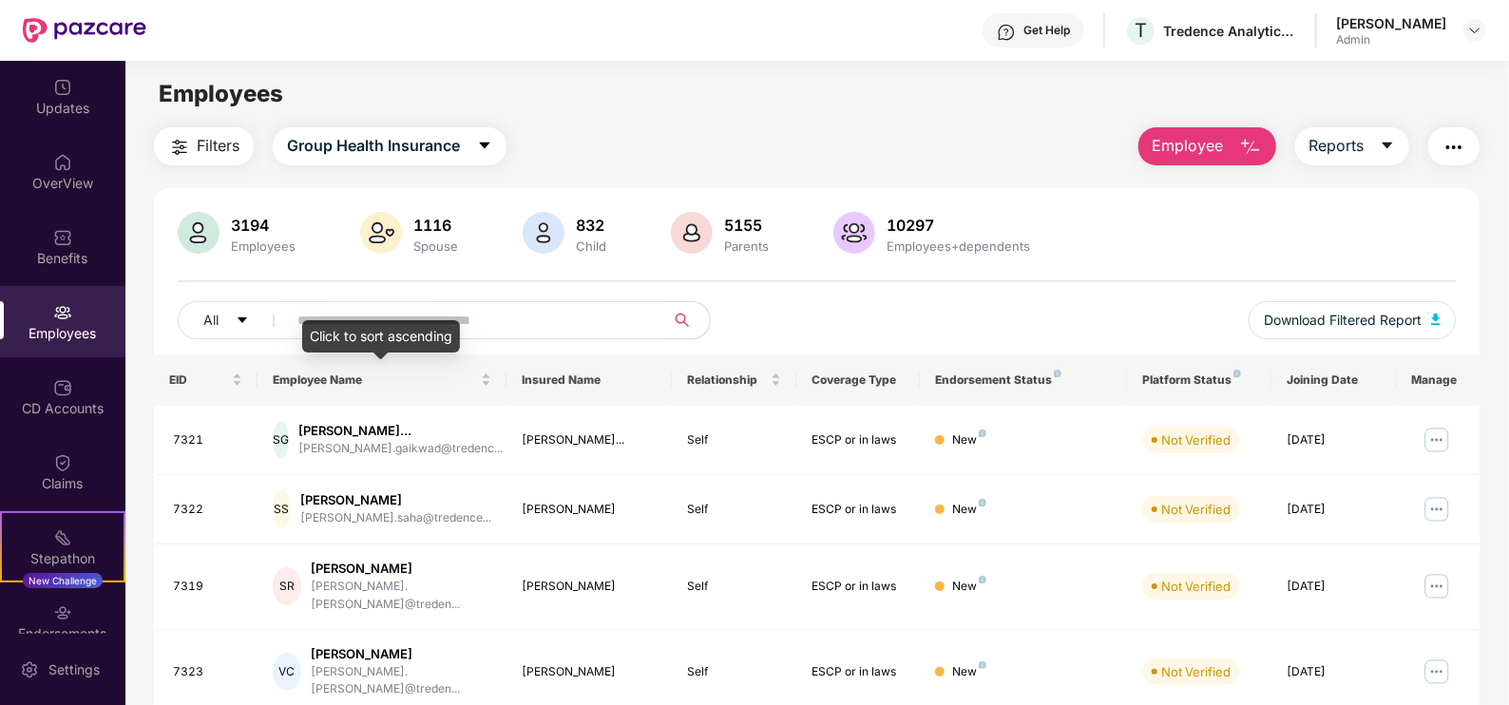
click at [428, 322] on div "Click to sort ascending" at bounding box center [381, 336] width 158 height 32
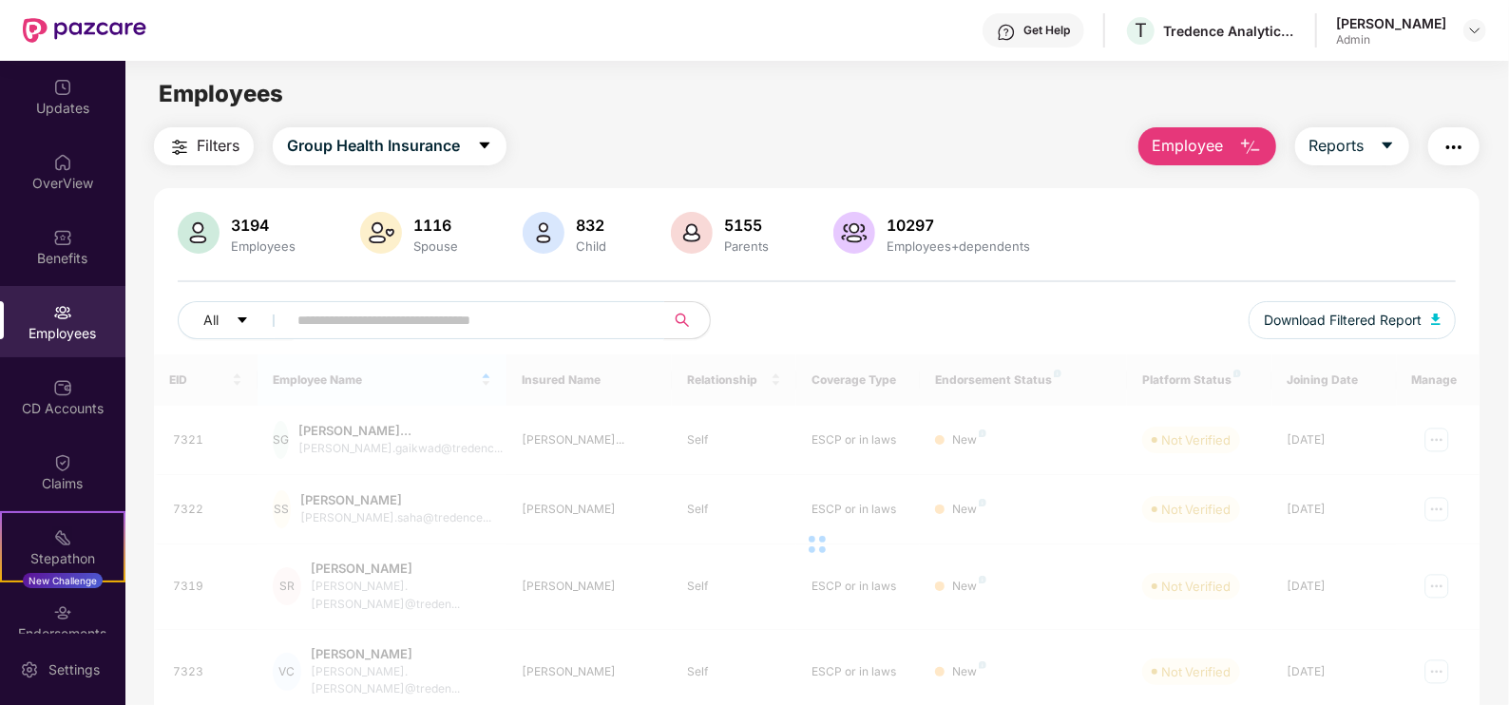
click at [486, 319] on input "text" at bounding box center [467, 320] width 341 height 29
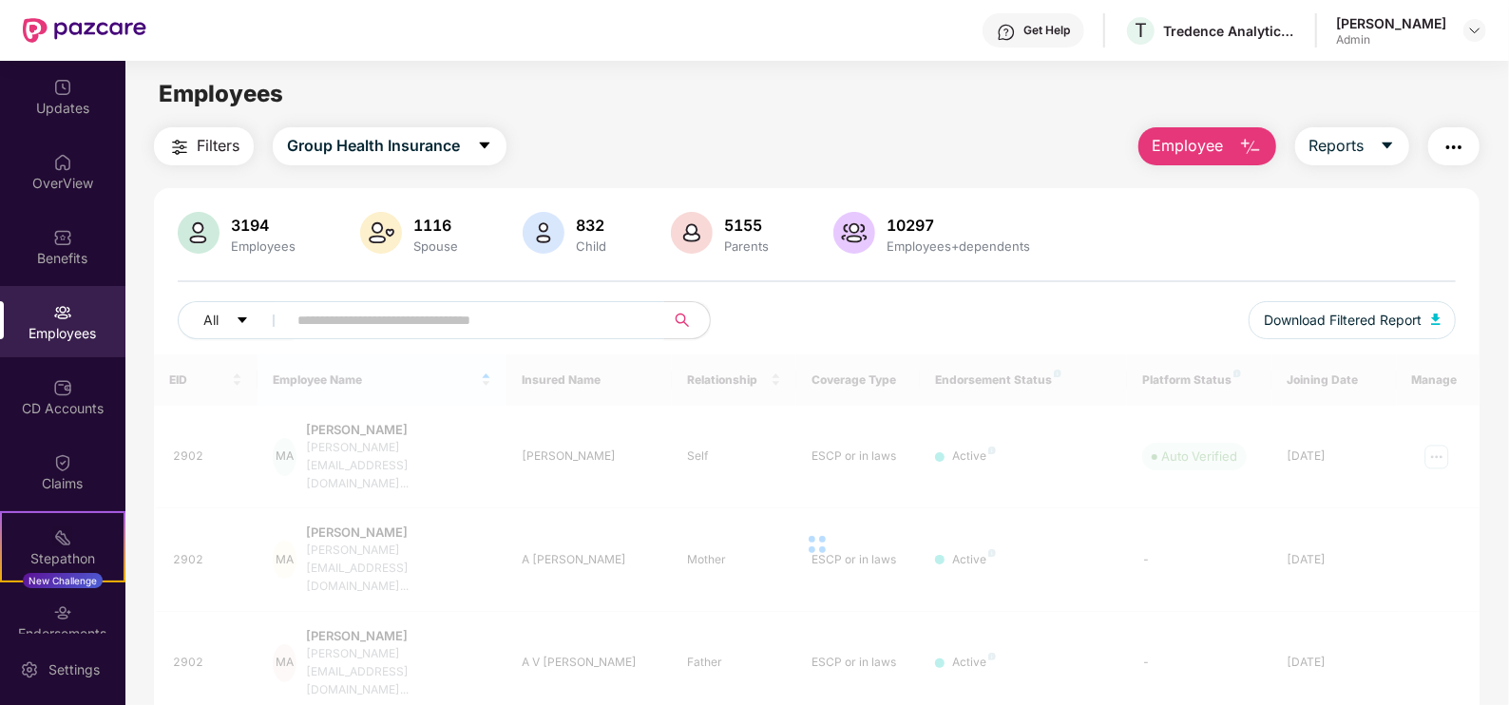
paste input "****"
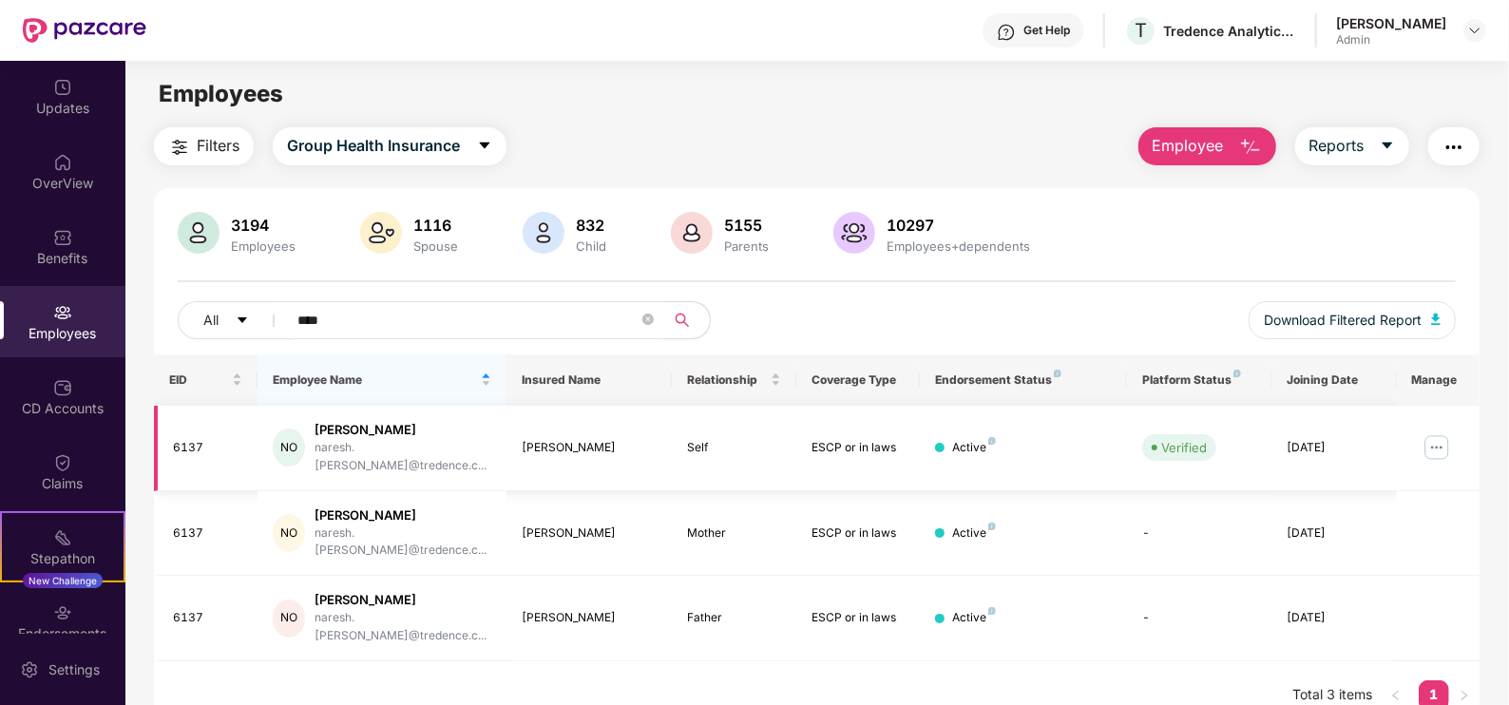
type input "****"
click at [1436, 441] on img at bounding box center [1436, 447] width 30 height 30
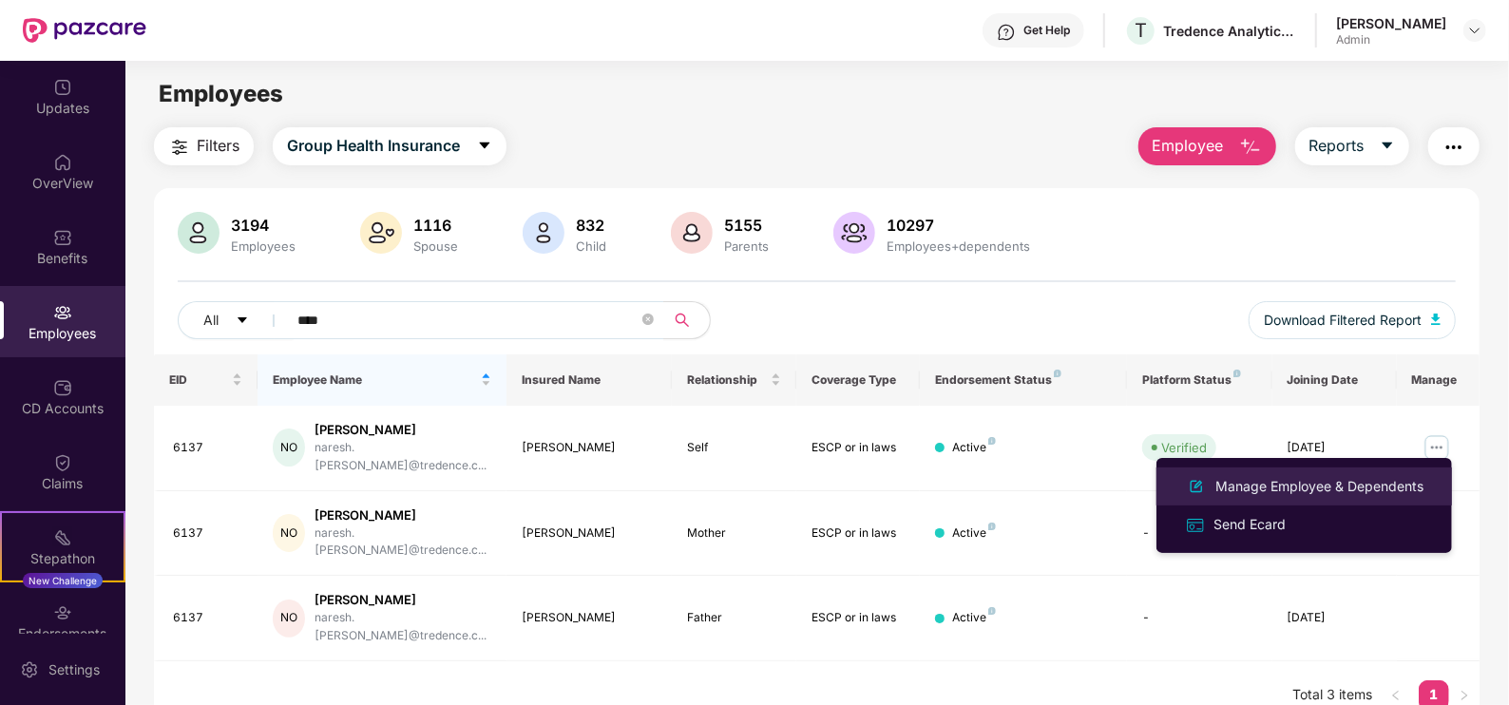
click at [1235, 485] on div "Manage Employee & Dependents" at bounding box center [1319, 486] width 216 height 21
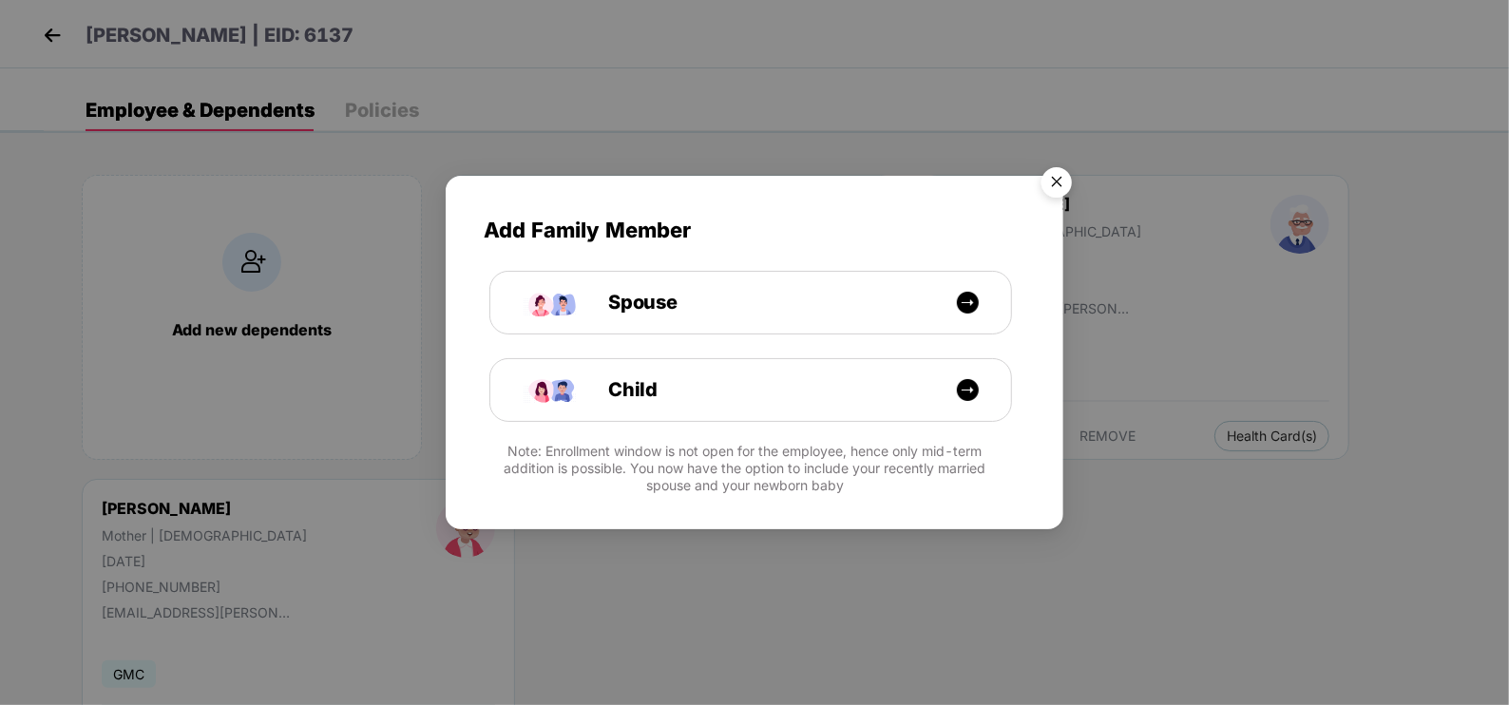
click at [1067, 182] on img "Close" at bounding box center [1056, 185] width 53 height 53
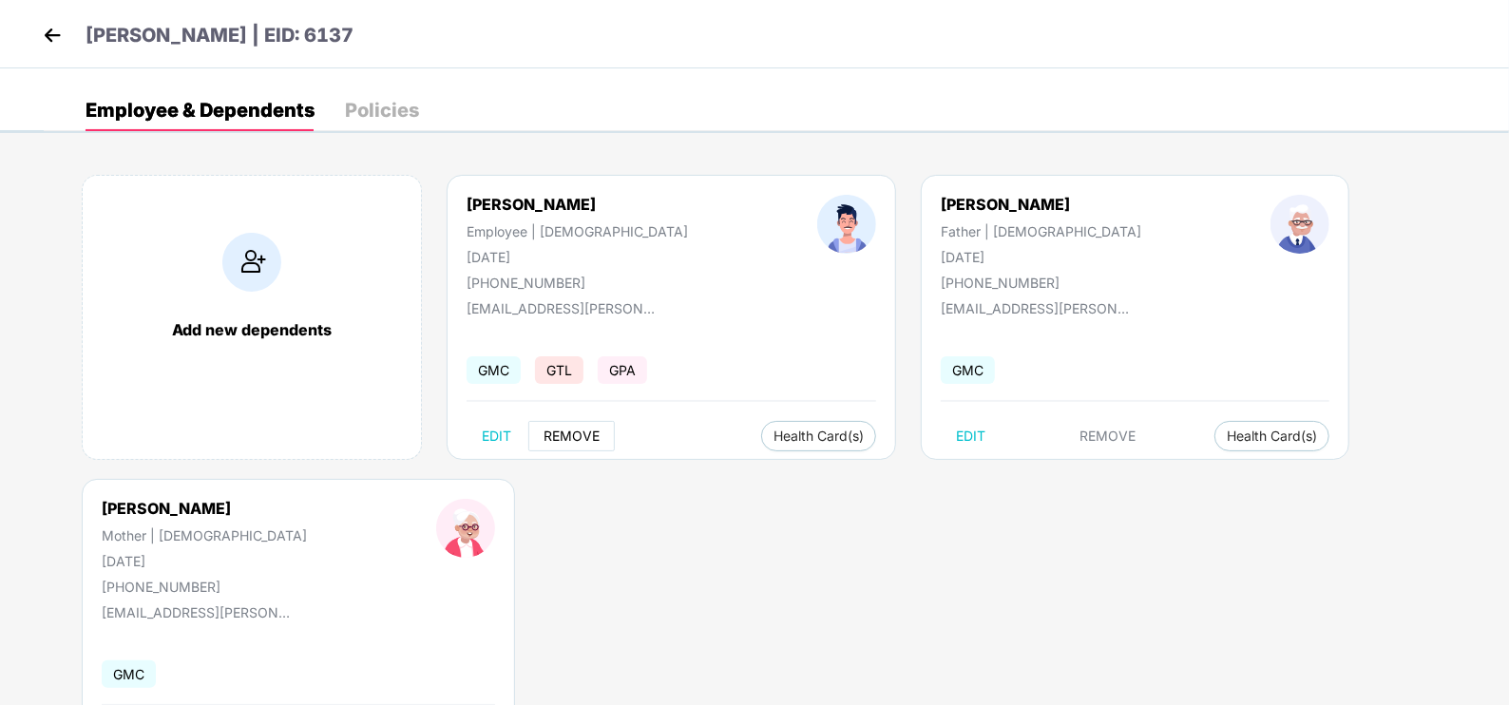
click at [584, 437] on span "REMOVE" at bounding box center [571, 435] width 56 height 15
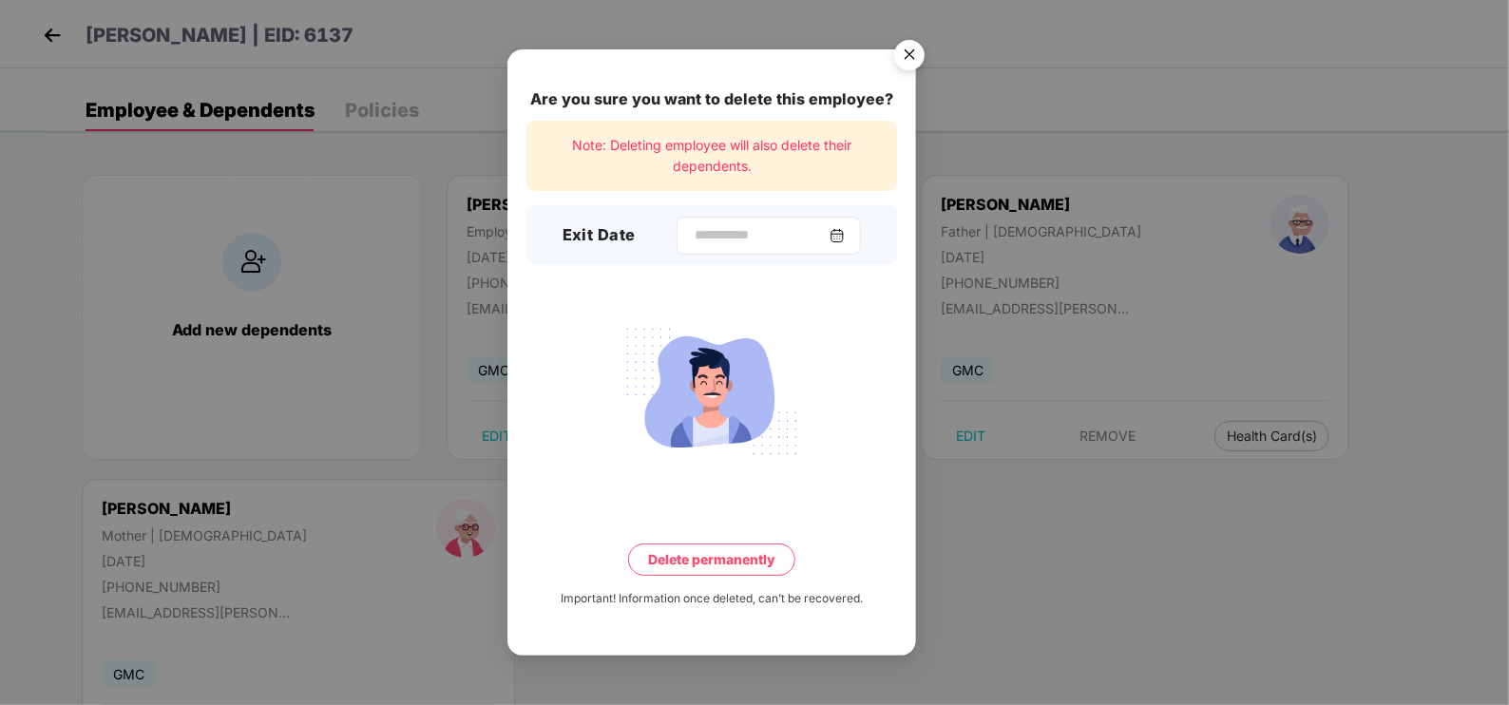
click at [845, 242] on img at bounding box center [836, 235] width 15 height 15
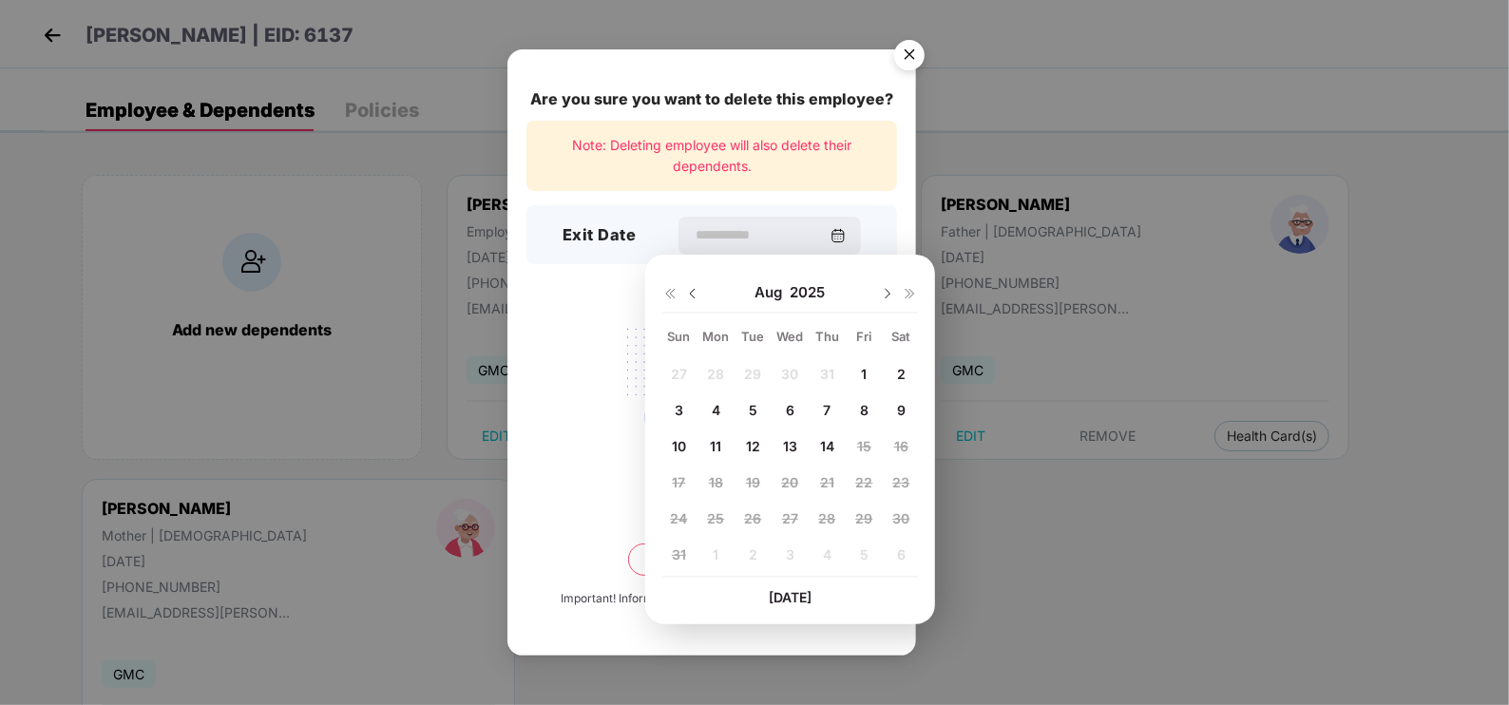
click at [694, 289] on img at bounding box center [692, 293] width 15 height 15
click at [796, 447] on span "16" at bounding box center [790, 446] width 14 height 16
type input "**********"
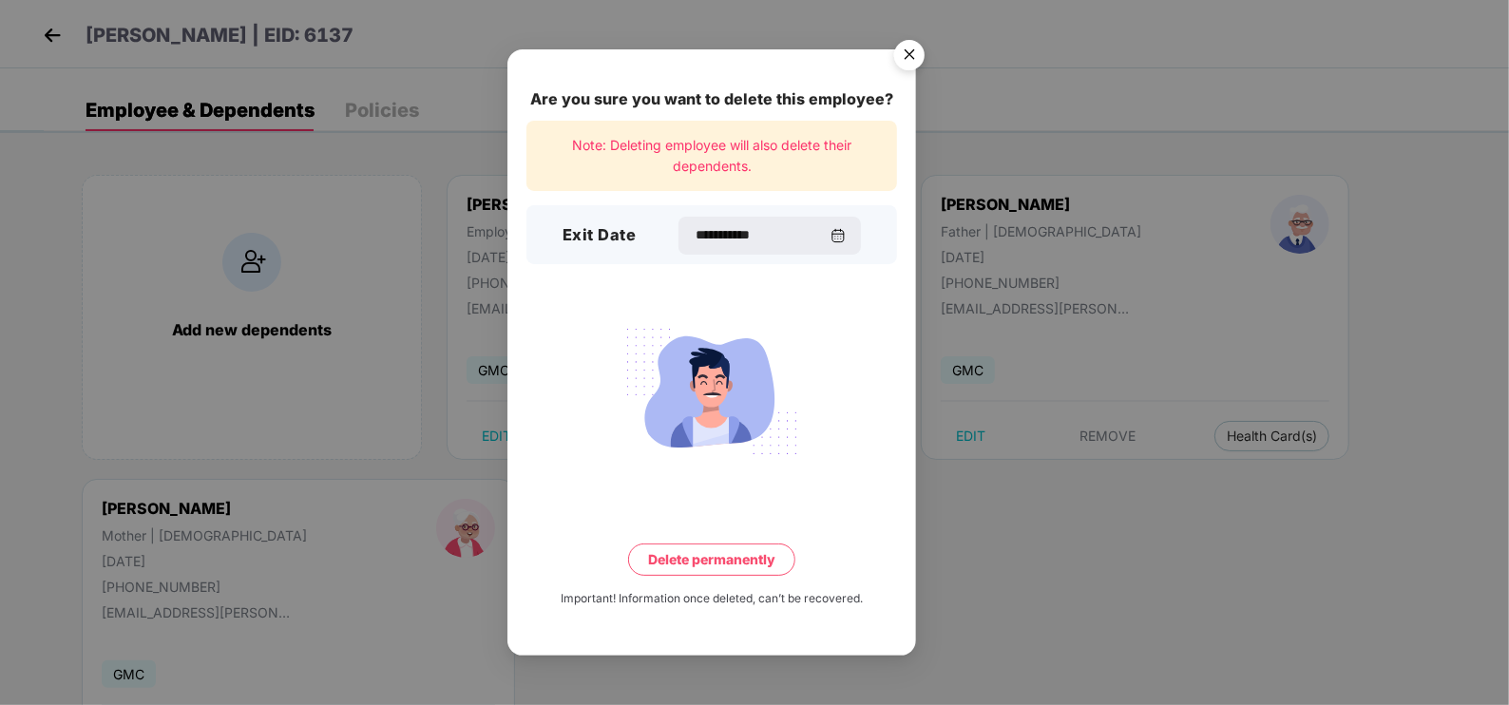
click at [765, 562] on button "Delete permanently" at bounding box center [711, 559] width 167 height 32
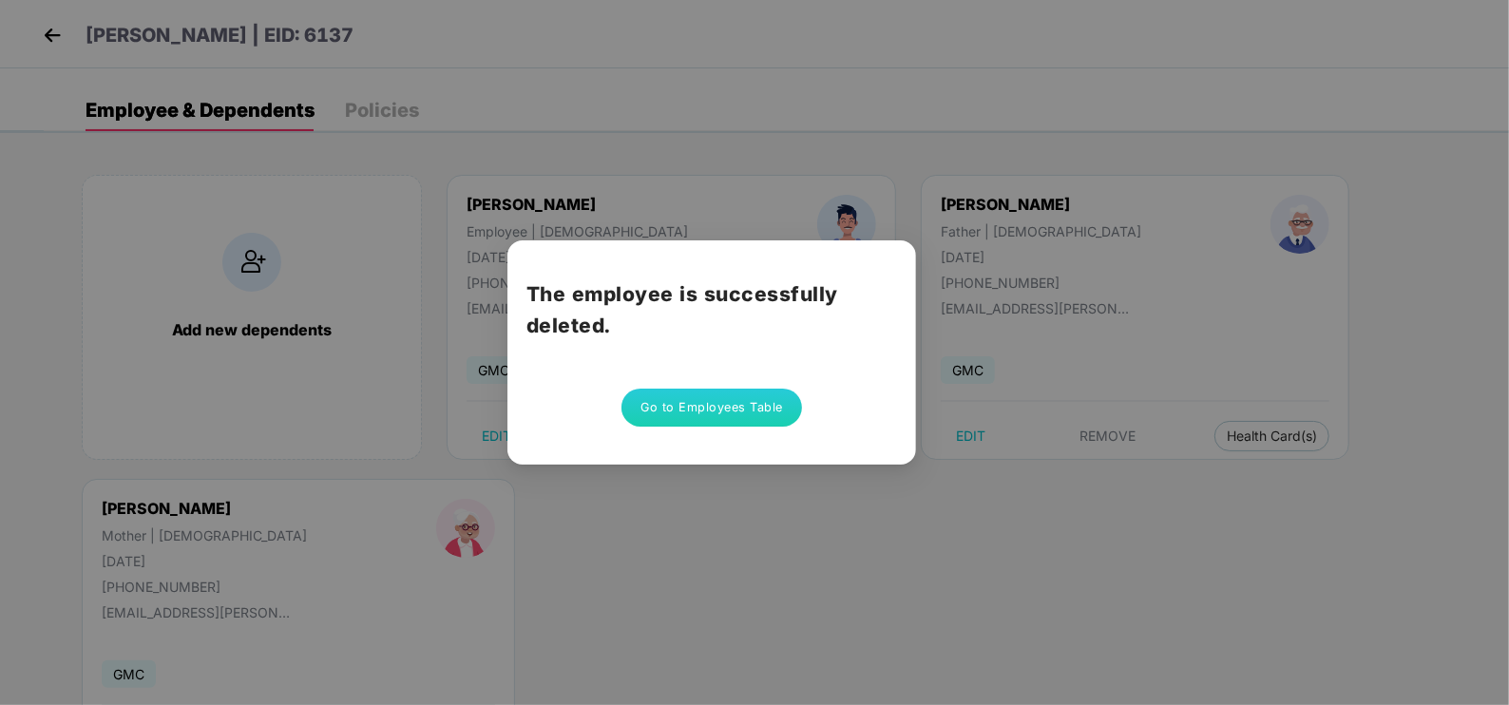
click at [733, 407] on button "Go to Employees Table" at bounding box center [711, 408] width 181 height 38
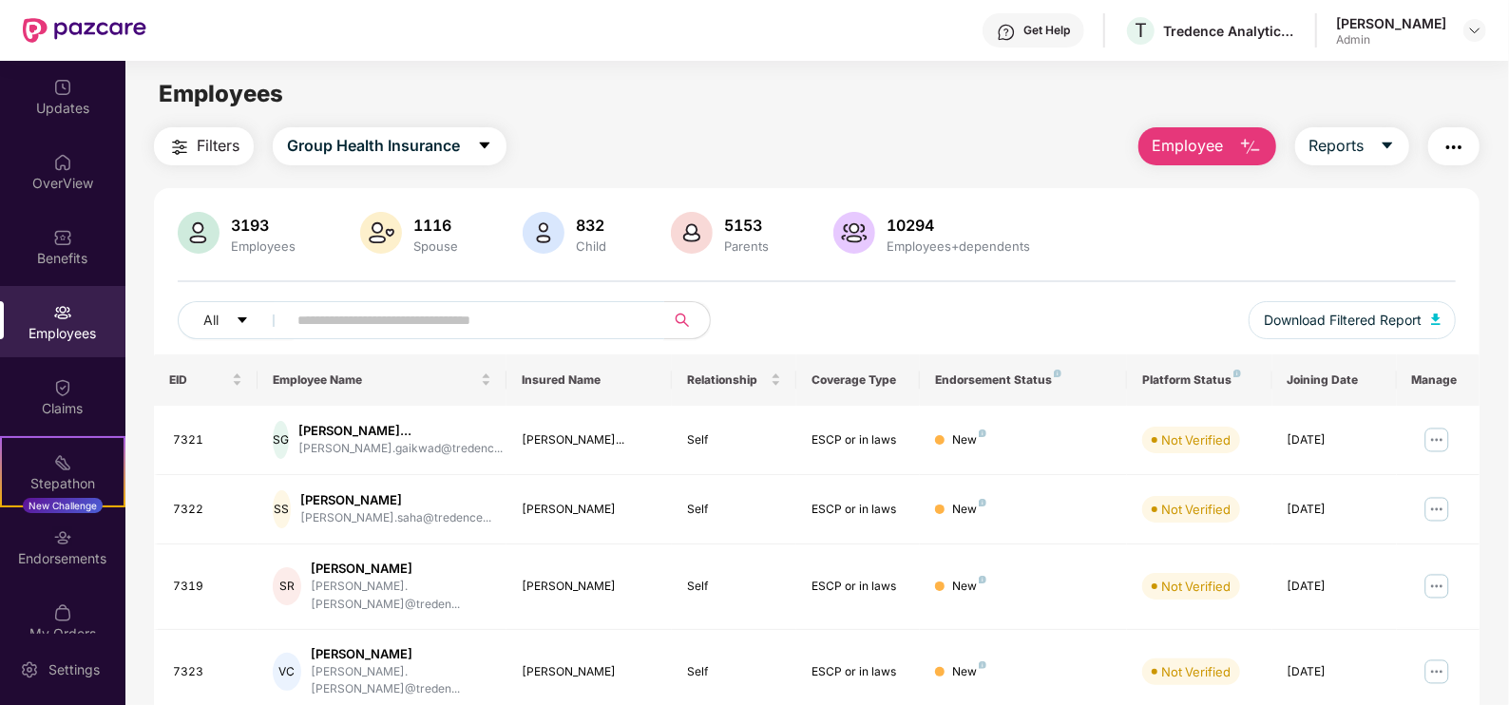
click at [495, 327] on input "text" at bounding box center [467, 320] width 341 height 29
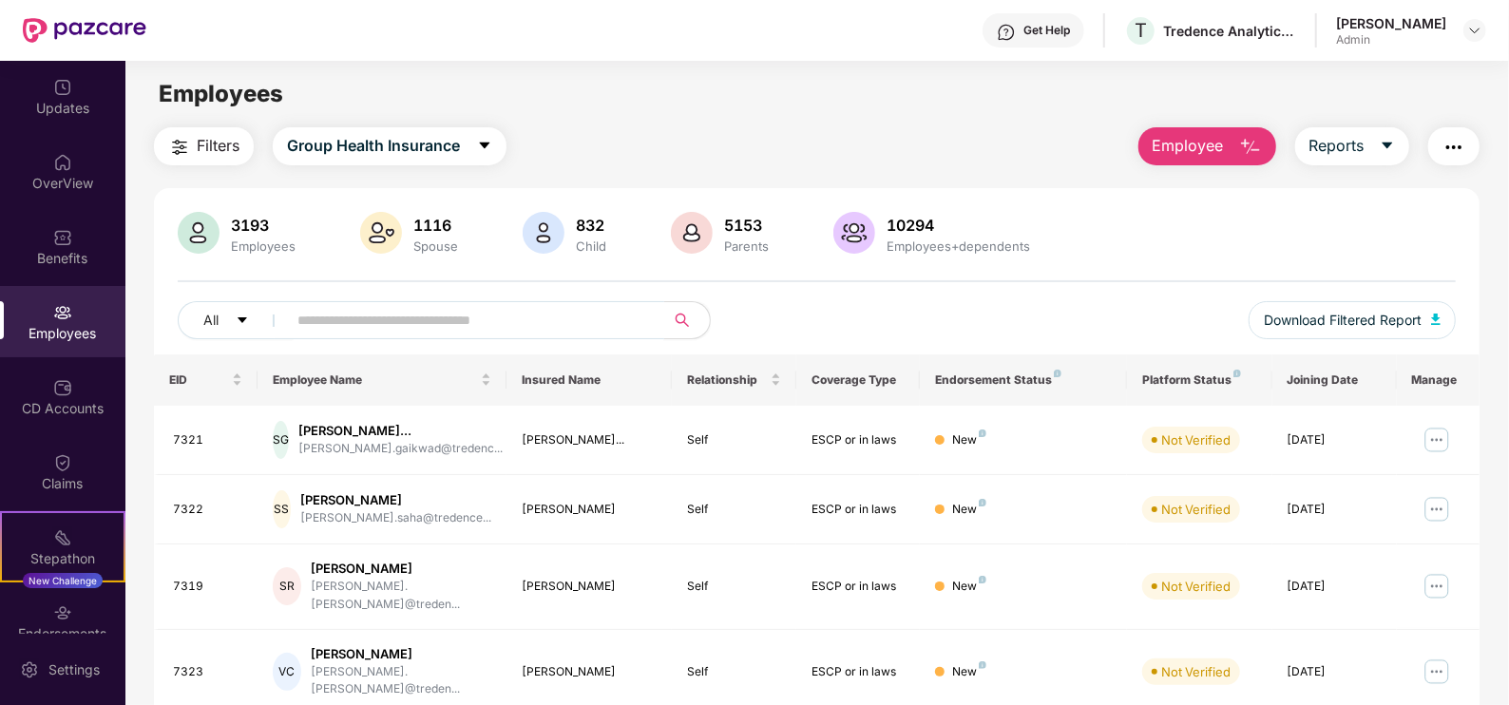
paste input "****"
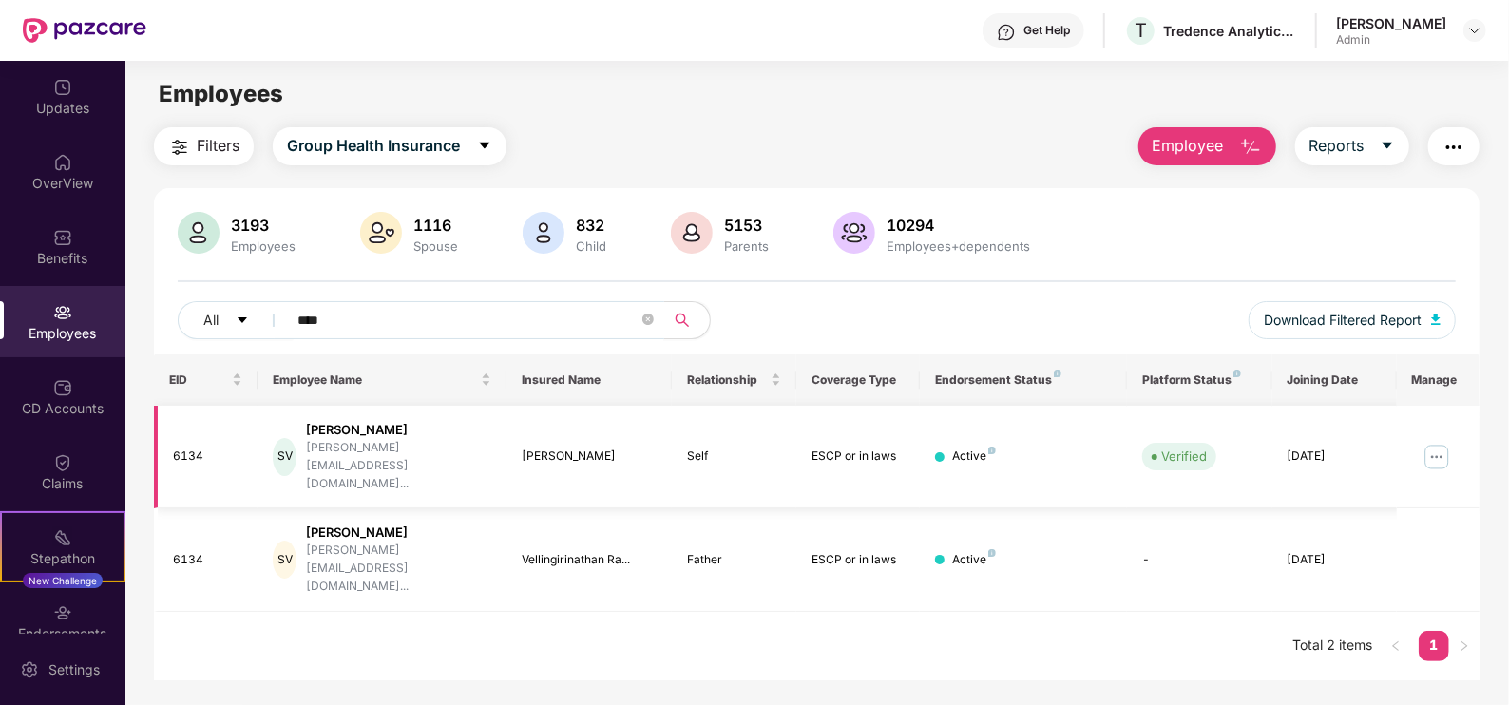
type input "****"
click at [1435, 442] on img at bounding box center [1436, 457] width 30 height 30
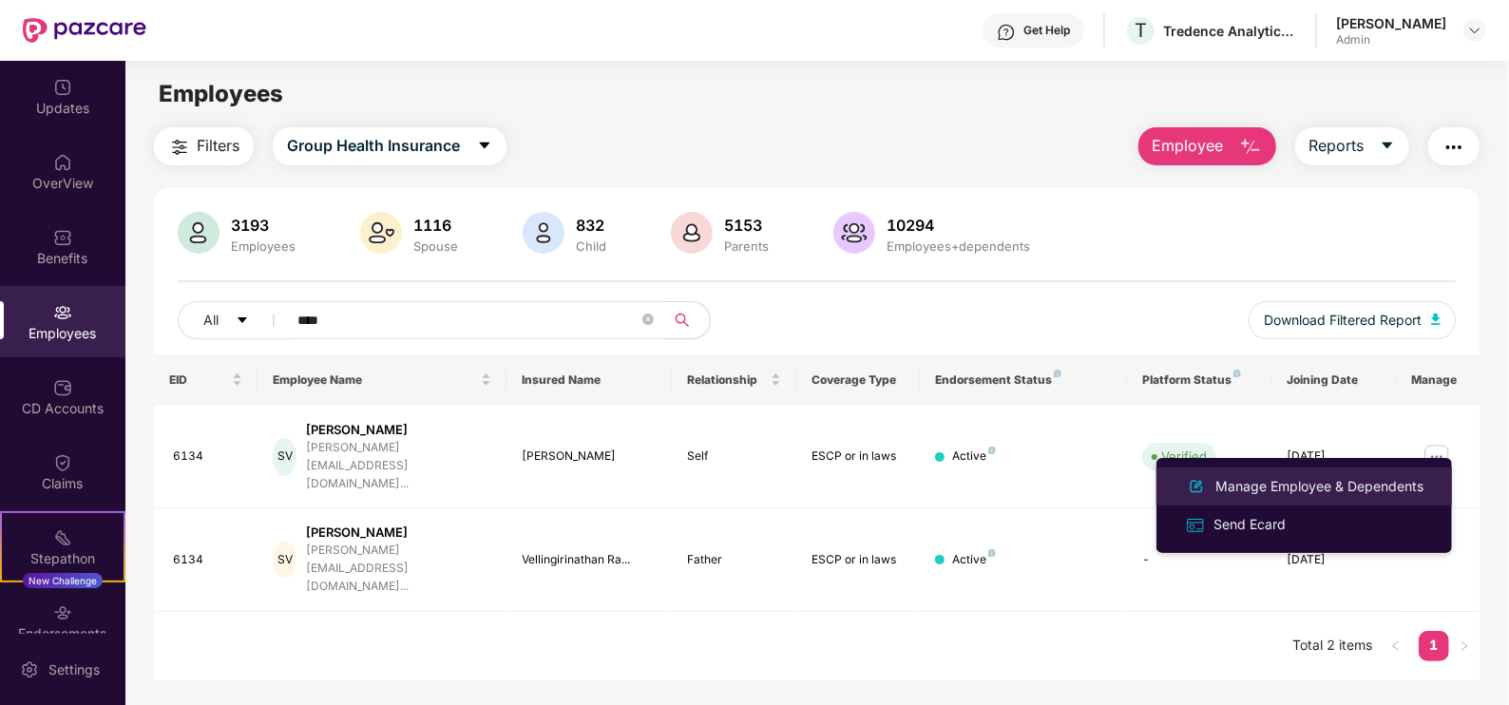
click at [1217, 493] on div "Manage Employee & Dependents" at bounding box center [1319, 486] width 216 height 21
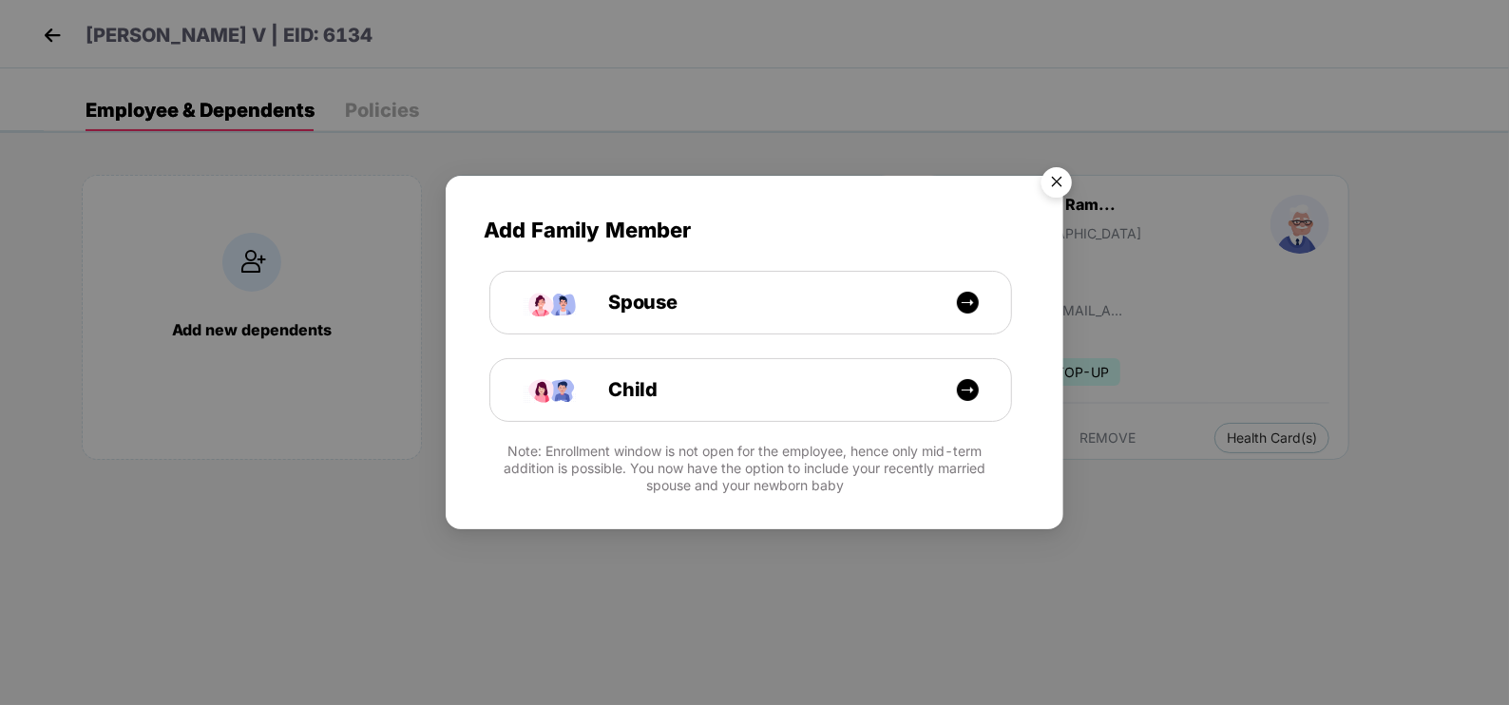
drag, startPoint x: 1074, startPoint y: 179, endPoint x: 1028, endPoint y: 216, distance: 58.8
click at [1072, 179] on img "Close" at bounding box center [1056, 185] width 53 height 53
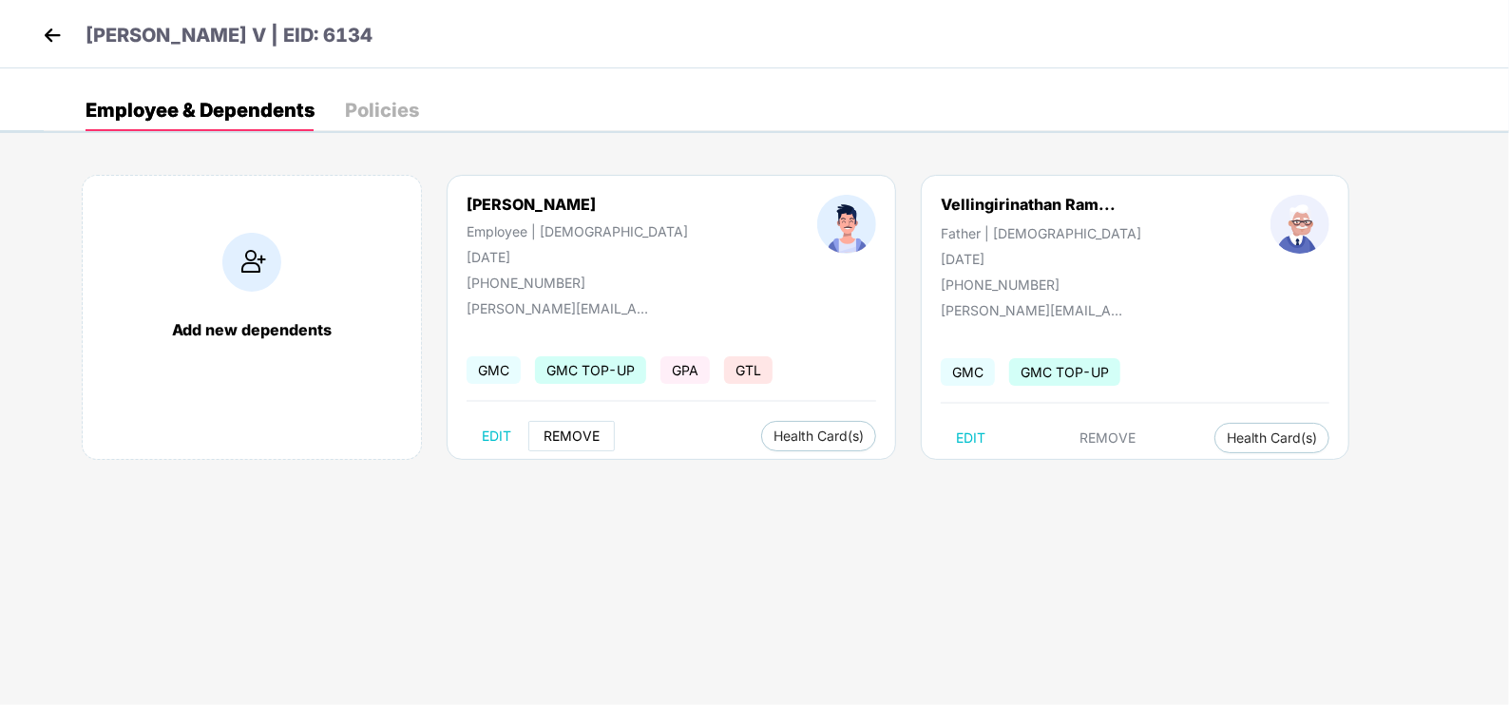
click at [547, 427] on button "REMOVE" at bounding box center [571, 436] width 86 height 30
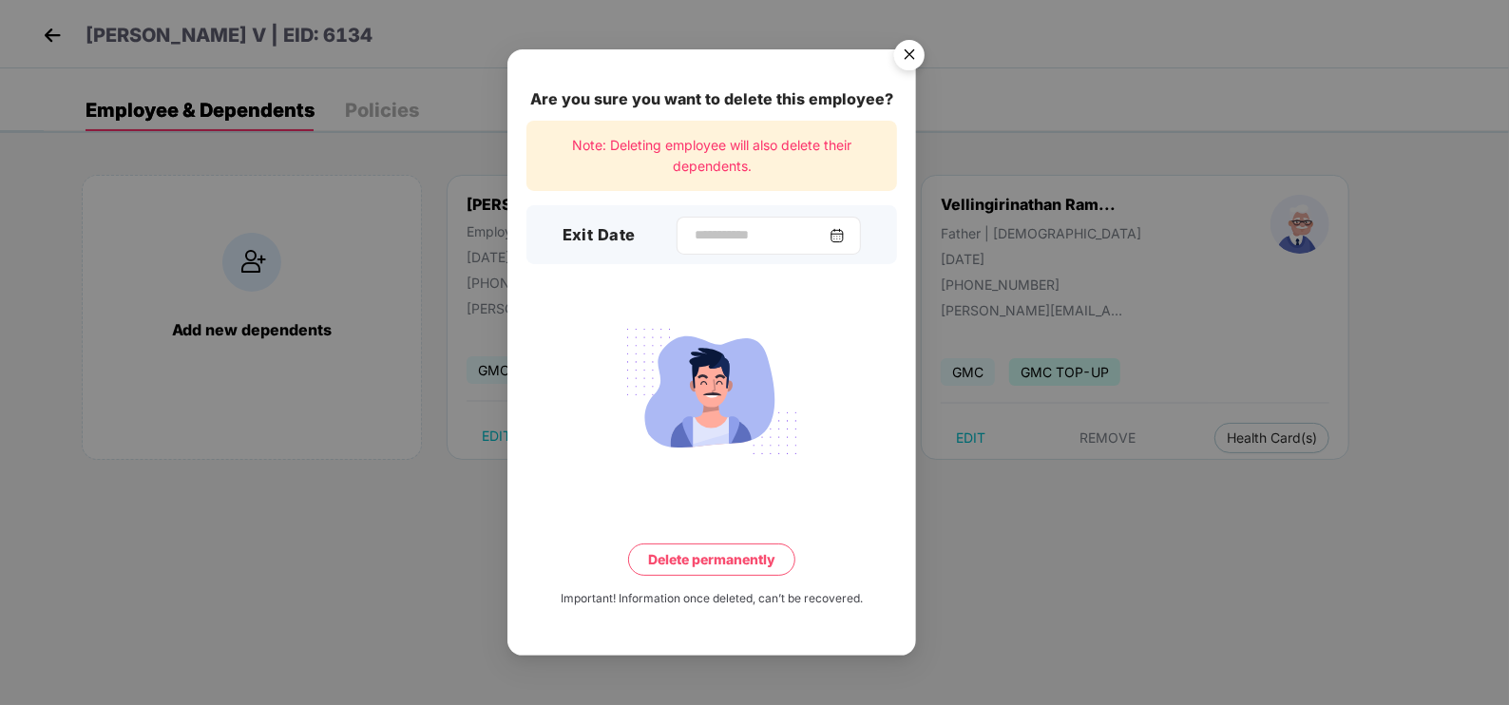
click at [845, 233] on img at bounding box center [836, 235] width 15 height 15
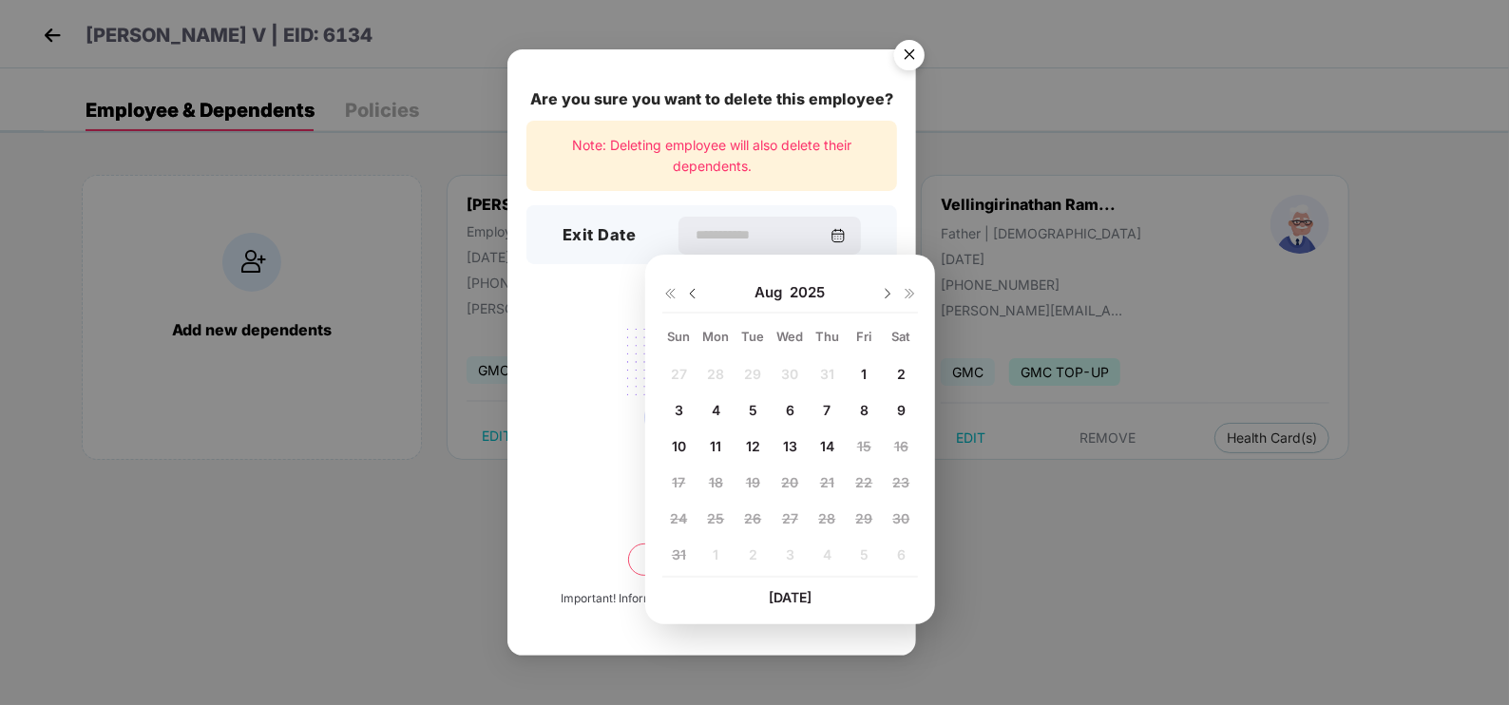
click at [695, 288] on img at bounding box center [692, 293] width 15 height 15
click at [798, 444] on div "16" at bounding box center [789, 445] width 29 height 29
type input "**********"
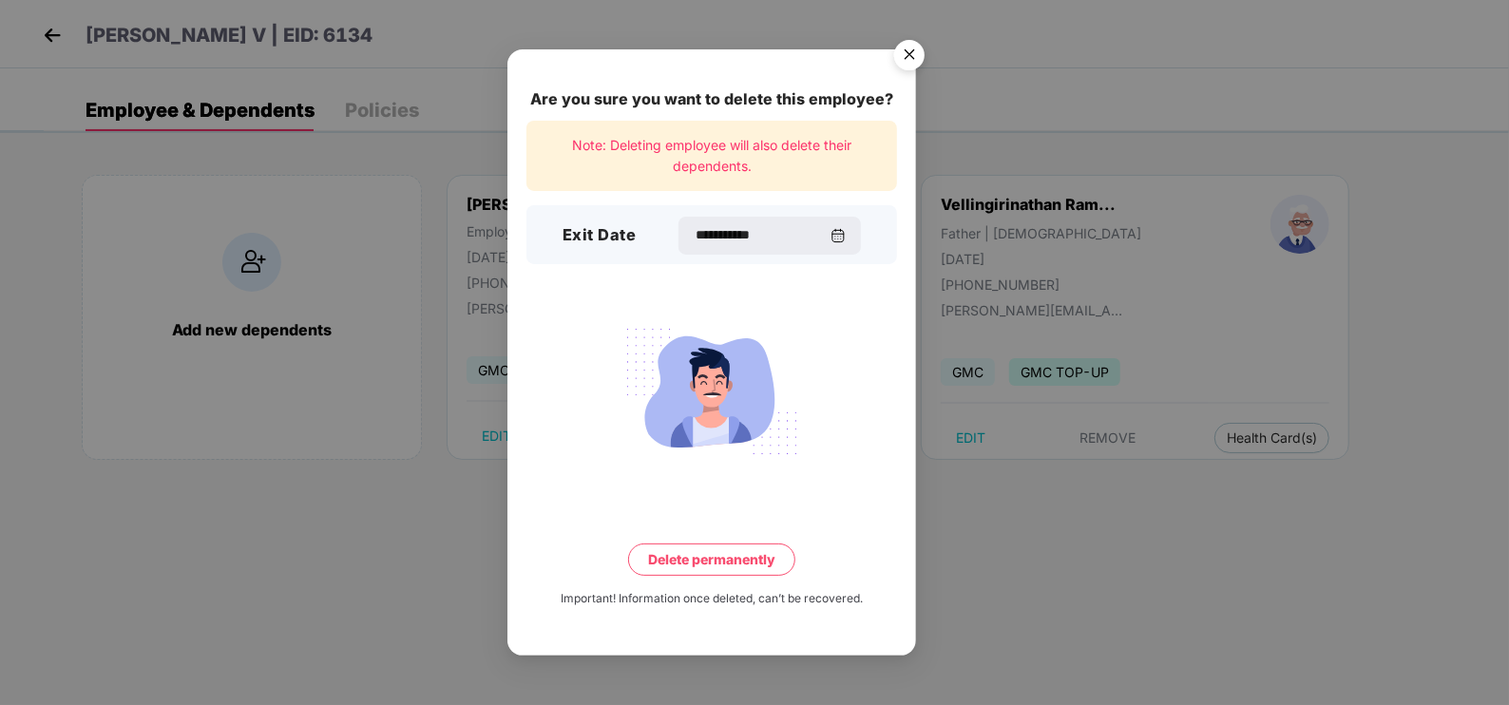
click at [767, 565] on button "Delete permanently" at bounding box center [711, 559] width 167 height 32
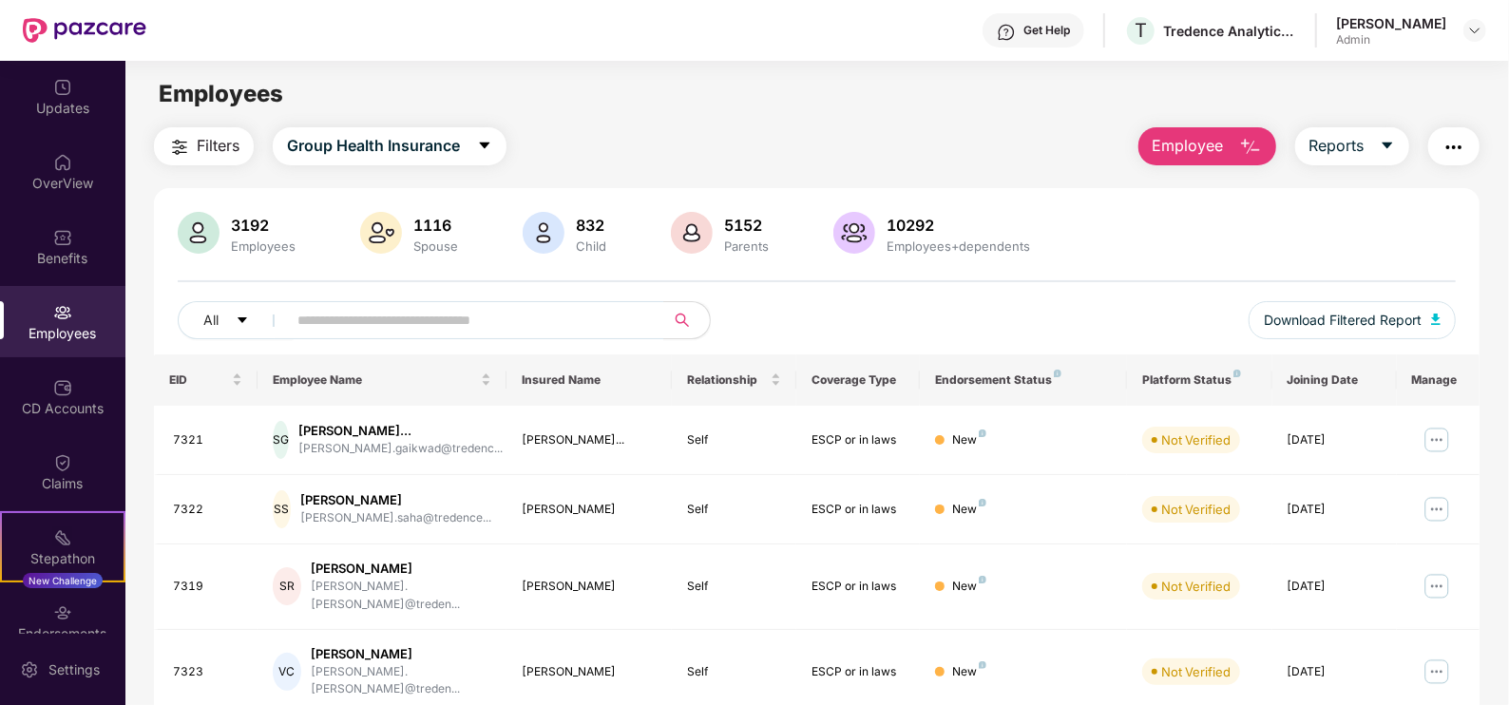
click at [1236, 141] on button "Employee" at bounding box center [1207, 146] width 138 height 38
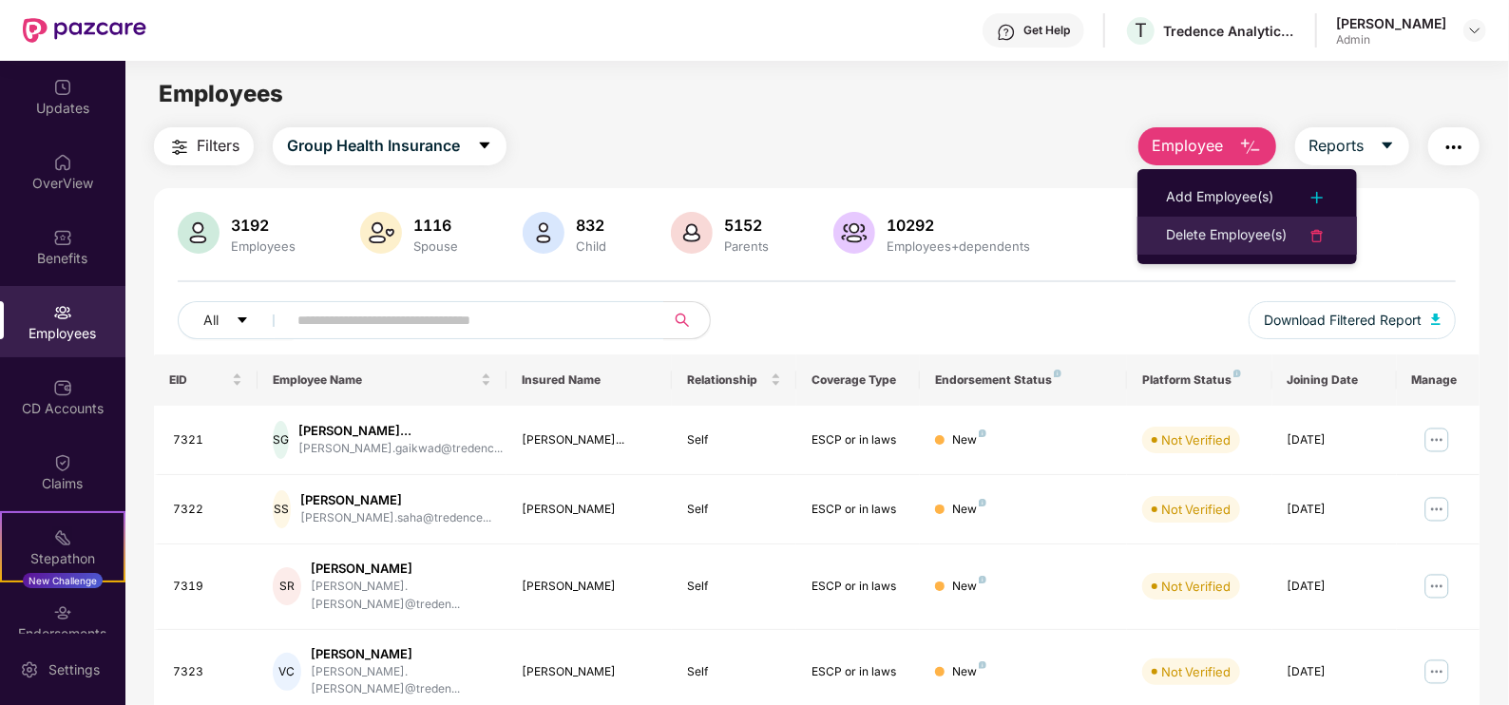
click at [1227, 230] on div "Delete Employee(s)" at bounding box center [1226, 235] width 121 height 23
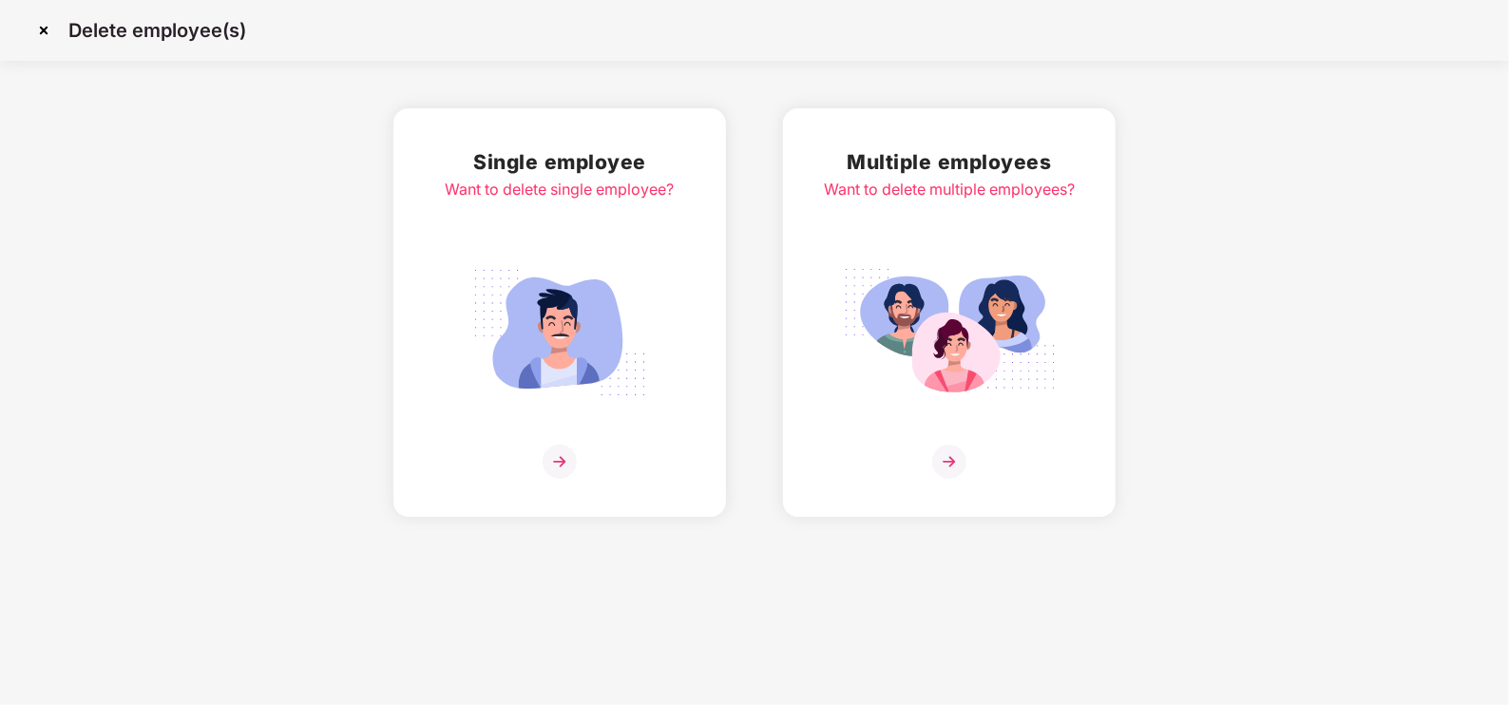
click at [922, 336] on img at bounding box center [949, 332] width 213 height 148
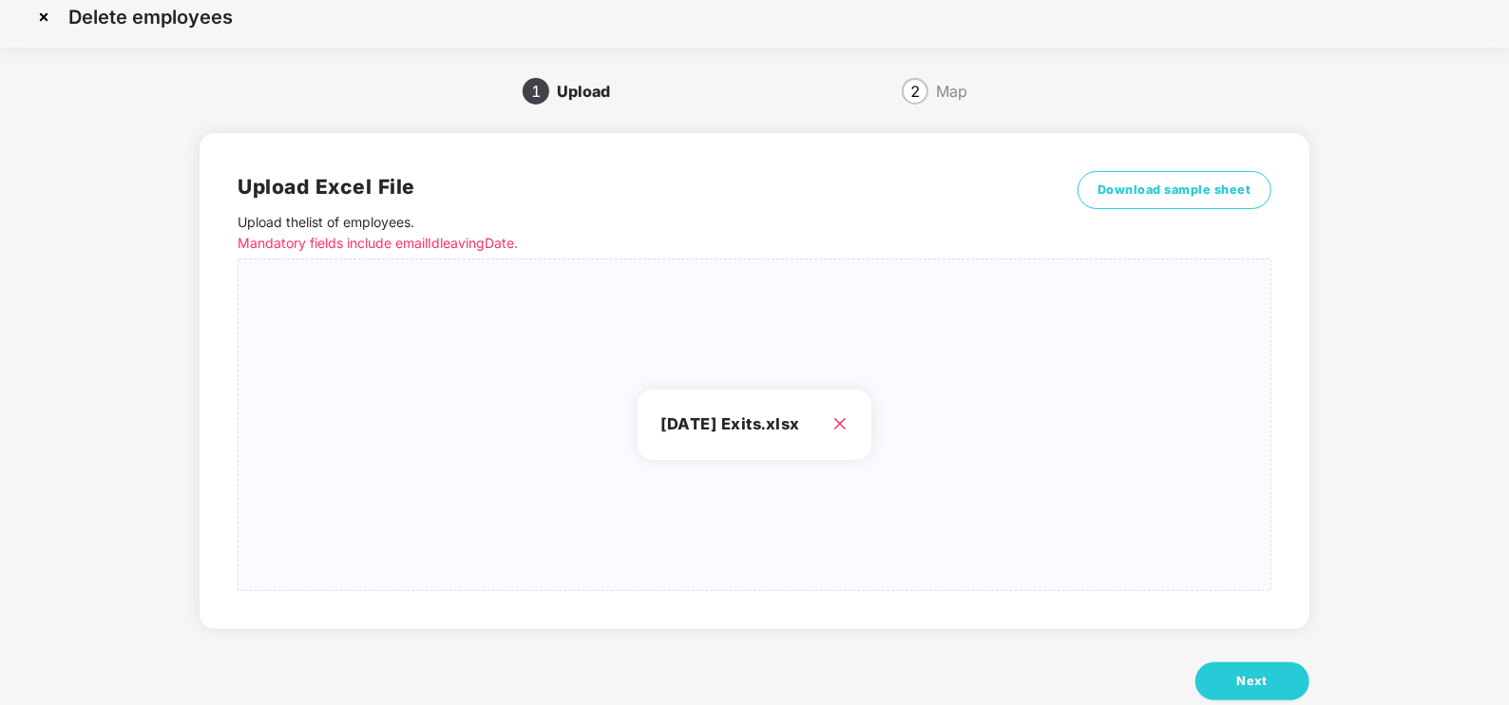
scroll to position [55, 0]
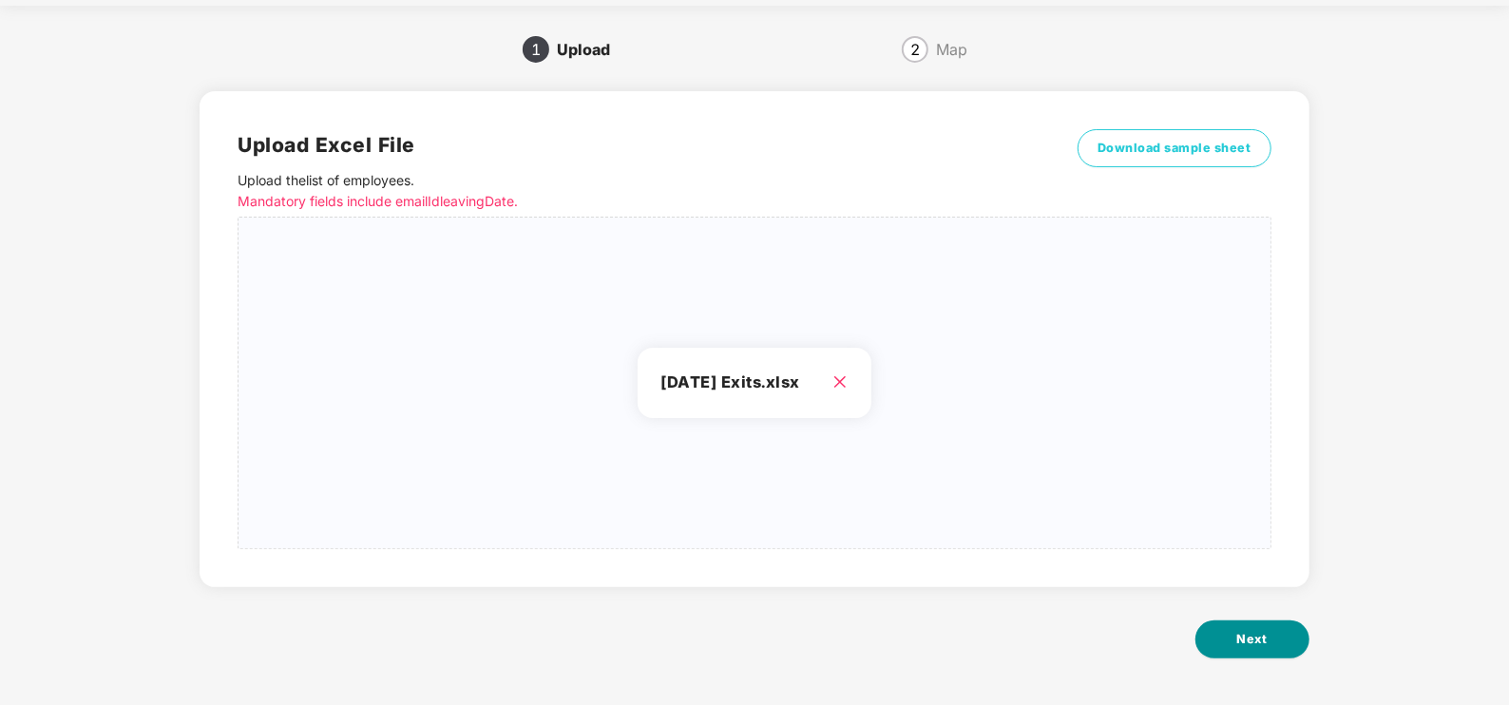
click at [1237, 637] on span "Next" at bounding box center [1252, 639] width 30 height 19
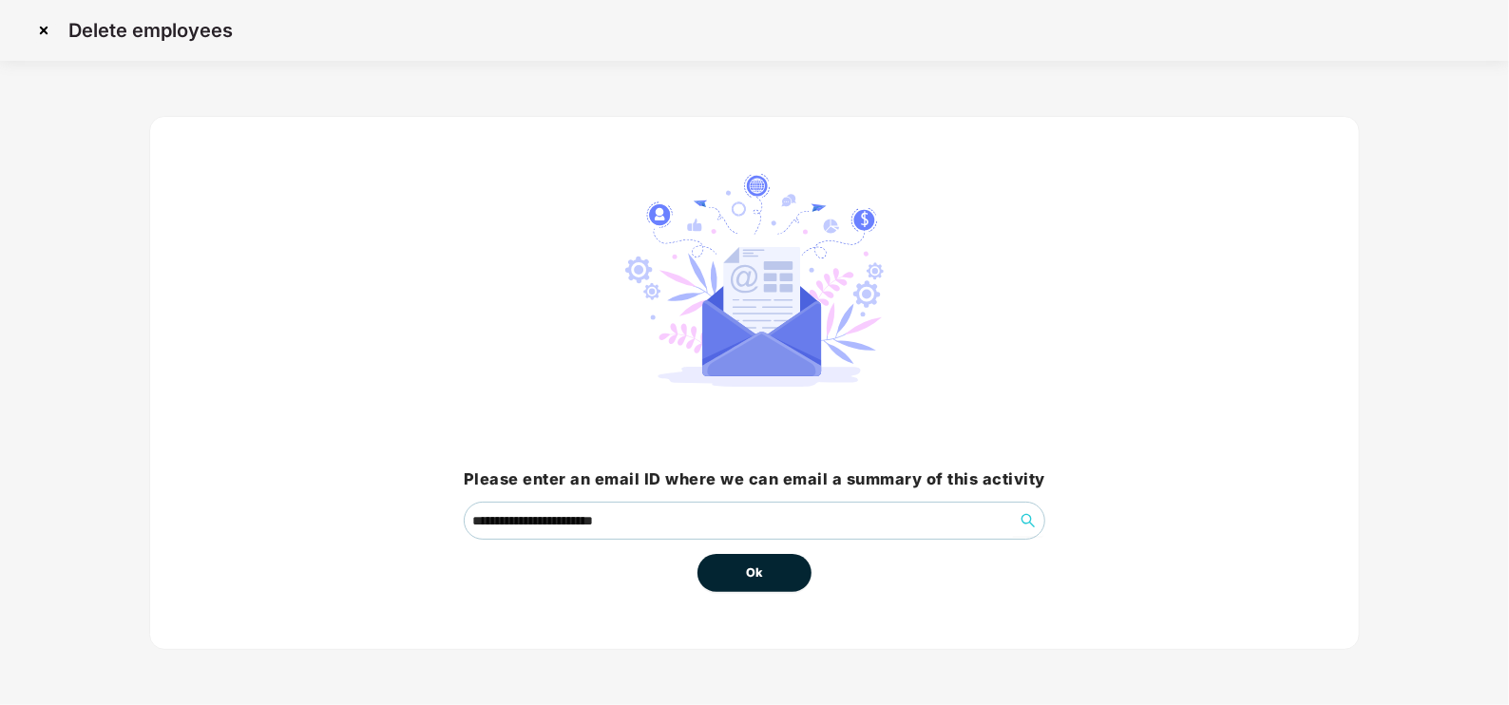
scroll to position [0, 0]
click at [746, 565] on span "Ok" at bounding box center [754, 572] width 17 height 19
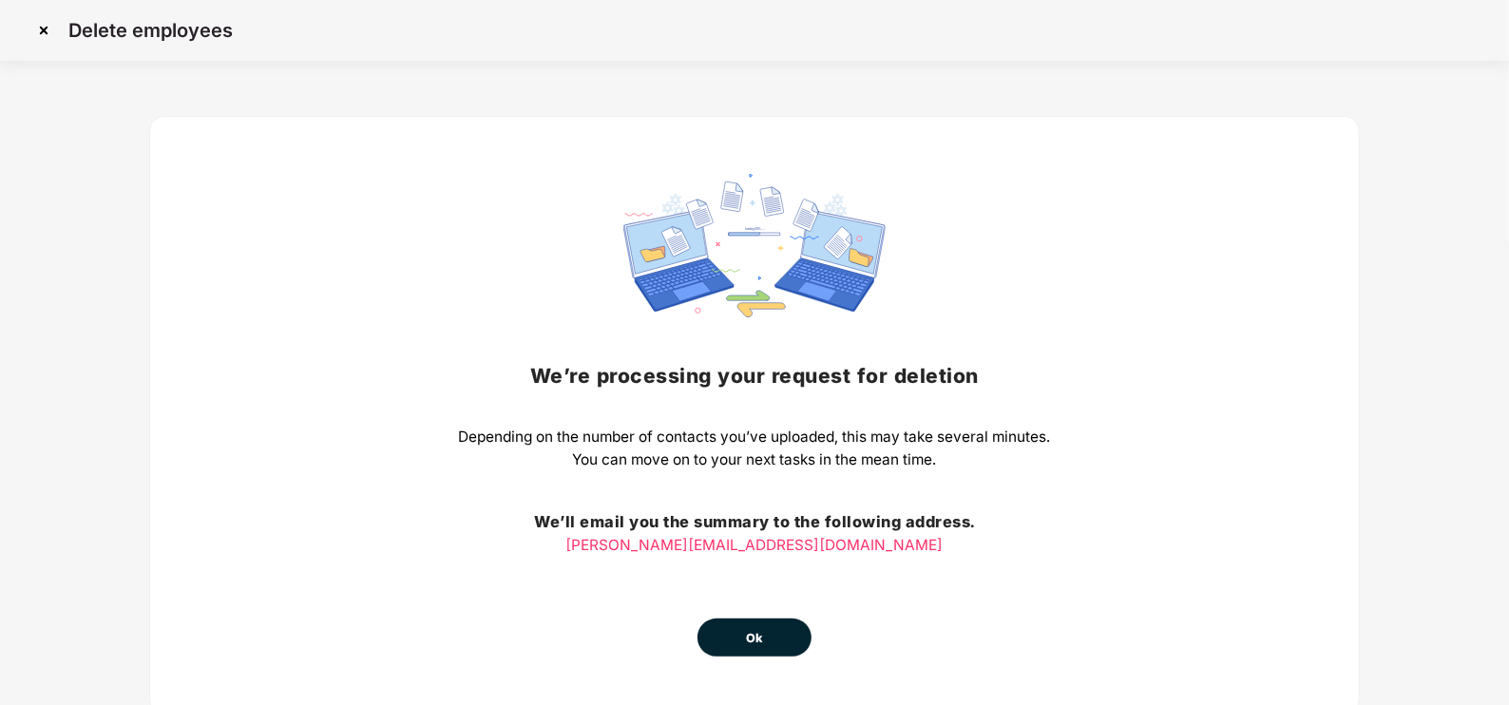
click at [745, 635] on button "Ok" at bounding box center [754, 637] width 114 height 38
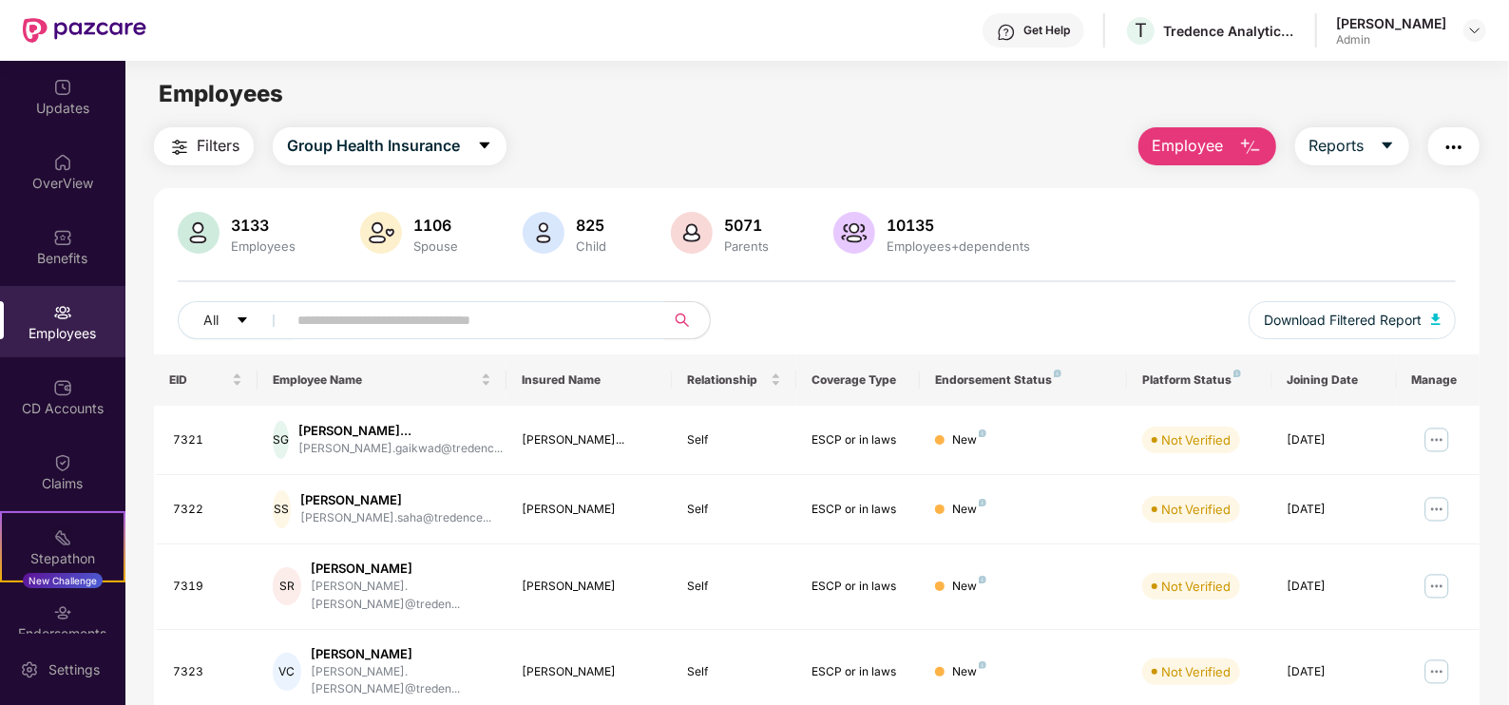
click at [442, 320] on input "text" at bounding box center [467, 320] width 341 height 29
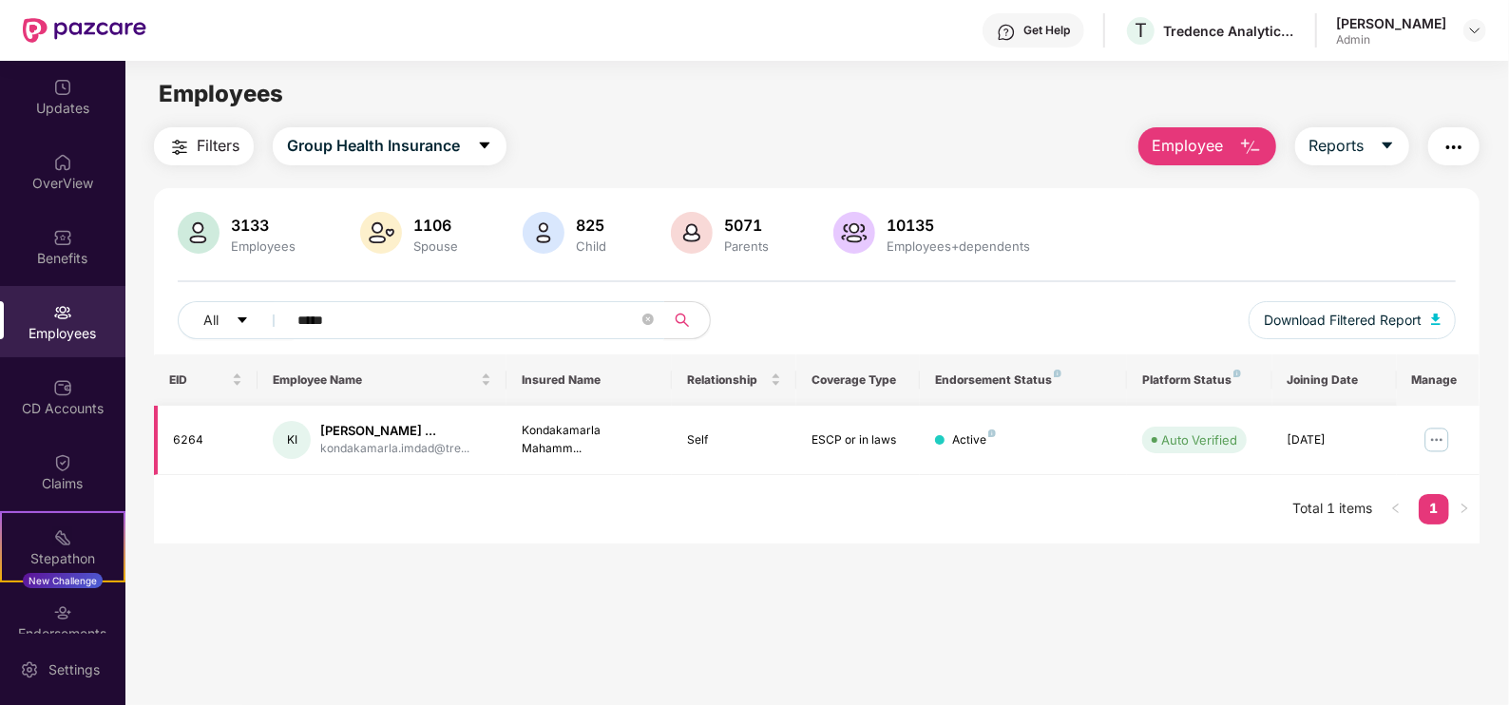
type input "*****"
click at [181, 442] on div "6264" at bounding box center [207, 440] width 69 height 18
copy div "6264"
click at [1435, 447] on img at bounding box center [1436, 440] width 30 height 30
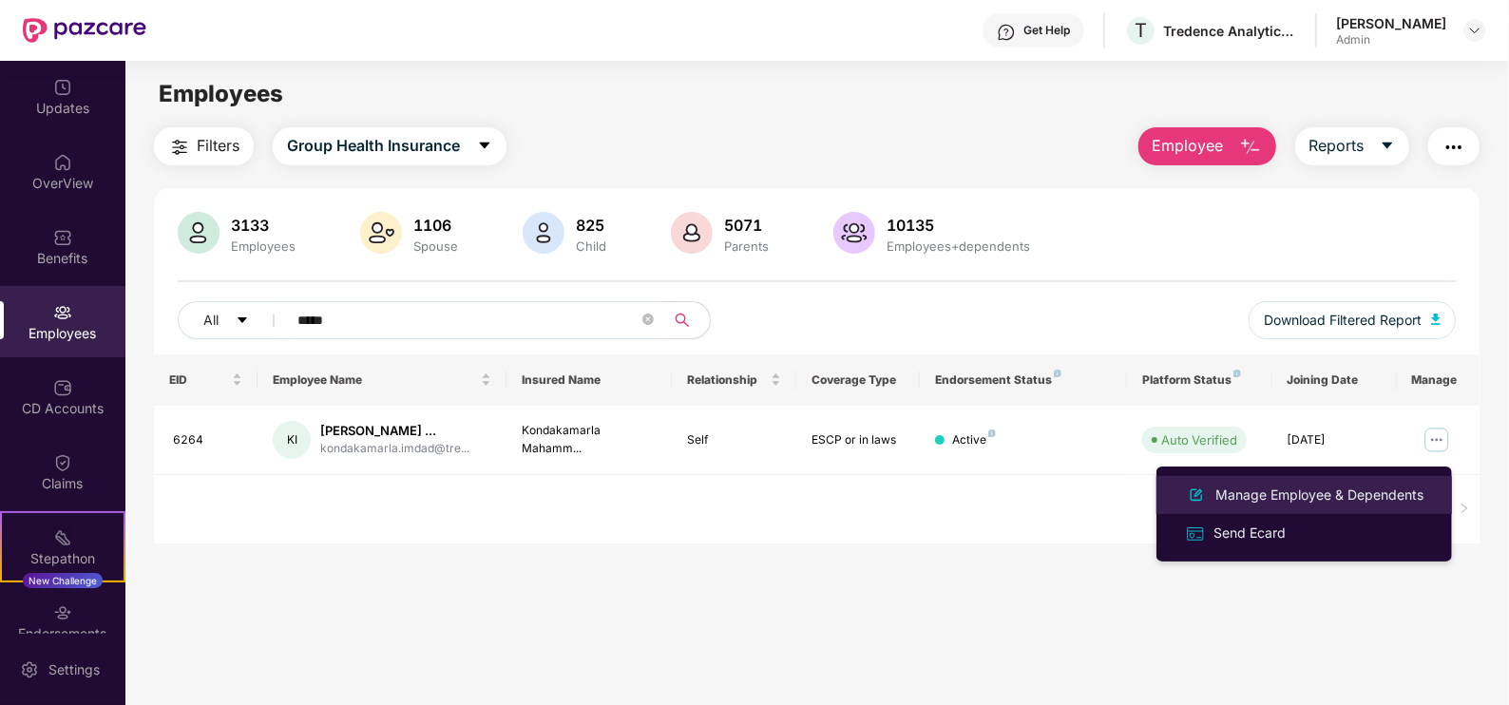
click at [1407, 498] on div "Manage Employee & Dependents" at bounding box center [1319, 495] width 216 height 21
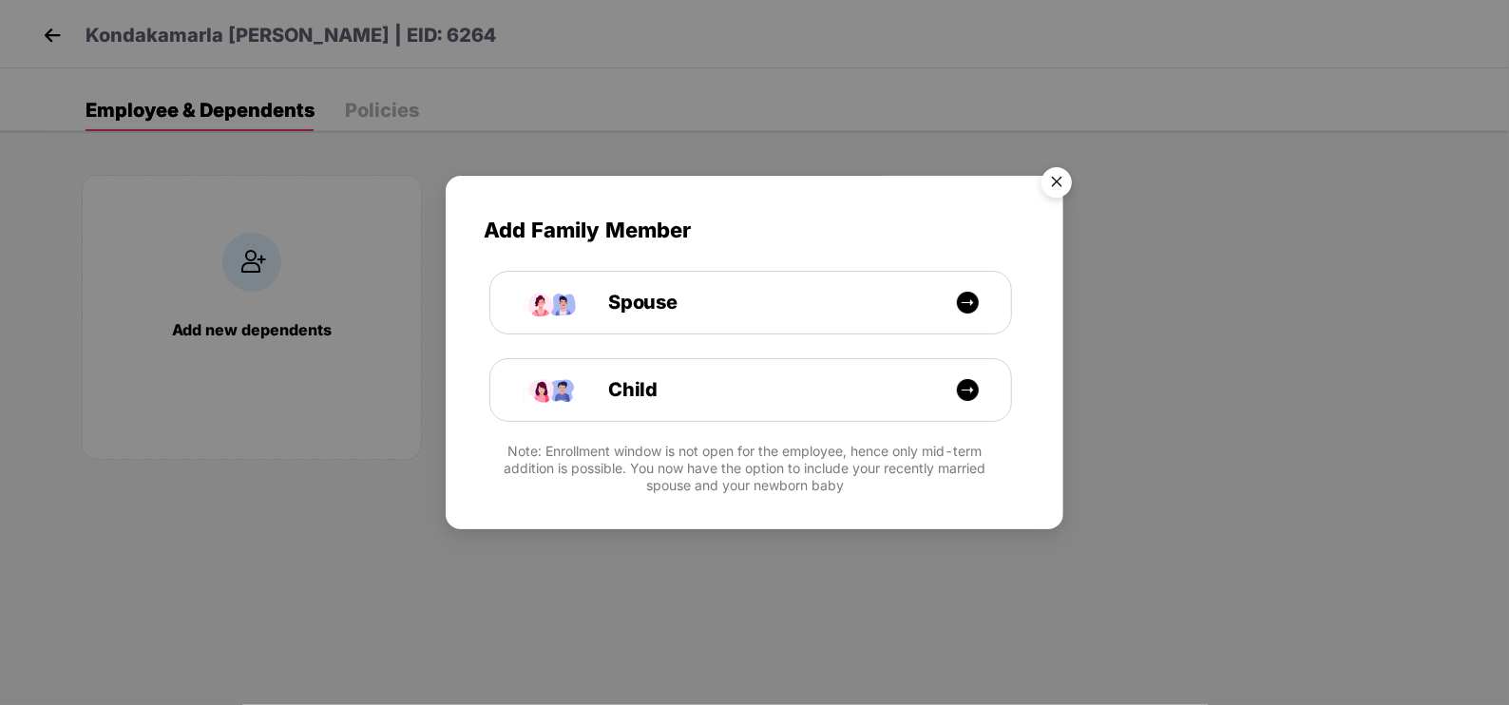
click at [1049, 183] on img "Close" at bounding box center [1056, 185] width 53 height 53
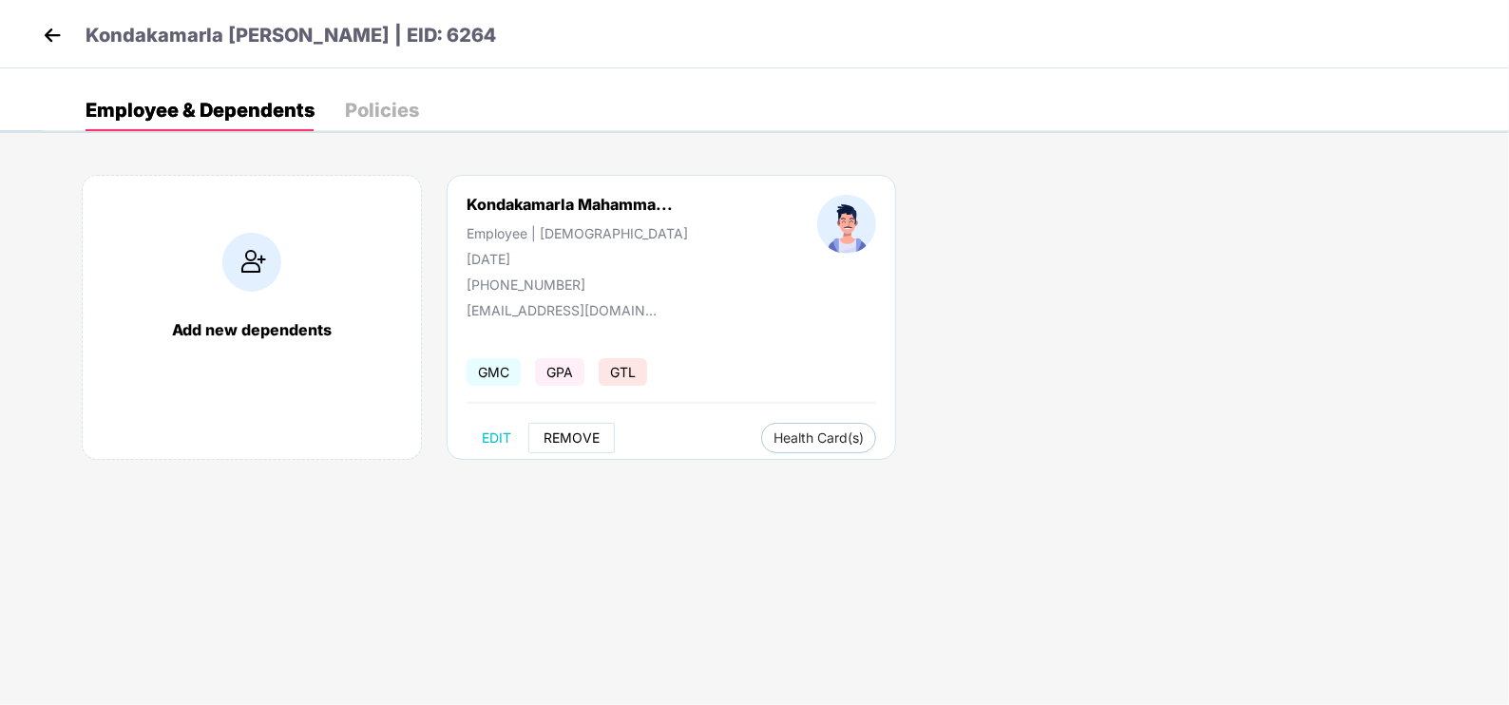
click at [581, 442] on span "REMOVE" at bounding box center [571, 437] width 56 height 15
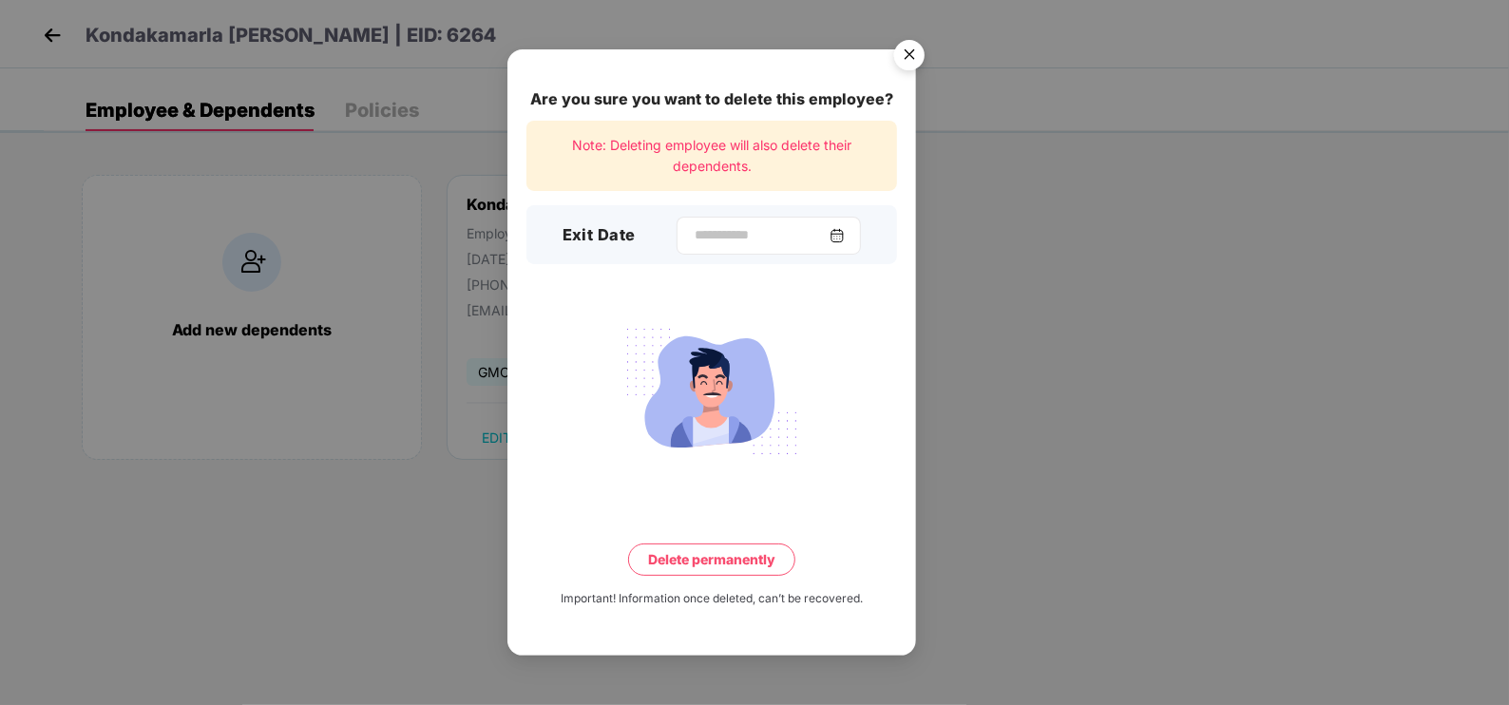
click at [845, 228] on img at bounding box center [836, 235] width 15 height 15
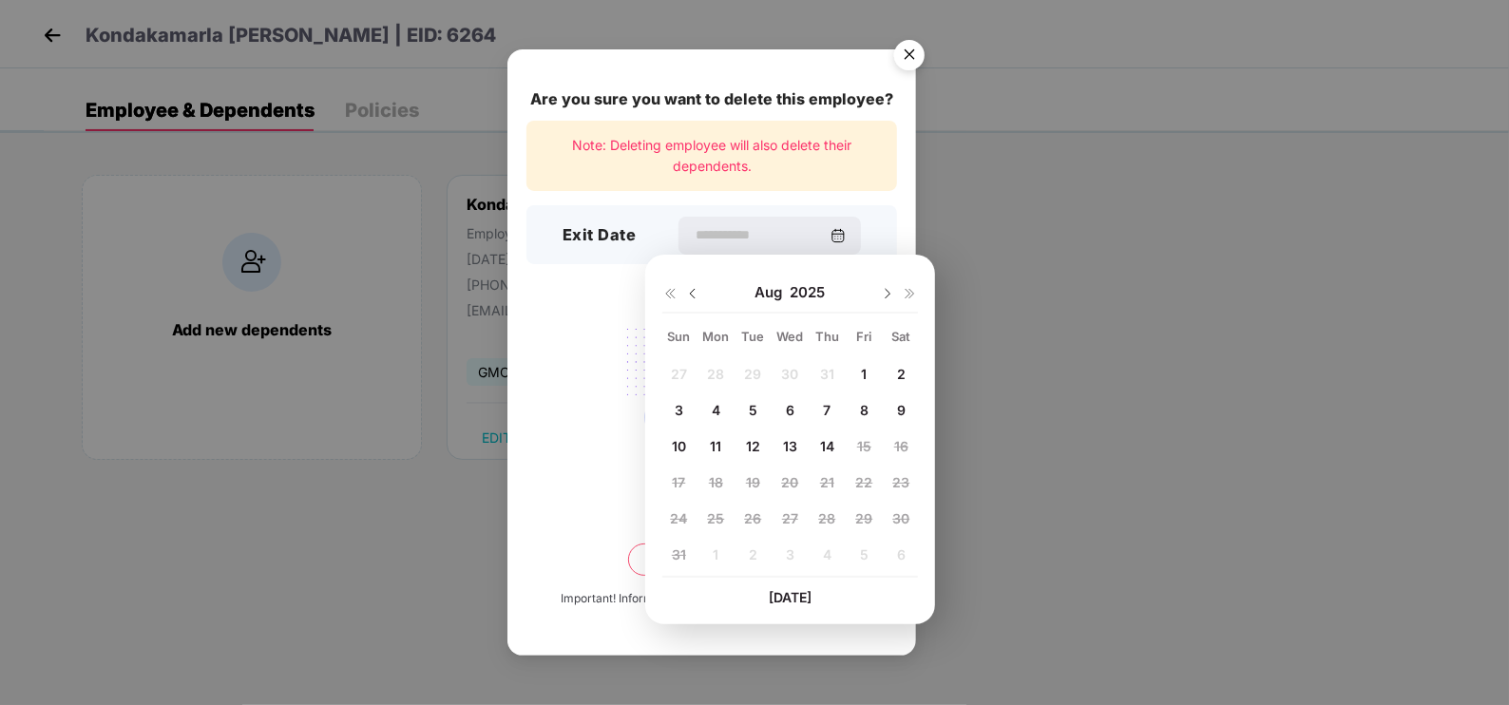
click at [699, 287] on img at bounding box center [692, 293] width 15 height 15
click at [779, 436] on div "16" at bounding box center [789, 445] width 29 height 29
type input "**********"
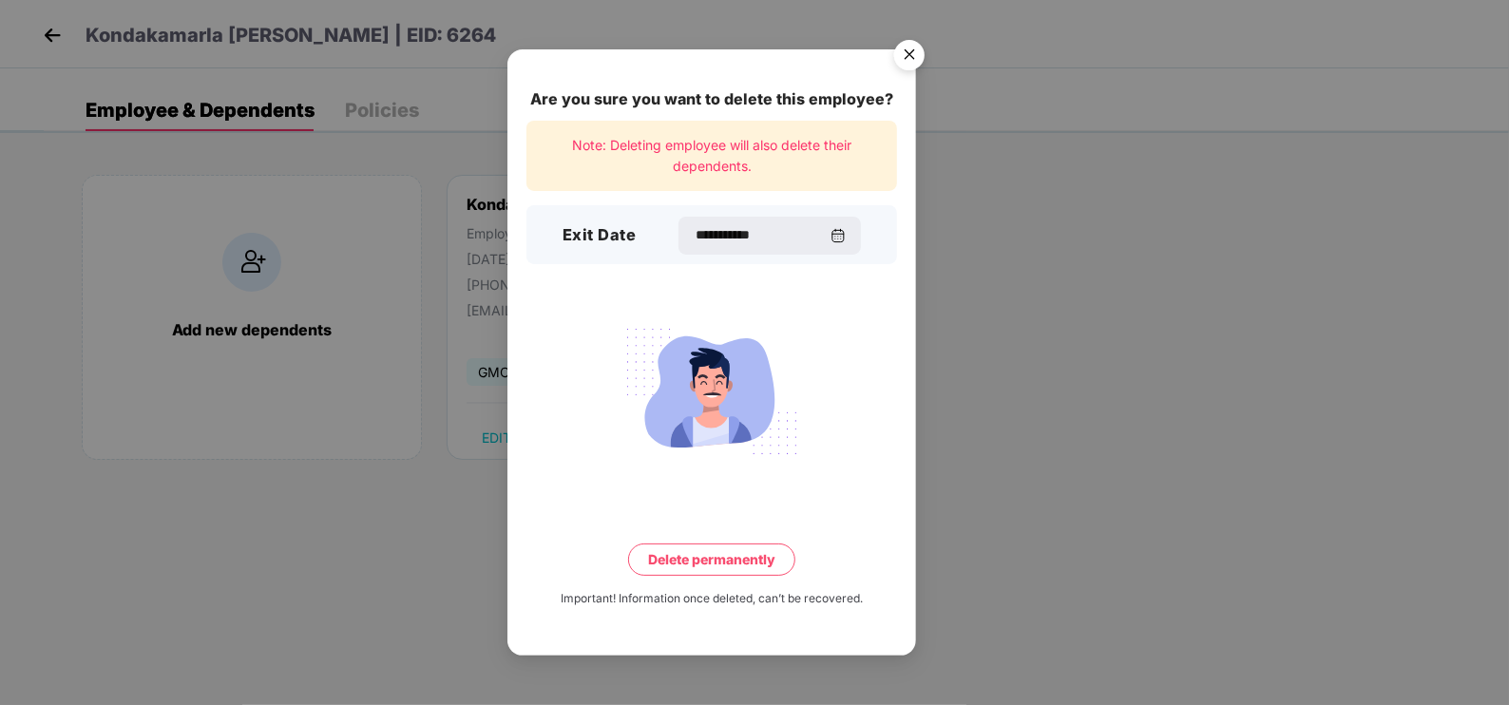
click at [767, 557] on button "Delete permanently" at bounding box center [711, 559] width 167 height 32
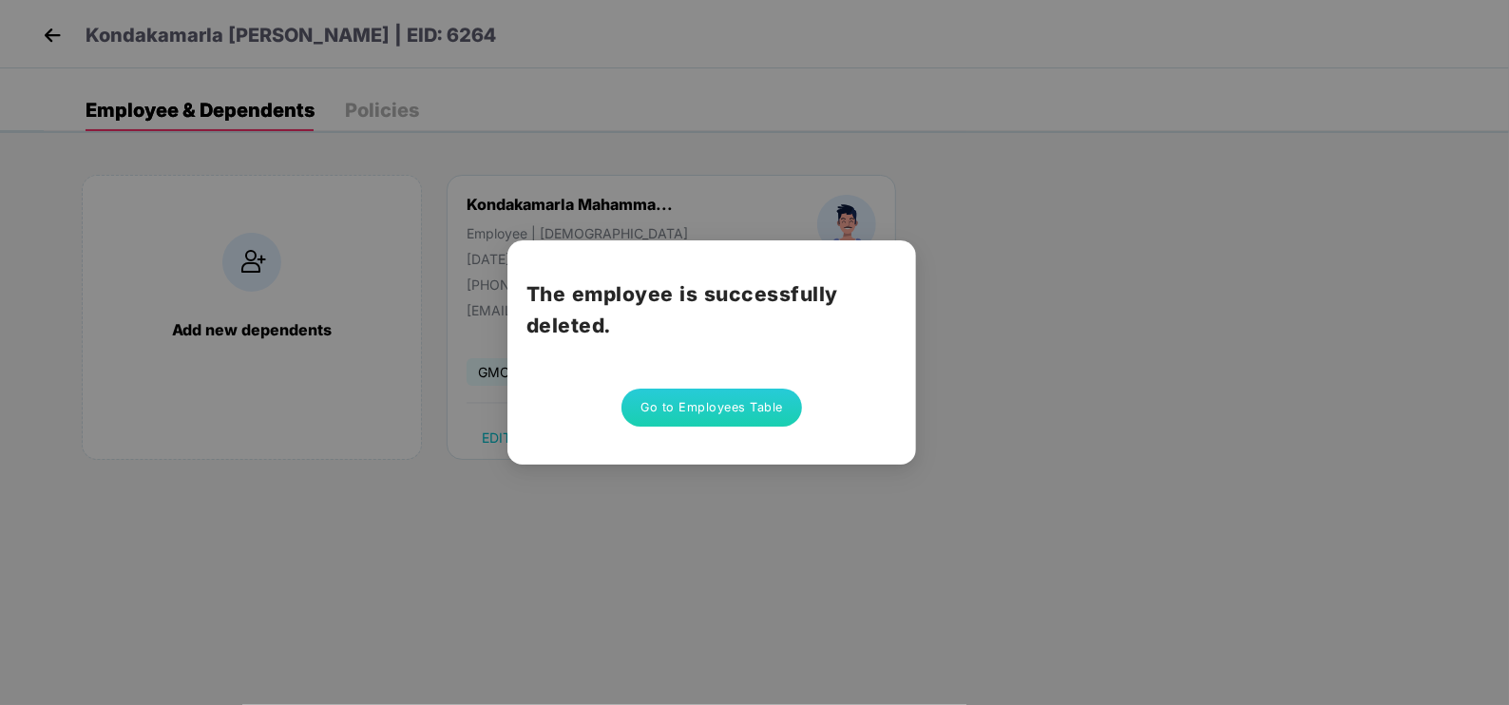
click at [124, 66] on div "The employee is successfully deleted. Go to Employees Table" at bounding box center [754, 352] width 1509 height 705
click at [1099, 451] on div "The employee is successfully deleted. Go to Employees Table" at bounding box center [754, 352] width 1509 height 705
click at [717, 404] on button "Go to Employees Table" at bounding box center [711, 408] width 181 height 38
